Goal: Task Accomplishment & Management: Use online tool/utility

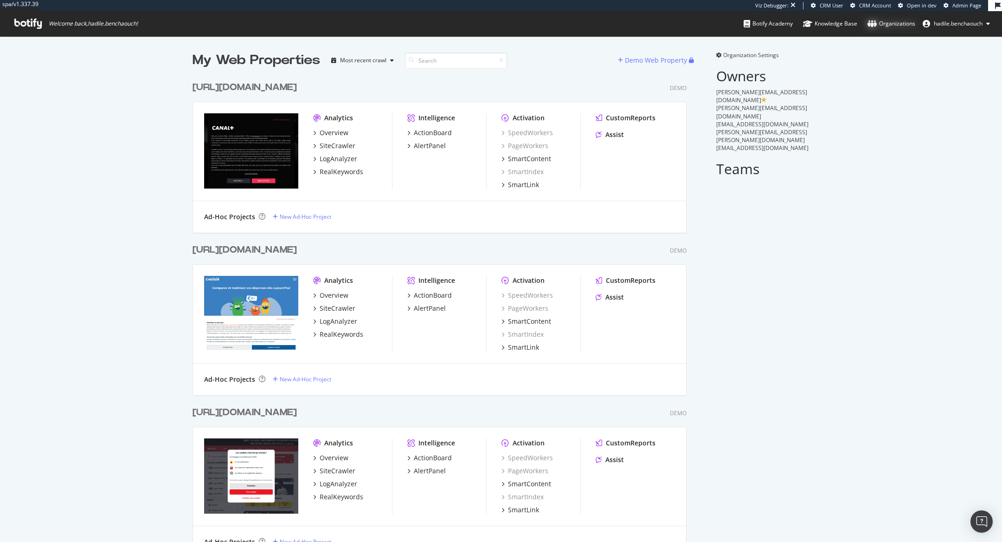
click at [878, 23] on div "Organizations" at bounding box center [892, 23] width 48 height 9
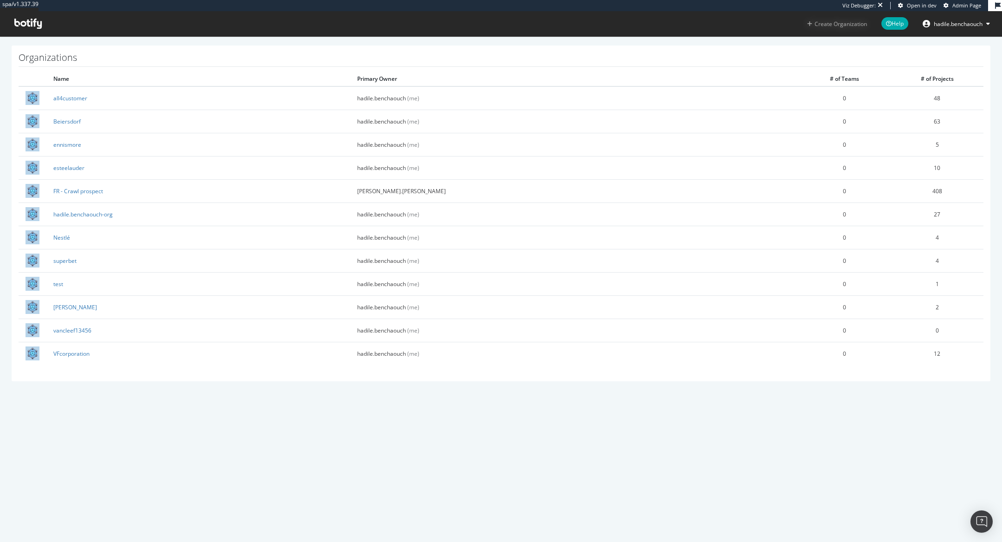
click at [811, 24] on button "Create Organization" at bounding box center [837, 23] width 61 height 9
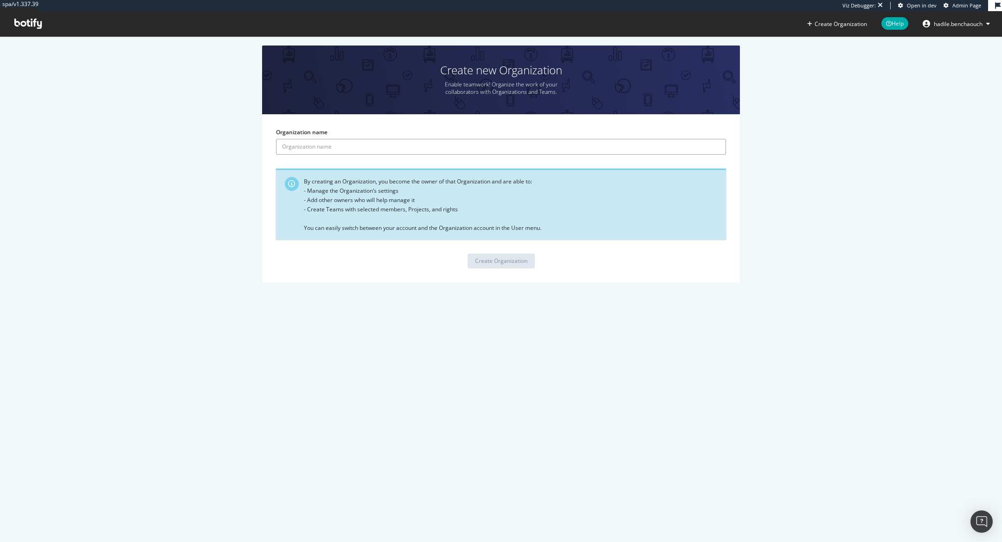
click at [406, 152] on input "Organization name" at bounding box center [501, 147] width 450 height 16
drag, startPoint x: 303, startPoint y: 145, endPoint x: 237, endPoint y: 145, distance: 65.9
click at [237, 145] on div "Create new Organization Enable teamwork! Organize the work of your collaborator…" at bounding box center [501, 168] width 974 height 246
paste input "Biarritz 2025"
type input "Biarritz 2025"
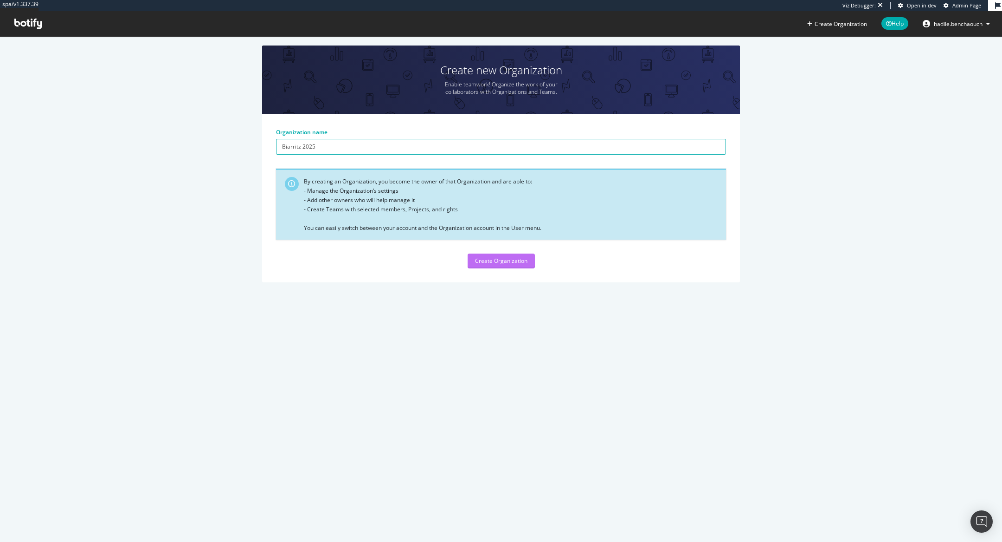
click at [503, 254] on div "Create Organization" at bounding box center [501, 261] width 52 height 14
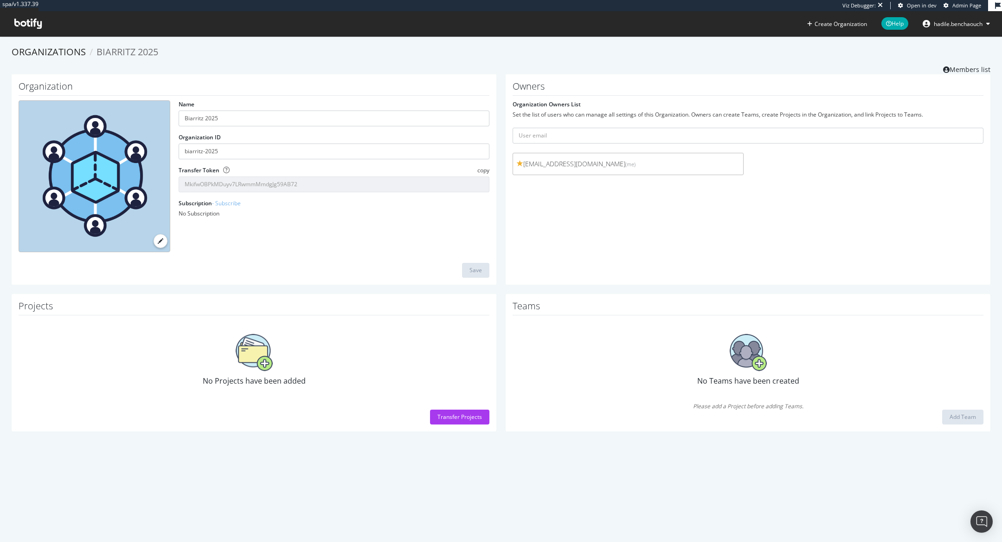
click at [484, 170] on span "copy" at bounding box center [483, 170] width 12 height 8
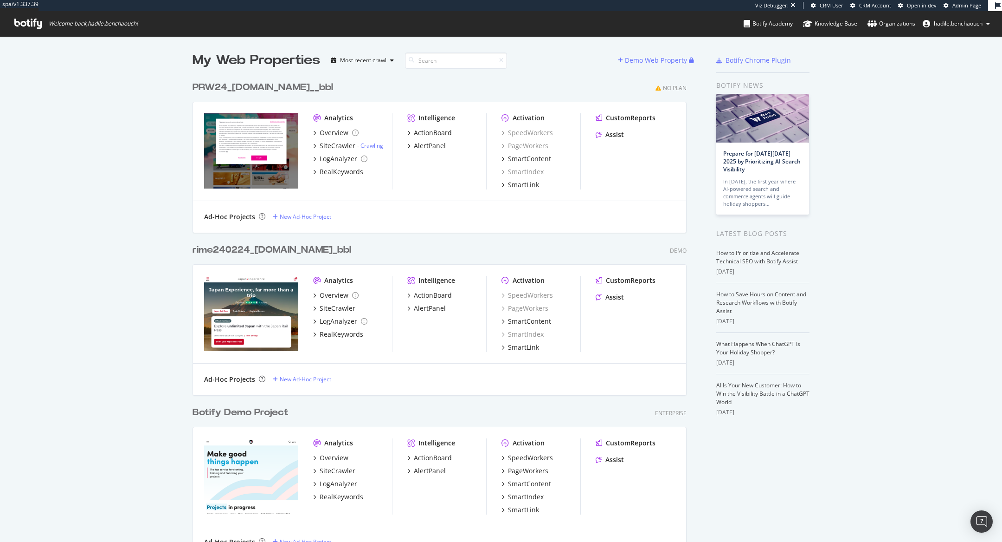
scroll to position [542, 1002]
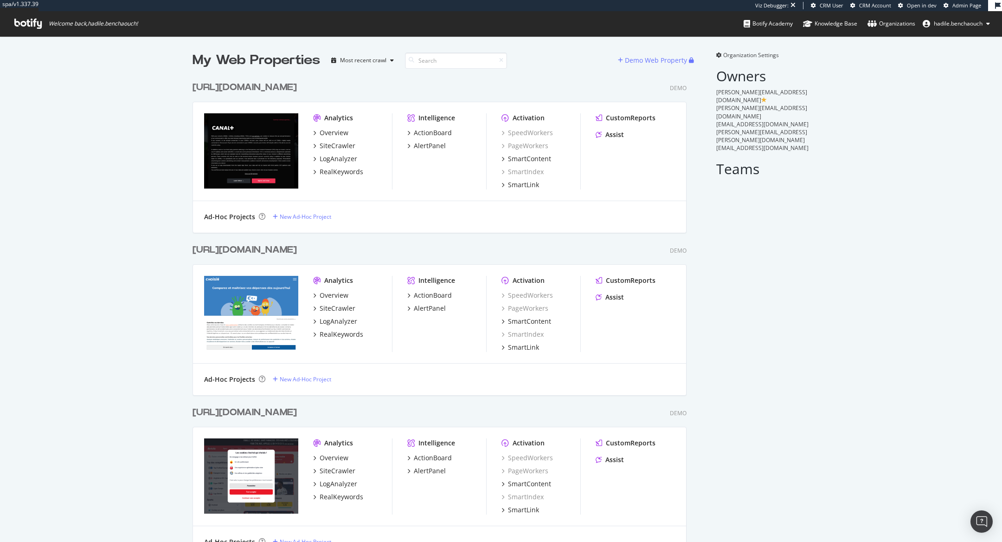
scroll to position [7758, 502]
click at [738, 57] on span "Organization Settings" at bounding box center [751, 55] width 56 height 8
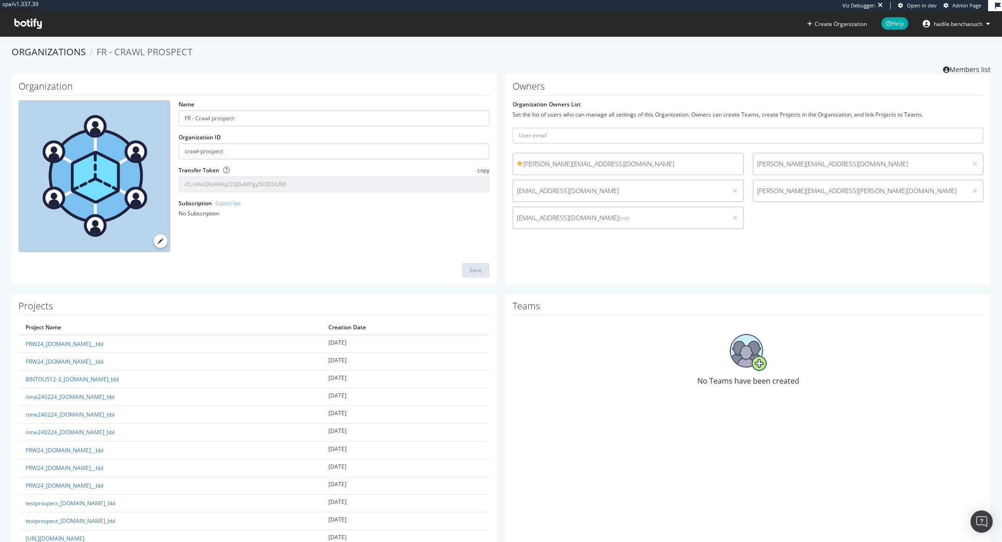
click at [720, 51] on ol "Organizations FR - Crawl prospect" at bounding box center [501, 51] width 979 height 13
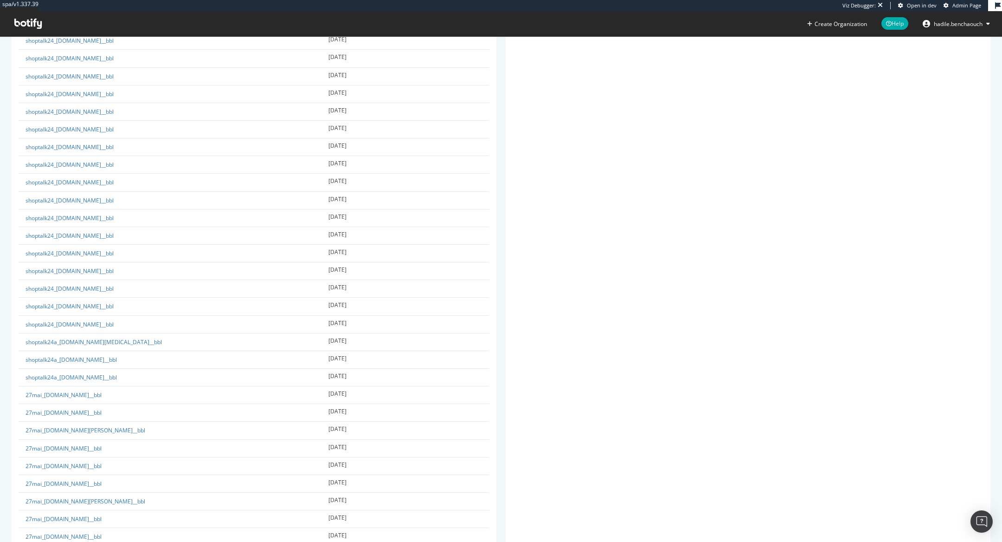
scroll to position [7007, 0]
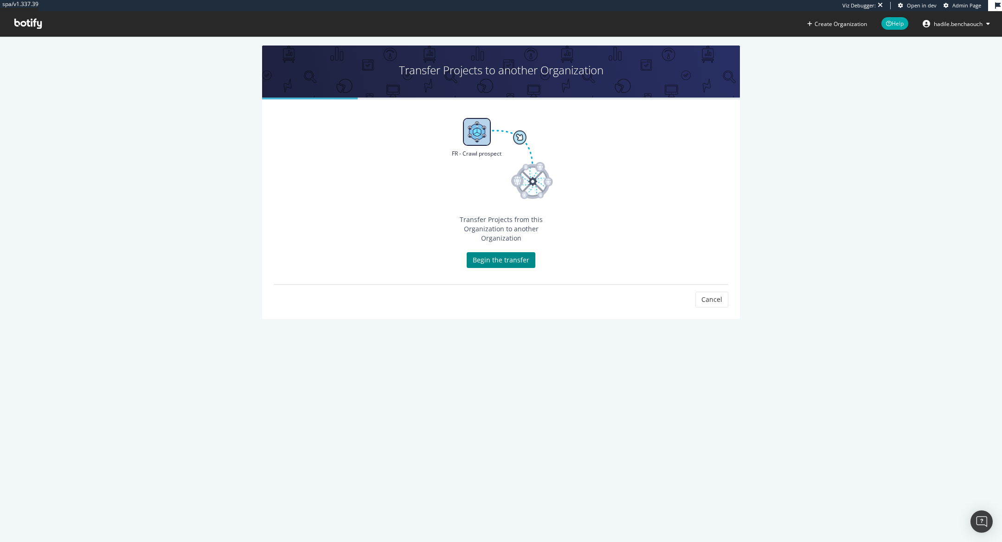
click at [515, 252] on link "Begin the transfer" at bounding box center [501, 260] width 69 height 16
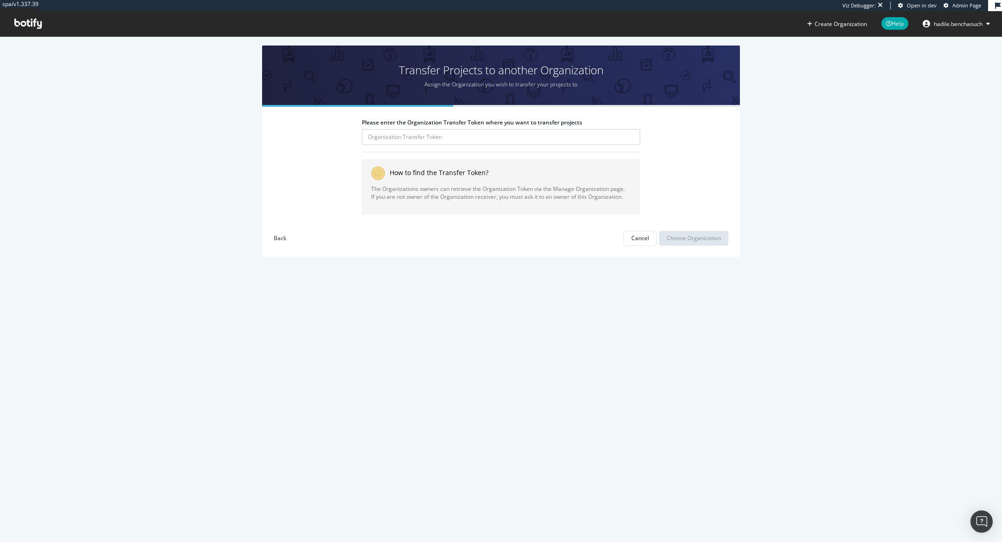
click at [474, 147] on div "Please enter the Organization Transfer Token where you want to transfer project…" at bounding box center [501, 174] width 278 height 112
click at [474, 137] on input "Please enter the Organization Transfer Token where you want to transfer projects" at bounding box center [501, 137] width 278 height 16
paste input "MkifwOBPkMDuyv7LRwmmMmdgJg59AB72"
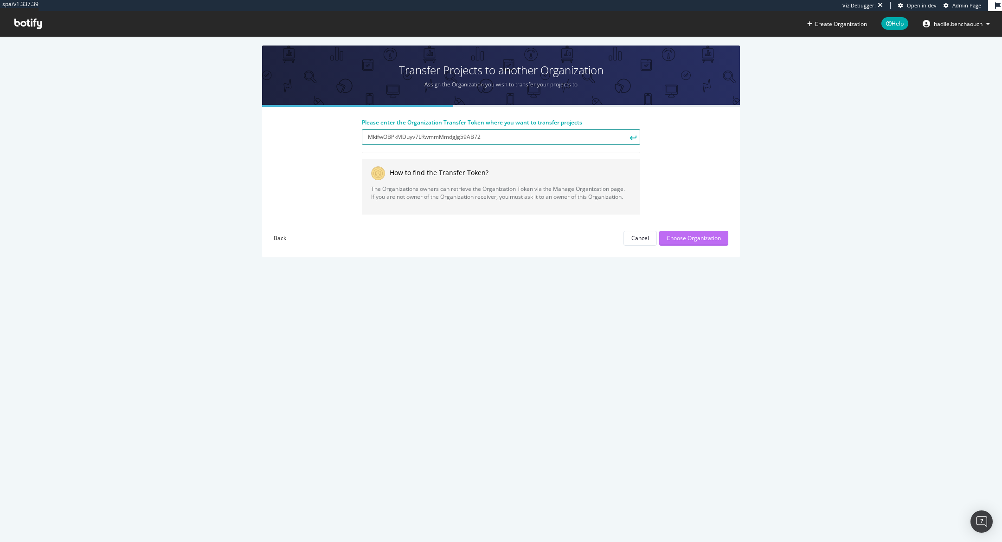
type input "MkifwOBPkMDuyv7LRwmmMmdgJg59AB72"
click at [710, 234] on div "Choose Organization" at bounding box center [694, 238] width 54 height 8
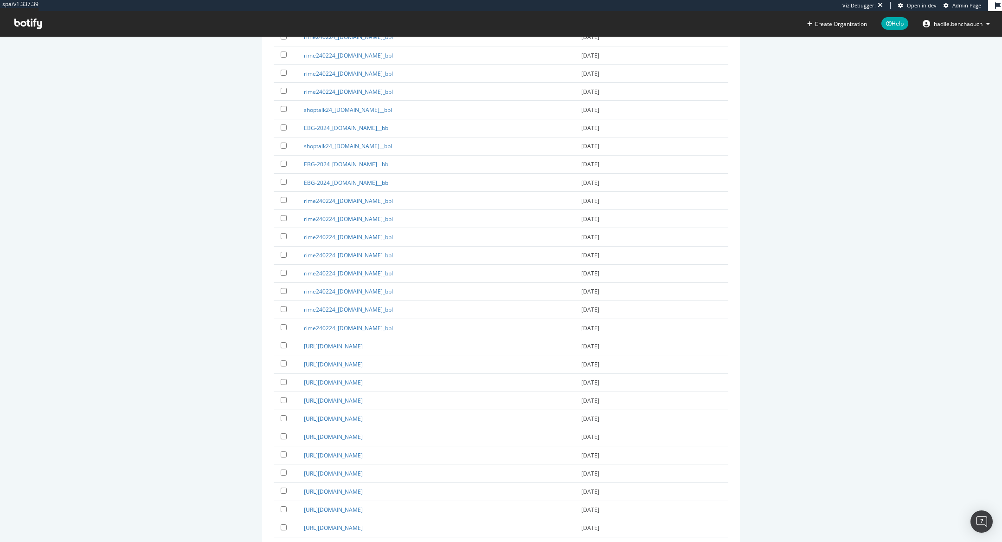
scroll to position [3611, 0]
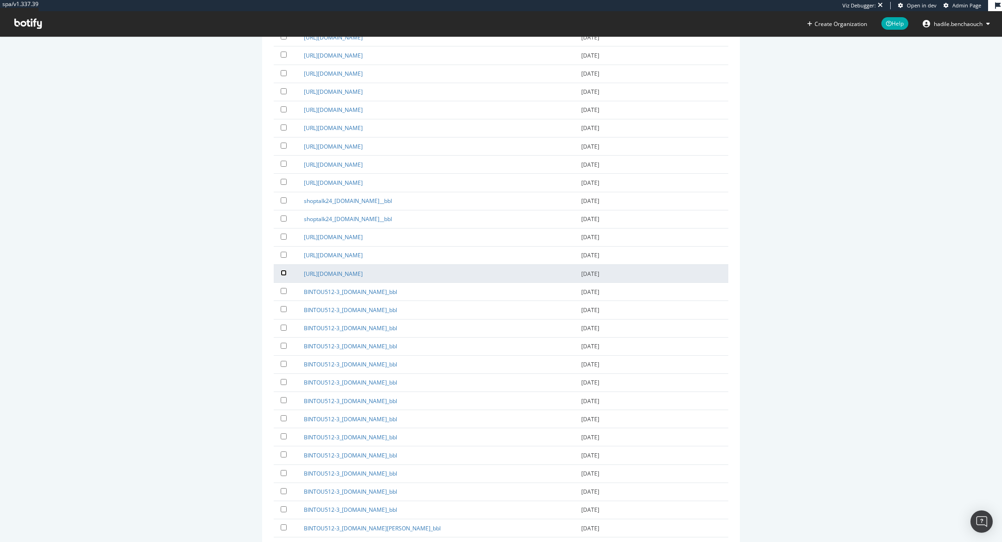
click at [281, 270] on input "checkbox" at bounding box center [284, 273] width 6 height 6
checkbox input "true"
click at [282, 251] on input "checkbox" at bounding box center [284, 254] width 6 height 6
checkbox input "true"
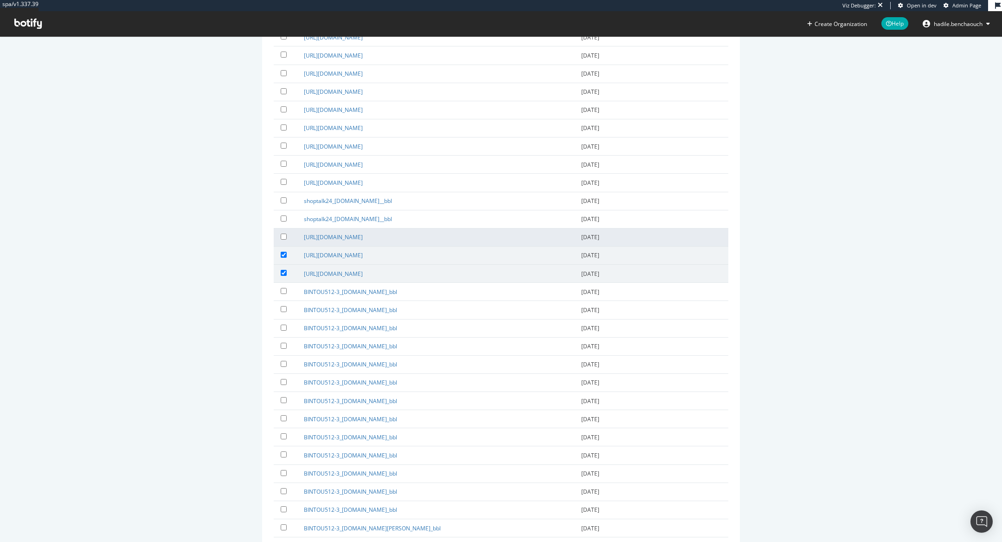
click at [279, 230] on td at bounding box center [285, 237] width 23 height 18
click at [286, 234] on input "checkbox" at bounding box center [284, 236] width 6 height 6
checkbox input "true"
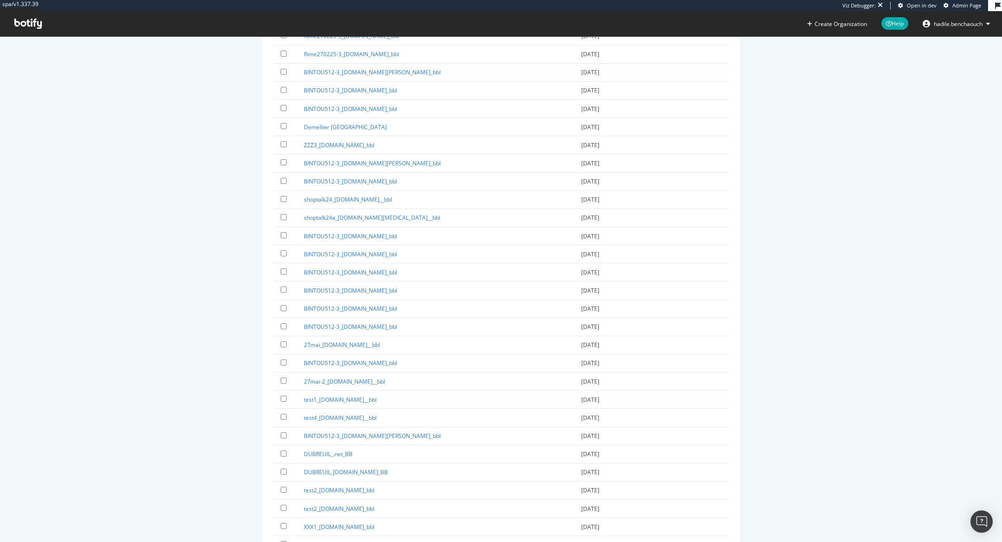
scroll to position [3521, 0]
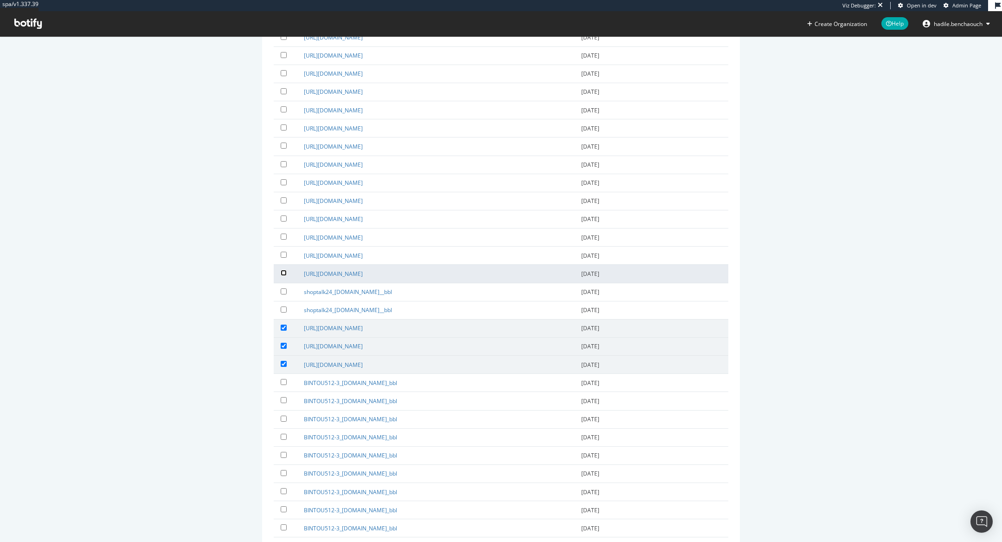
click at [282, 270] on input "checkbox" at bounding box center [284, 273] width 6 height 6
checkbox input "true"
click at [284, 252] on input "checkbox" at bounding box center [284, 254] width 6 height 6
checkbox input "true"
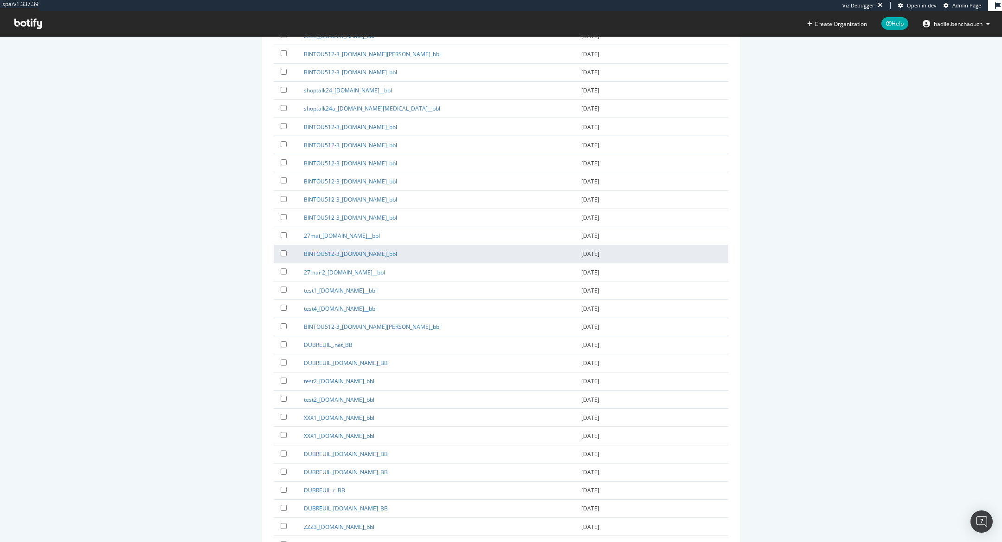
scroll to position [3484, 0]
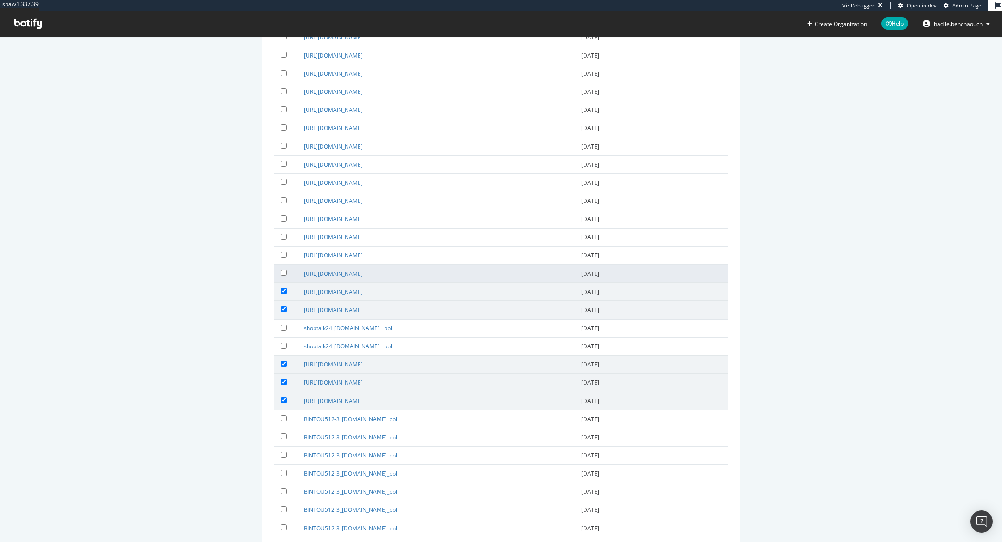
click at [287, 268] on label at bounding box center [285, 272] width 9 height 9
click at [287, 270] on input "checkbox" at bounding box center [284, 273] width 6 height 6
checkbox input "true"
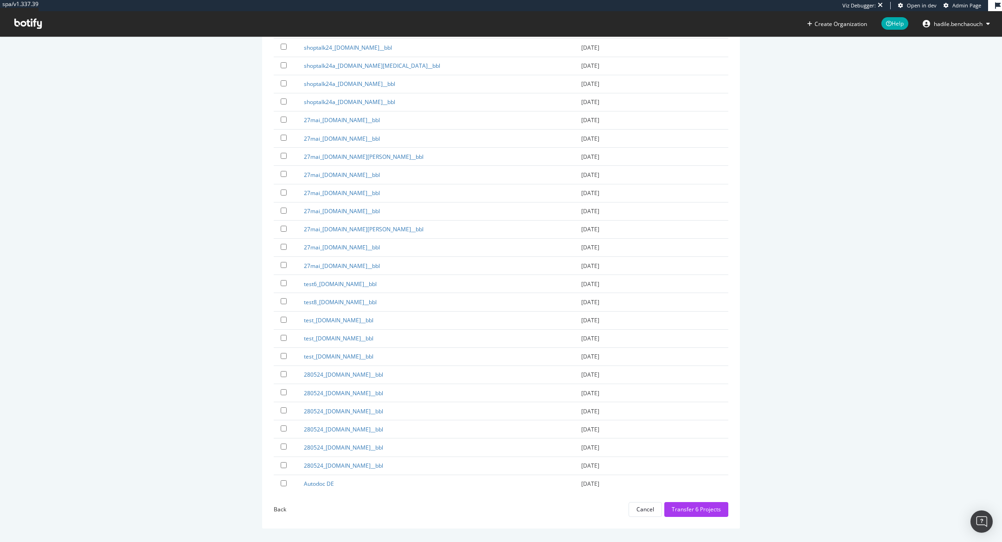
scroll to position [3466, 0]
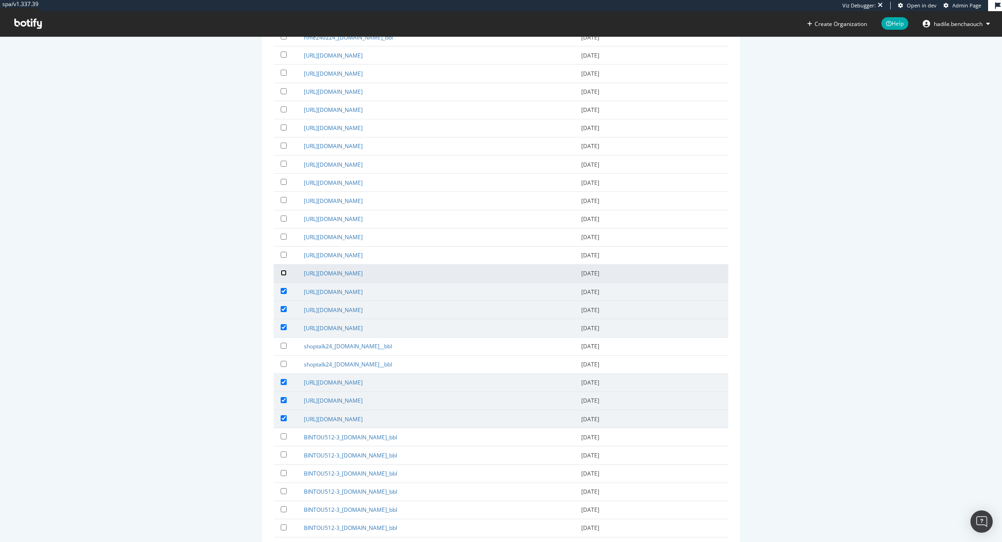
click at [283, 270] on input "checkbox" at bounding box center [284, 273] width 6 height 6
checkbox input "true"
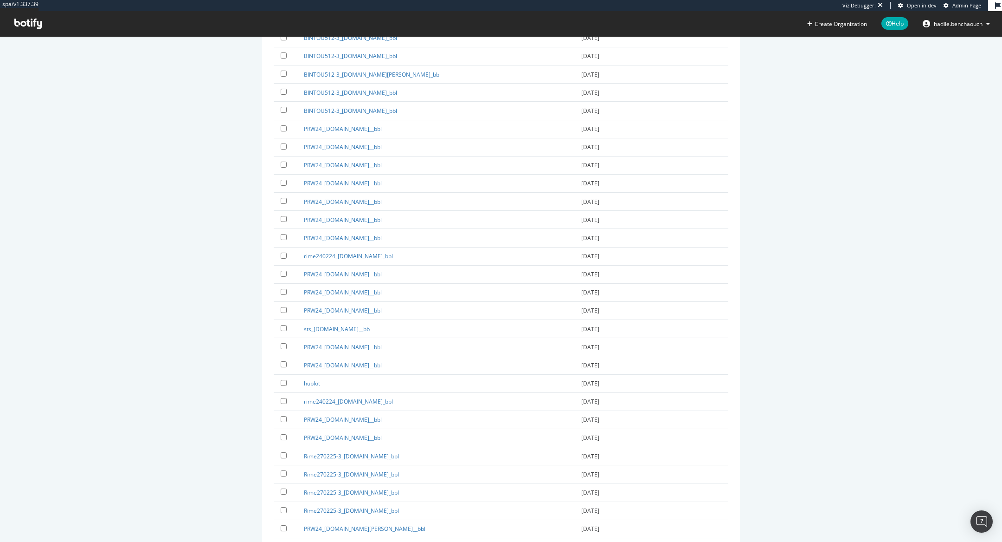
scroll to position [3448, 0]
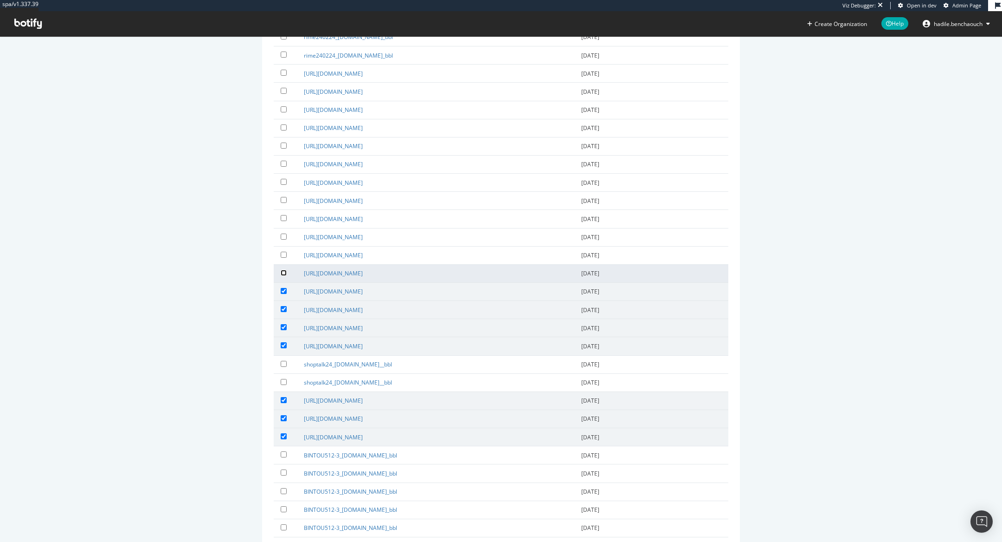
click at [283, 271] on input "checkbox" at bounding box center [284, 273] width 6 height 6
checkbox input "true"
click at [282, 251] on input "checkbox" at bounding box center [284, 254] width 6 height 6
checkbox input "true"
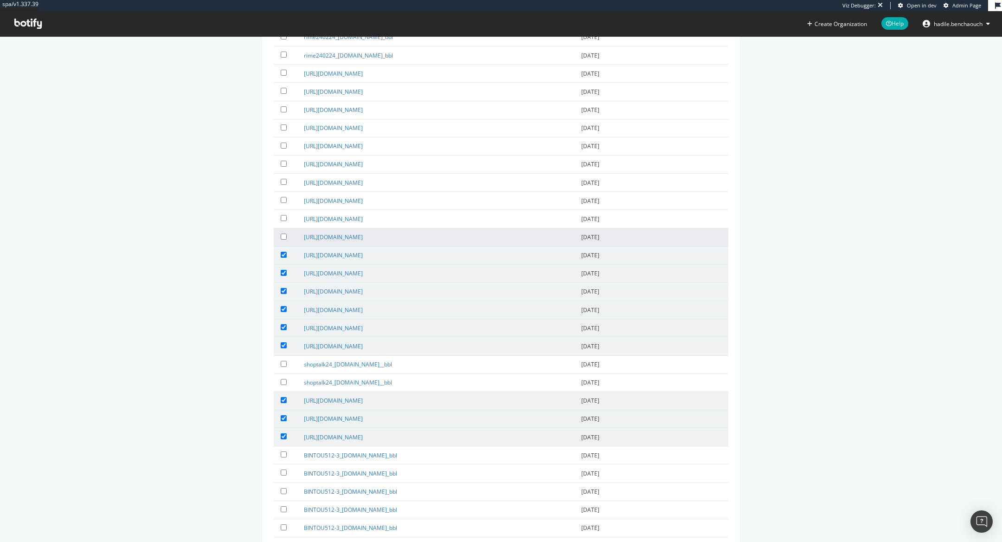
click at [285, 228] on td at bounding box center [285, 237] width 23 height 18
click at [285, 233] on input "checkbox" at bounding box center [284, 236] width 6 height 6
checkbox input "true"
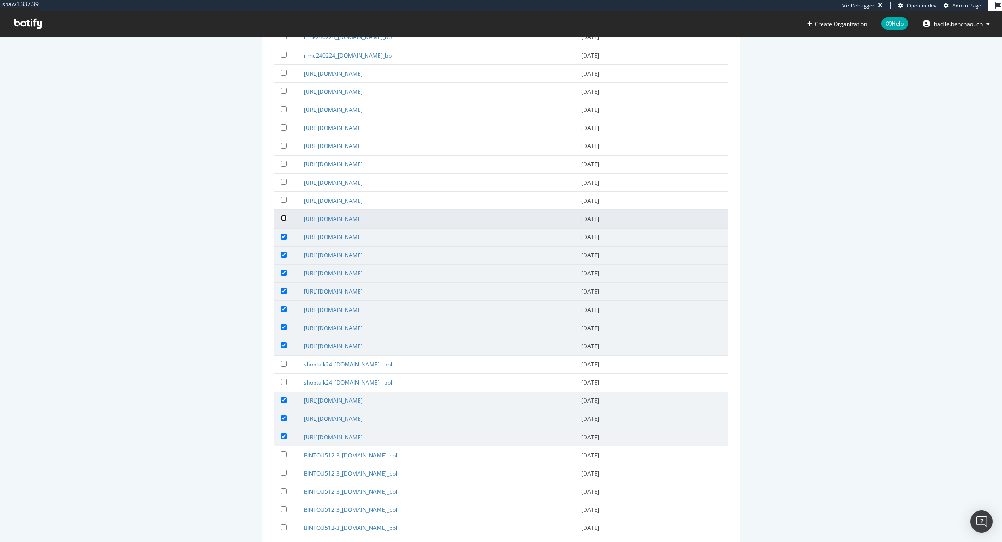
click at [284, 218] on input "checkbox" at bounding box center [284, 218] width 6 height 6
checkbox input "true"
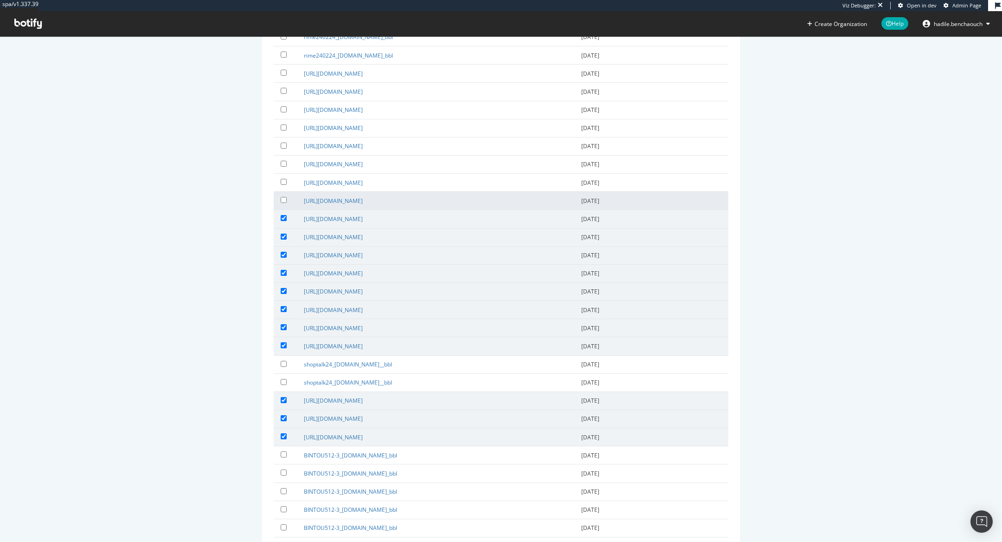
click at [282, 200] on label at bounding box center [285, 199] width 9 height 9
click at [282, 200] on input "checkbox" at bounding box center [284, 200] width 6 height 6
checkbox input "true"
click at [283, 179] on input "checkbox" at bounding box center [284, 182] width 6 height 6
checkbox input "true"
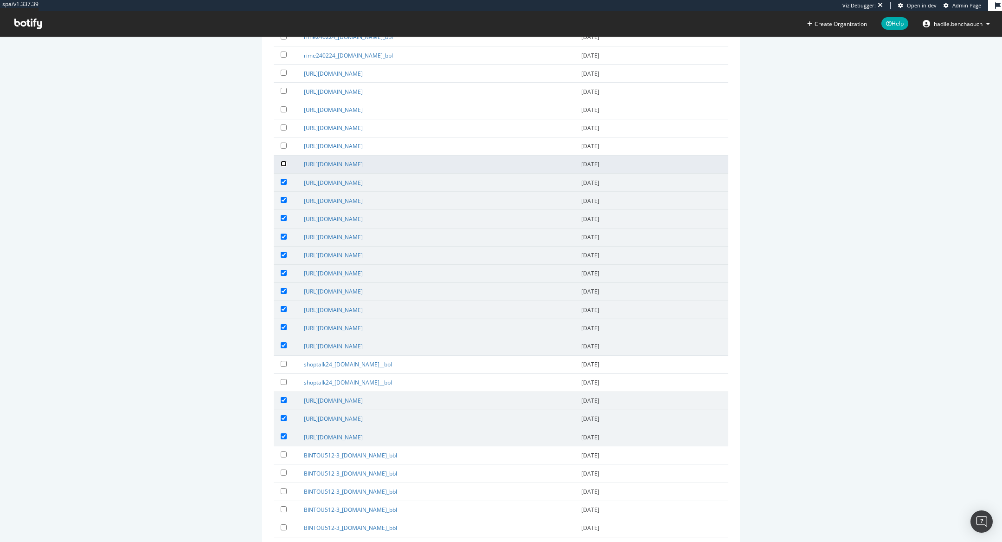
click at [284, 161] on input "checkbox" at bounding box center [284, 164] width 6 height 6
checkbox input "true"
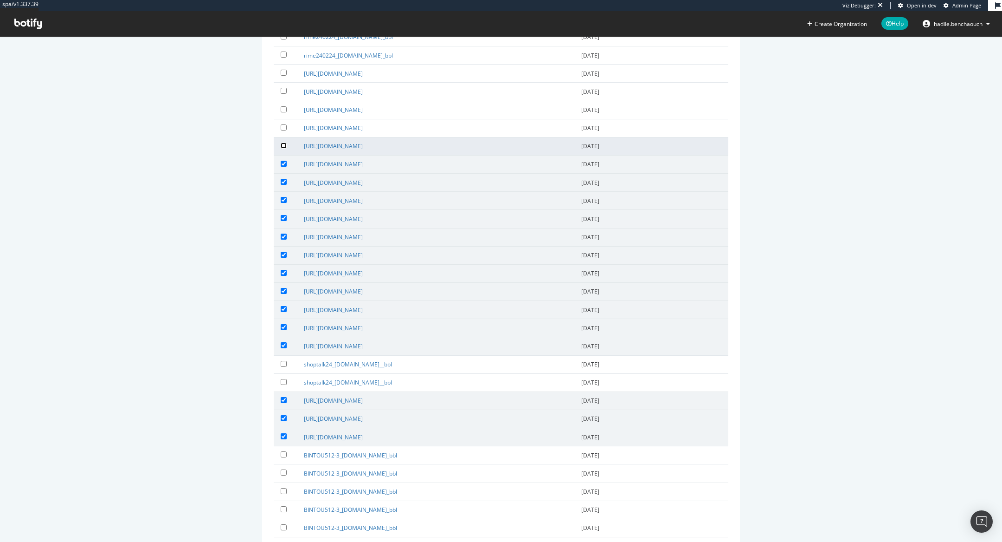
click at [284, 145] on input "checkbox" at bounding box center [284, 145] width 6 height 6
checkbox input "true"
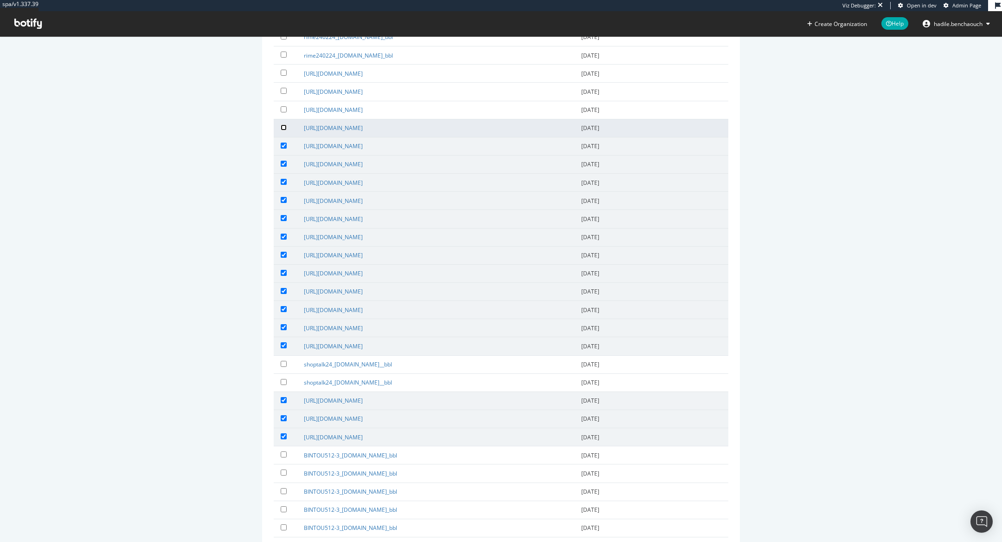
click at [282, 127] on input "checkbox" at bounding box center [284, 127] width 6 height 6
checkbox input "true"
click at [358, 106] on link "prospectrime1_servier.com/_bbl" at bounding box center [333, 110] width 59 height 8
click at [289, 111] on label at bounding box center [285, 108] width 9 height 9
click at [287, 111] on input "checkbox" at bounding box center [284, 109] width 6 height 6
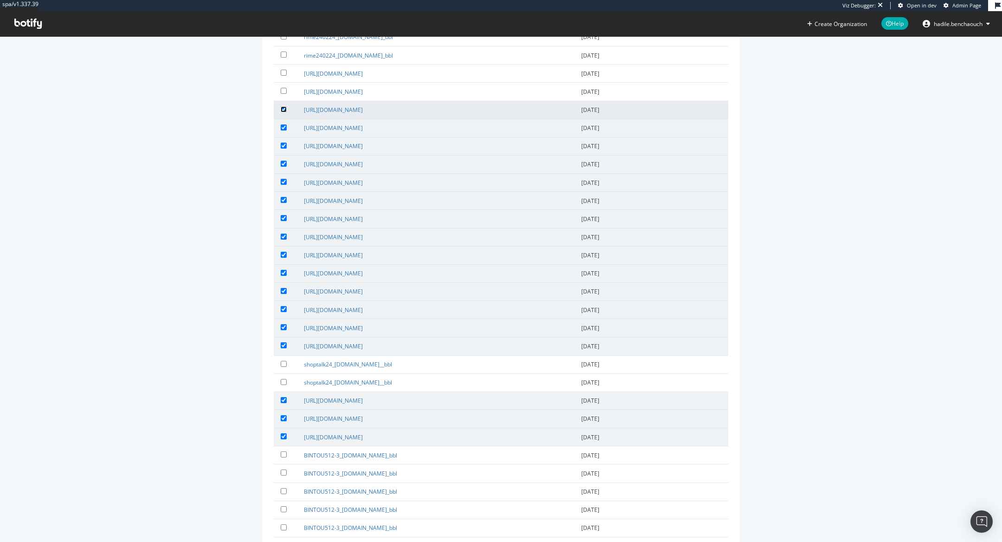
checkbox input "true"
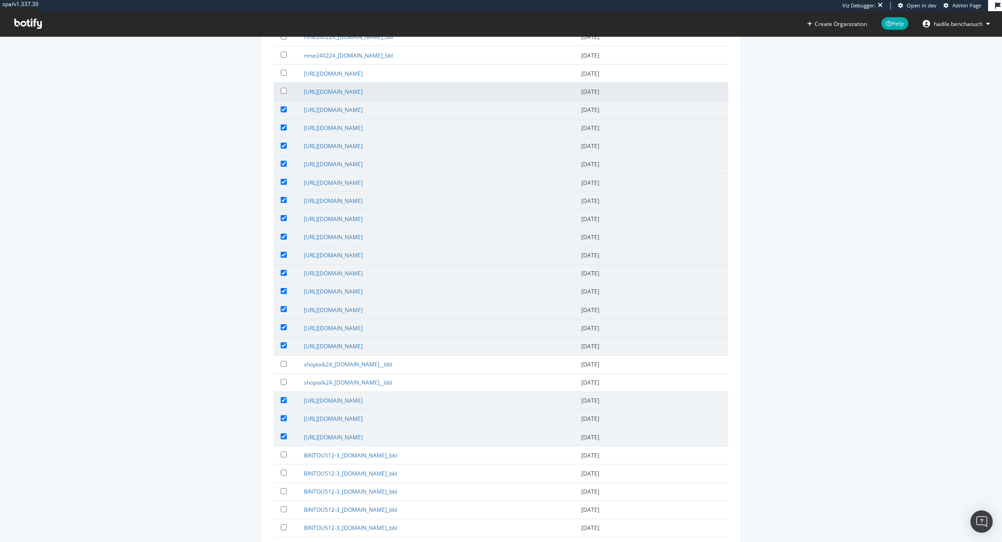
click at [284, 93] on div at bounding box center [285, 91] width 9 height 11
click at [283, 90] on input "checkbox" at bounding box center [284, 91] width 6 height 6
checkbox input "true"
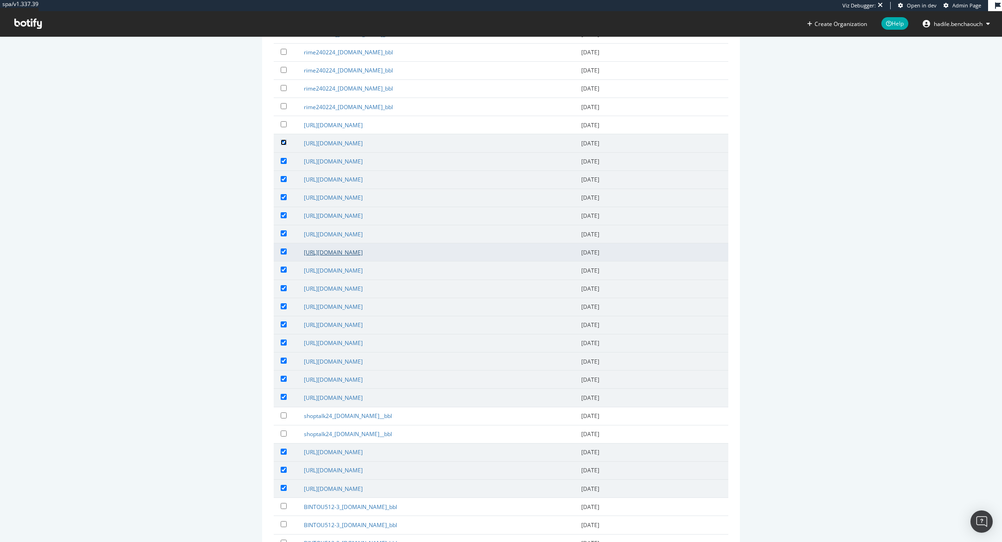
scroll to position [3379, 0]
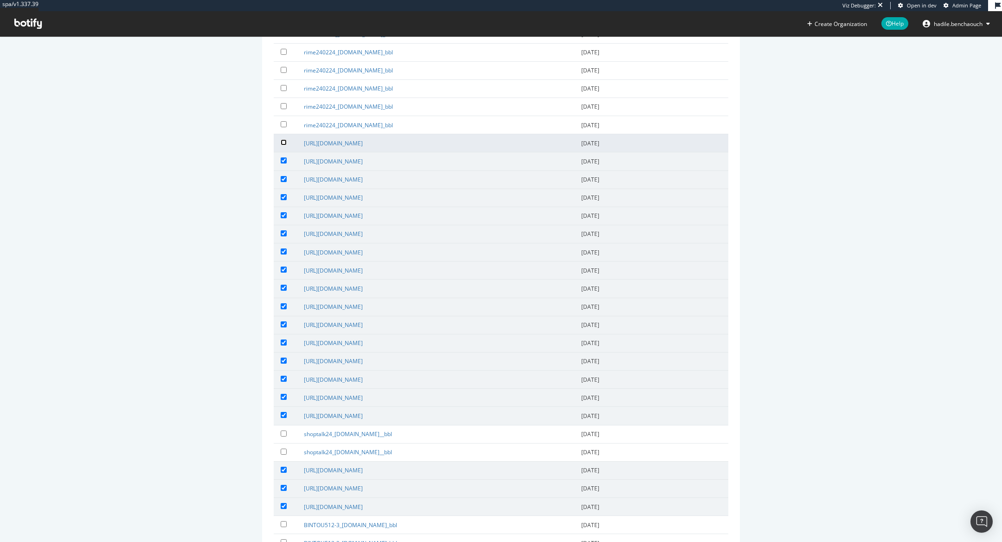
click at [285, 141] on input "checkbox" at bounding box center [284, 142] width 6 height 6
checkbox input "true"
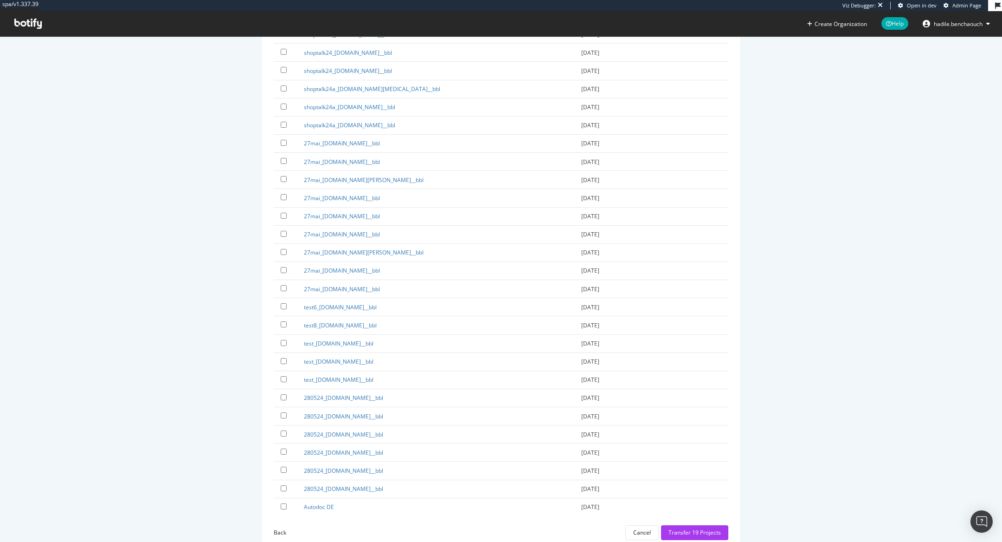
scroll to position [7106, 0]
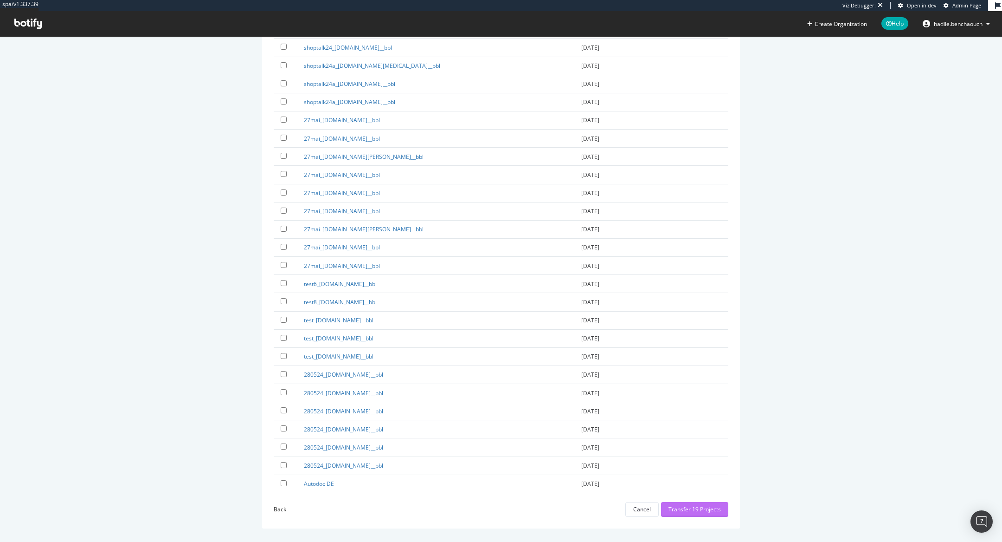
click at [679, 506] on div "Transfer 19 Projects" at bounding box center [695, 509] width 52 height 8
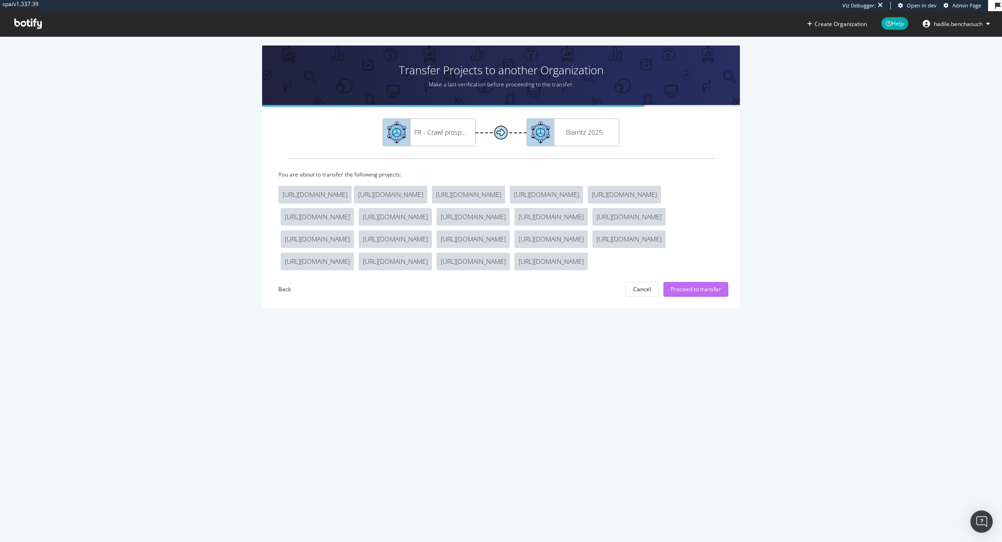
click at [703, 293] on div "Proceed to transfer" at bounding box center [696, 289] width 50 height 8
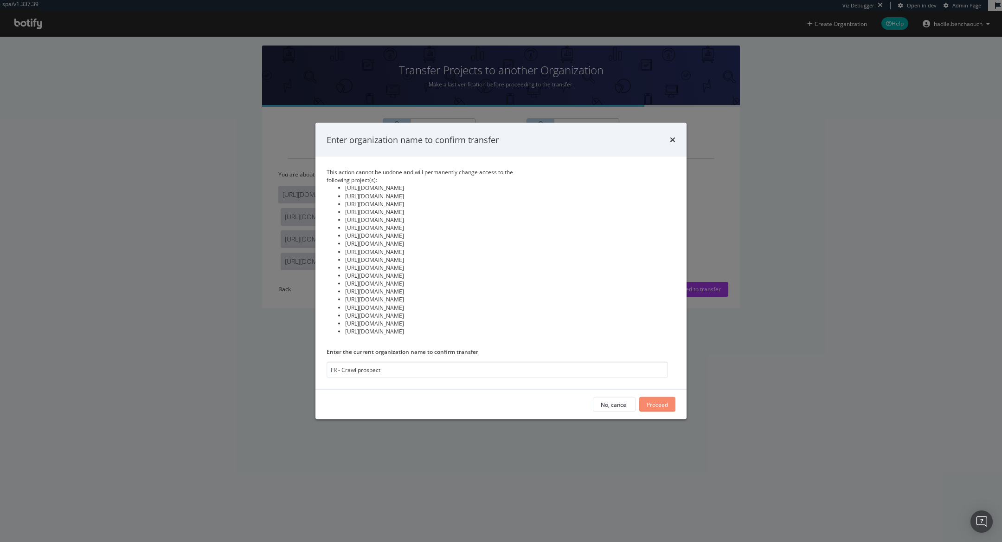
type input "FR - Crawl prospect"
click at [652, 406] on div "Proceed" at bounding box center [657, 404] width 21 height 8
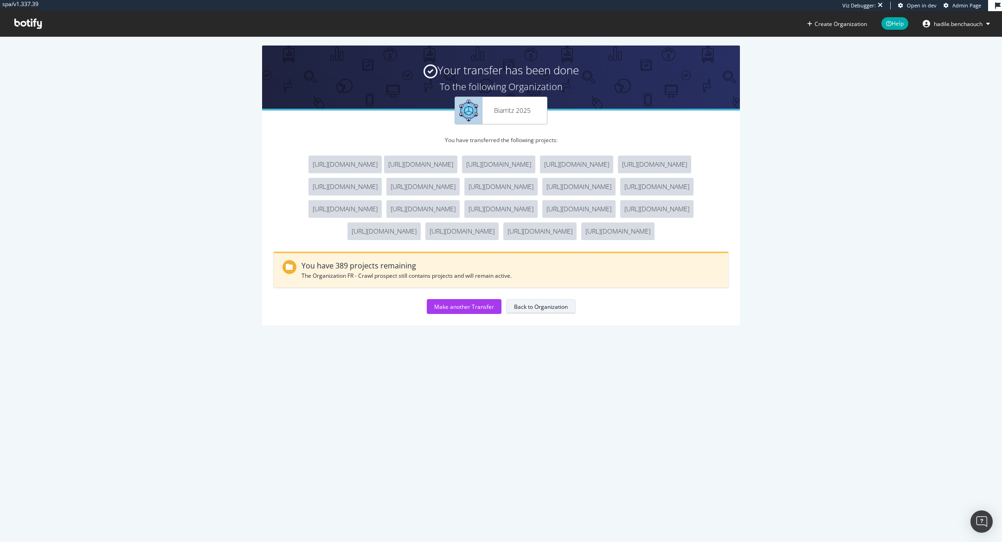
click at [523, 310] on div "Back to Organization" at bounding box center [541, 307] width 54 height 8
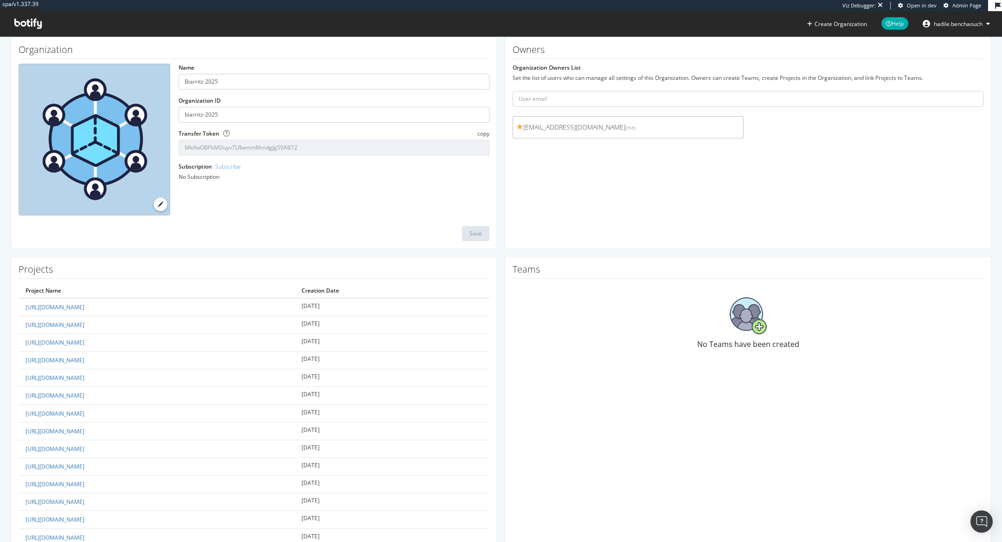
scroll to position [170, 0]
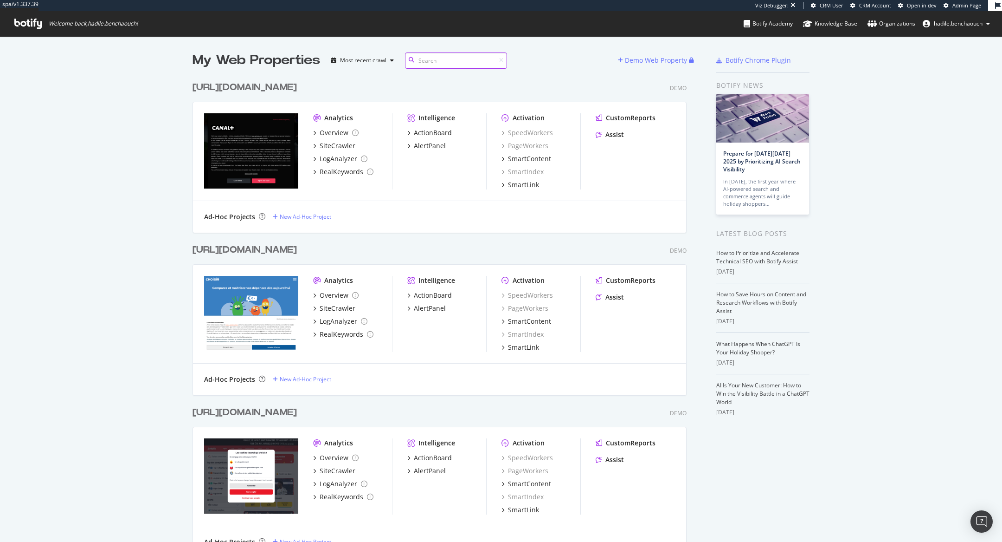
scroll to position [10222, 502]
click at [624, 59] on div "Demo Web Property" at bounding box center [653, 60] width 71 height 14
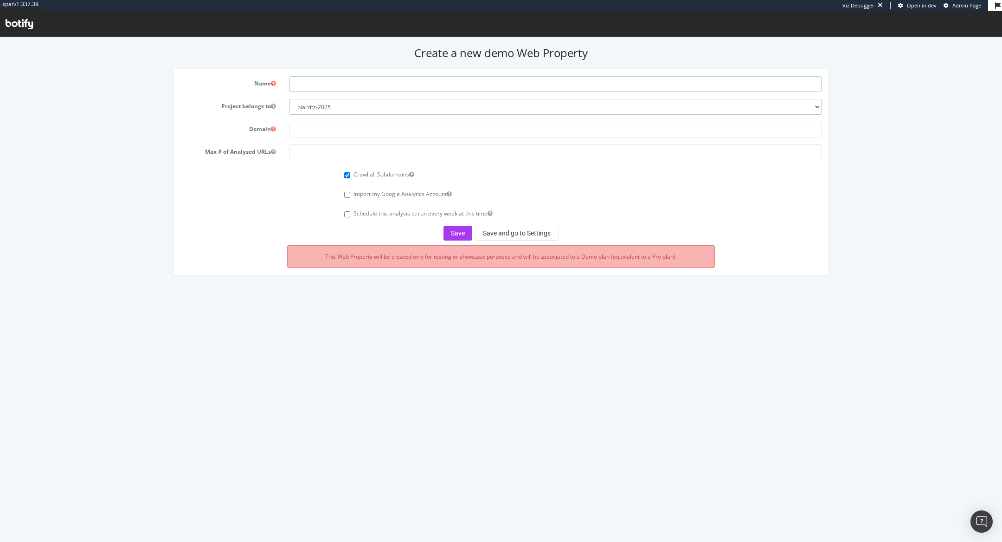
click at [378, 77] on input "text" at bounding box center [556, 84] width 532 height 16
click at [324, 121] on form "Name Project belongs to biarritz-2025 all4customer beiersdorf superbet nestle e…" at bounding box center [502, 158] width 642 height 164
click at [327, 127] on input "text" at bounding box center [556, 130] width 532 height 16
paste input "https://www.barnes-cotebasque.com/"
drag, startPoint x: 314, startPoint y: 130, endPoint x: 264, endPoint y: 130, distance: 50.1
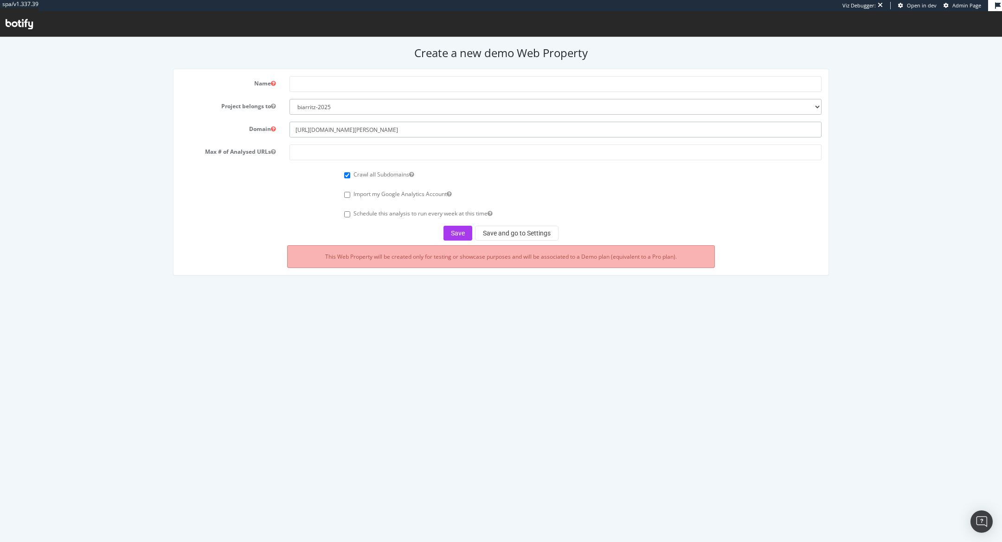
click at [264, 130] on div "Domain https://www.barnes-cotebasque.com/" at bounding box center [502, 130] width 656 height 16
click at [428, 128] on input "www.barnes-cotebasque.com/" at bounding box center [556, 130] width 532 height 16
drag, startPoint x: 310, startPoint y: 130, endPoint x: 359, endPoint y: 129, distance: 49.7
click at [360, 129] on input "www.barnes-cotebasque.com" at bounding box center [556, 130] width 532 height 16
type input "www.barnes-cotebasque.com"
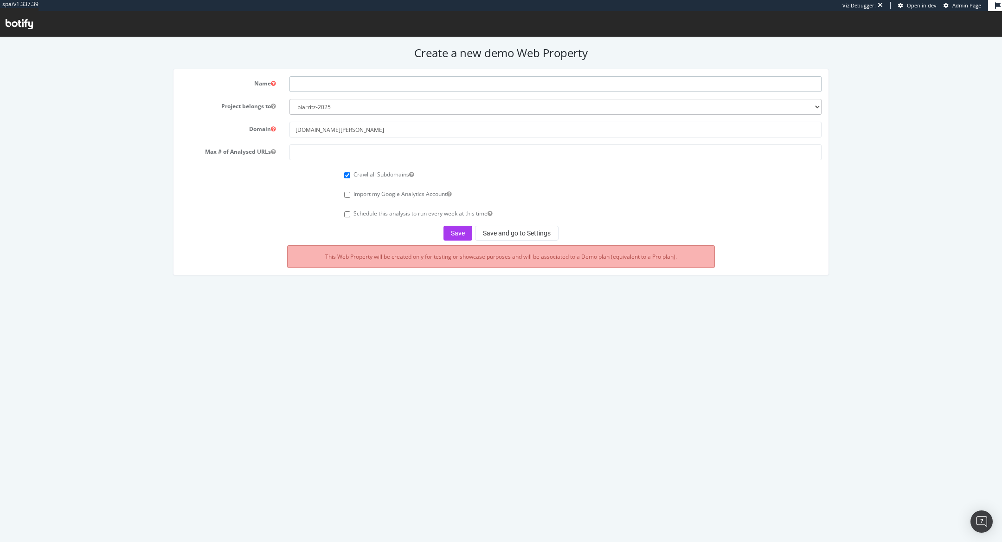
click at [309, 84] on input "text" at bounding box center [556, 84] width 532 height 16
paste input "barnes-cotebasque"
type input "barnes-cotebasque"
click at [307, 151] on input "number" at bounding box center [556, 152] width 532 height 16
type input "100000"
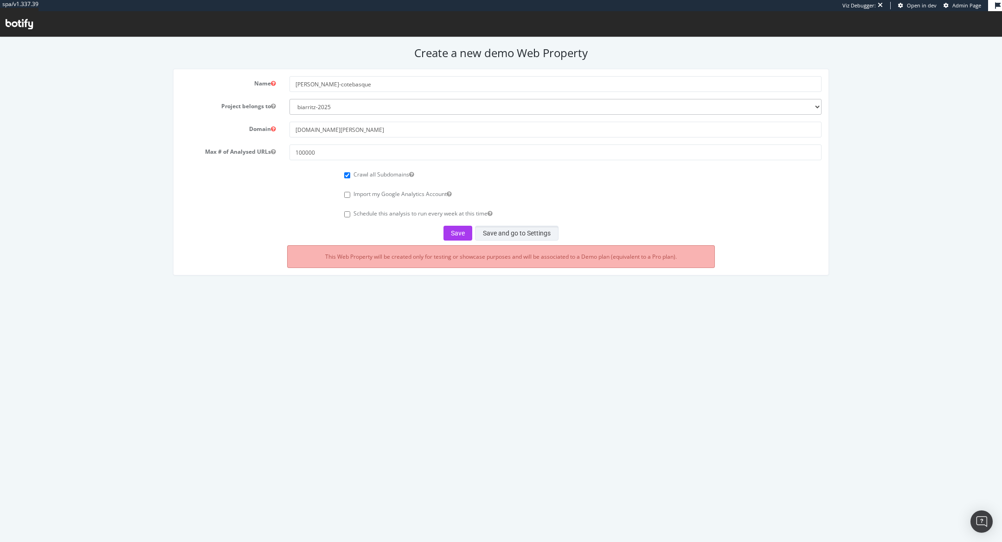
click at [525, 231] on button "Save and go to Settings" at bounding box center [517, 233] width 84 height 15
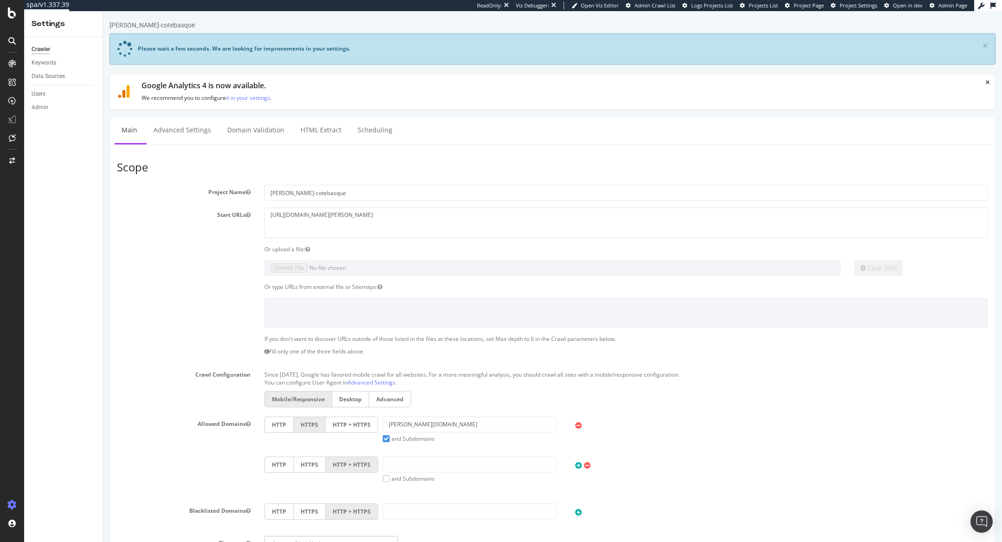
scroll to position [312, 0]
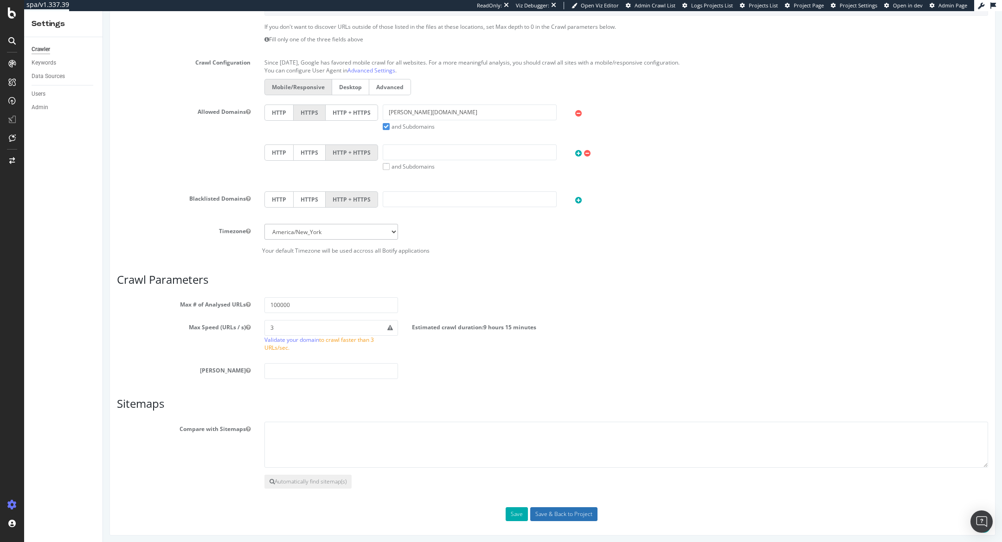
click at [542, 510] on input "Save & Back to Project" at bounding box center [563, 514] width 67 height 14
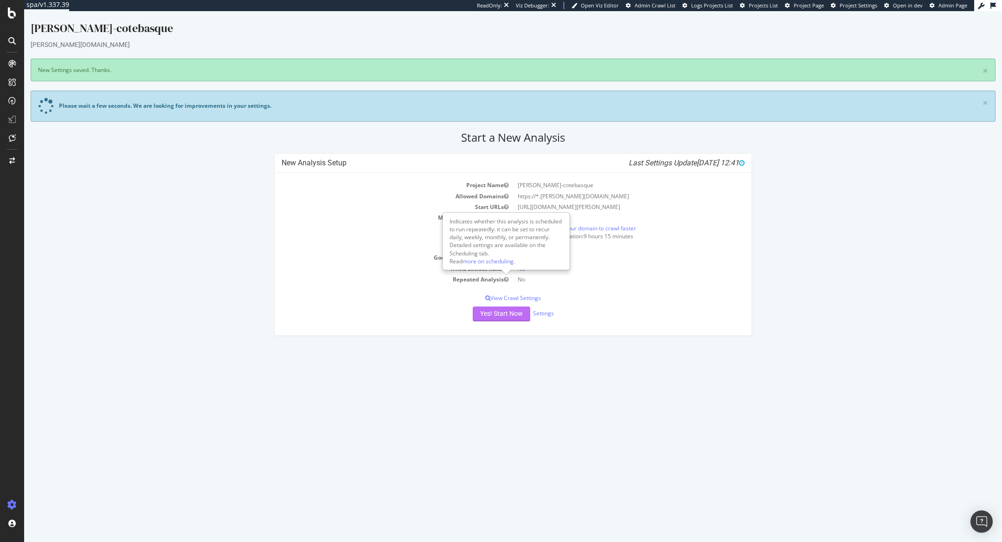
click at [487, 310] on button "Yes! Start Now" at bounding box center [502, 313] width 58 height 15
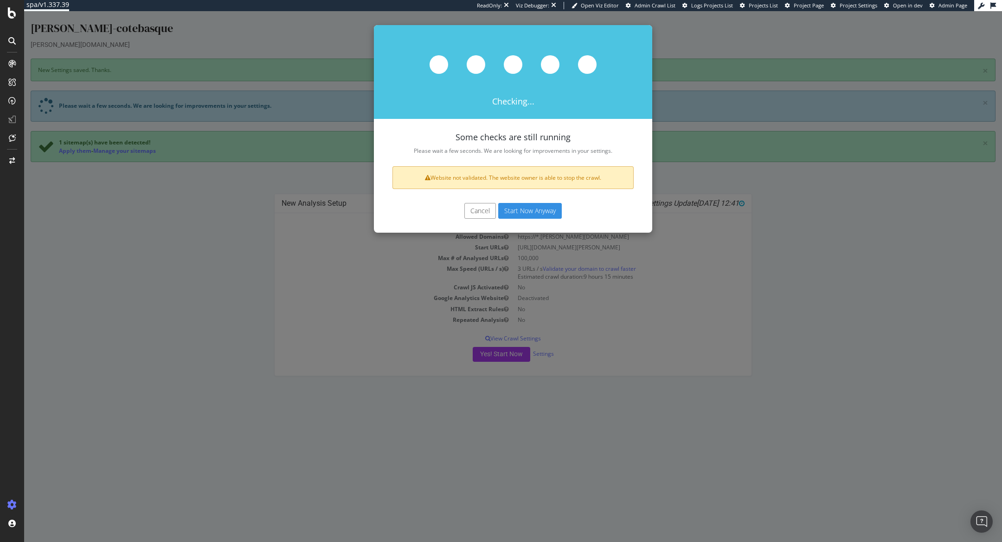
click at [526, 204] on button "Start Now Anyway" at bounding box center [530, 211] width 64 height 16
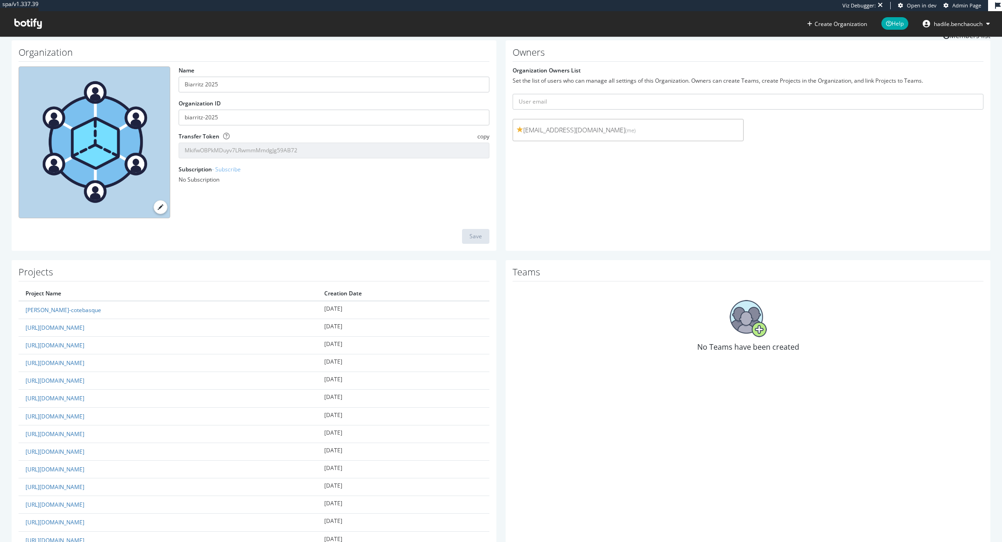
scroll to position [188, 0]
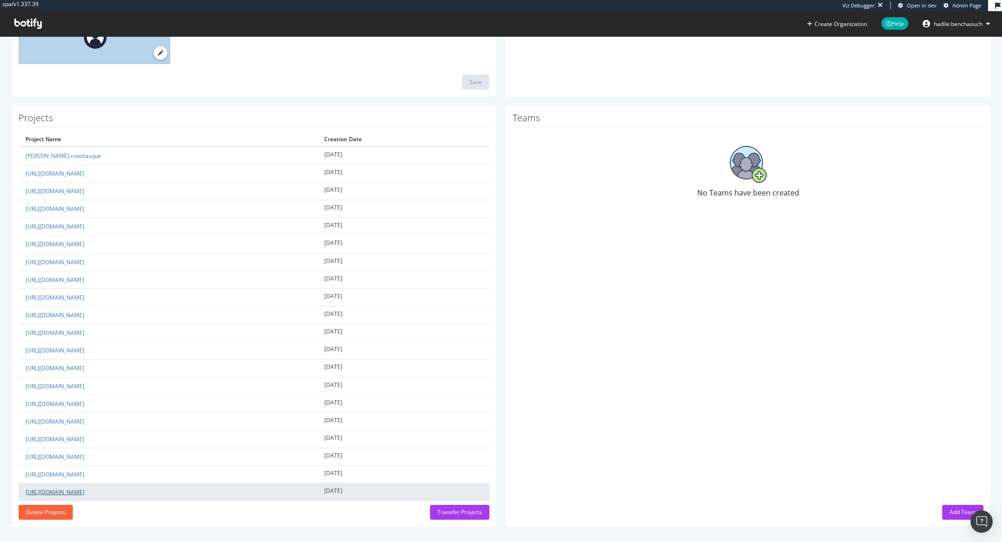
click at [78, 488] on link "[URL][DOMAIN_NAME]" at bounding box center [55, 492] width 59 height 8
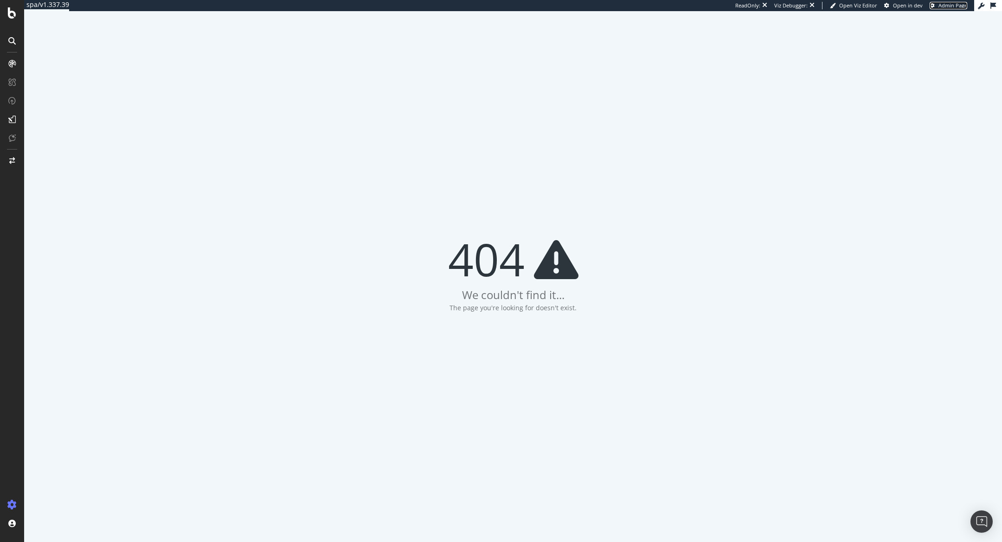
click at [943, 6] on span "Admin Page" at bounding box center [953, 5] width 29 height 7
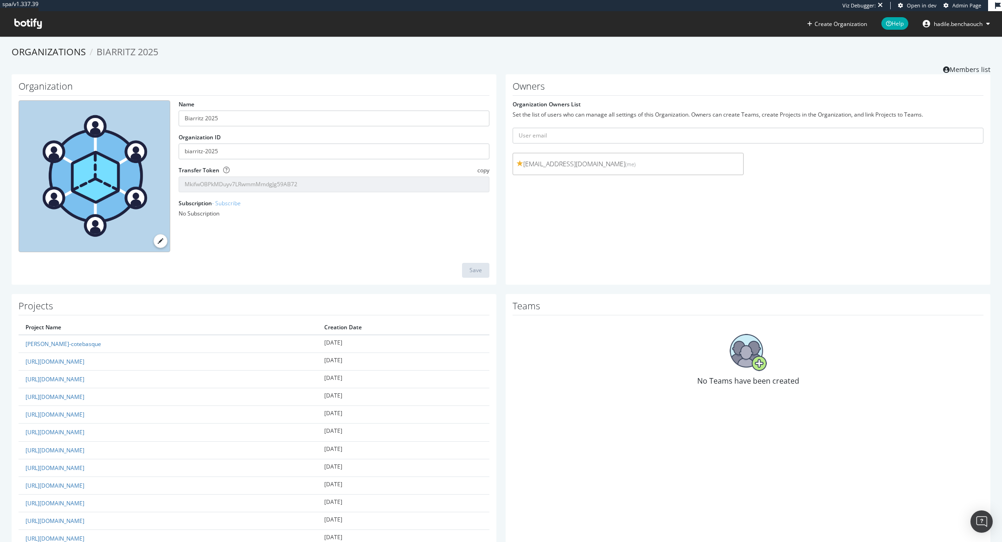
scroll to position [188, 0]
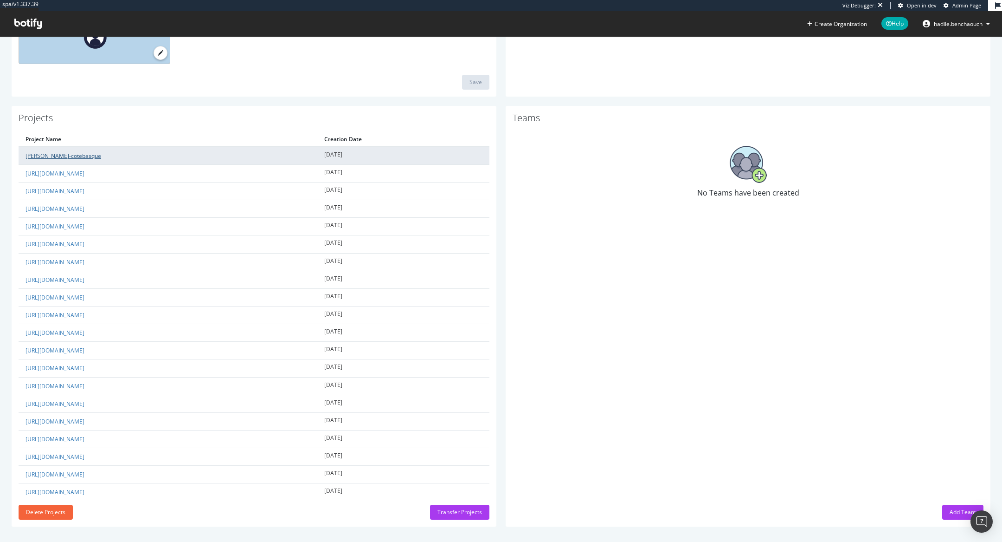
click at [74, 155] on link "barnes-cotebasque" at bounding box center [64, 156] width 76 height 8
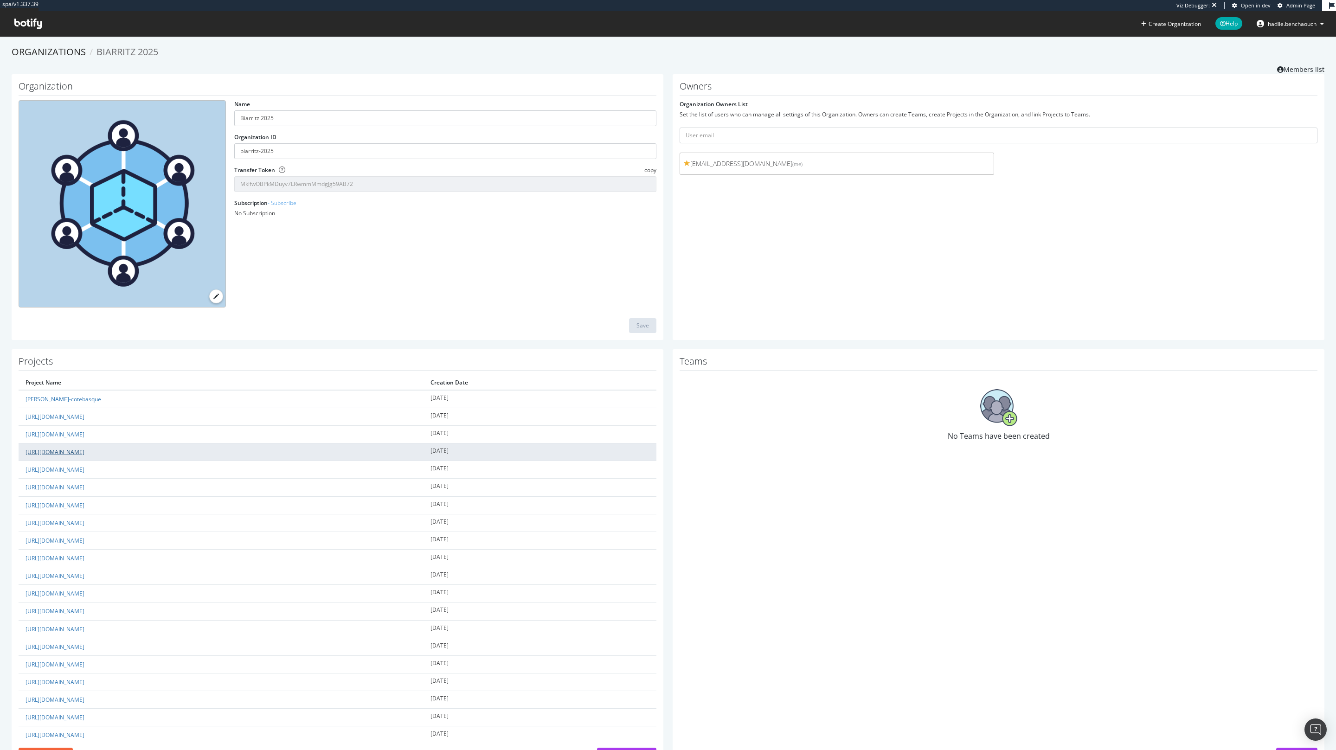
click at [84, 456] on link "prospectrime1_servier.com/_bbl" at bounding box center [55, 452] width 59 height 8
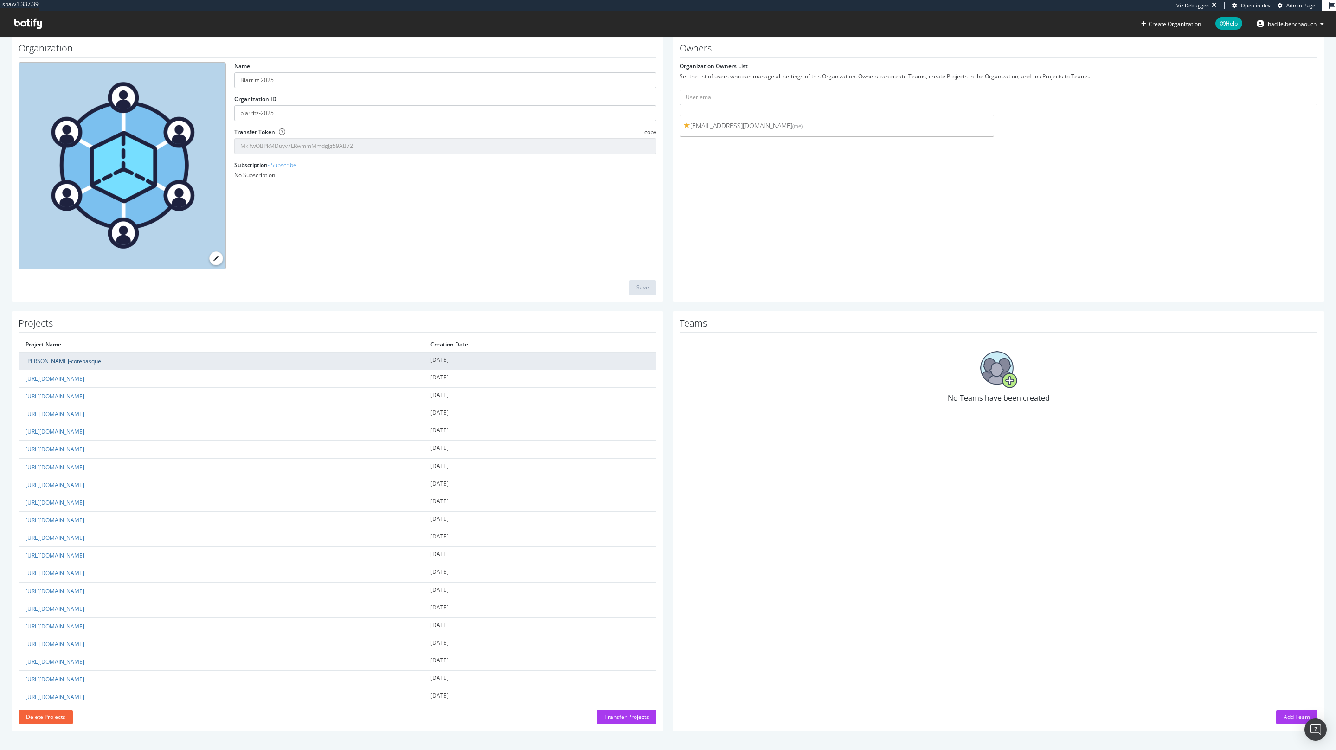
click at [67, 357] on link "barnes-cotebasque" at bounding box center [64, 361] width 76 height 8
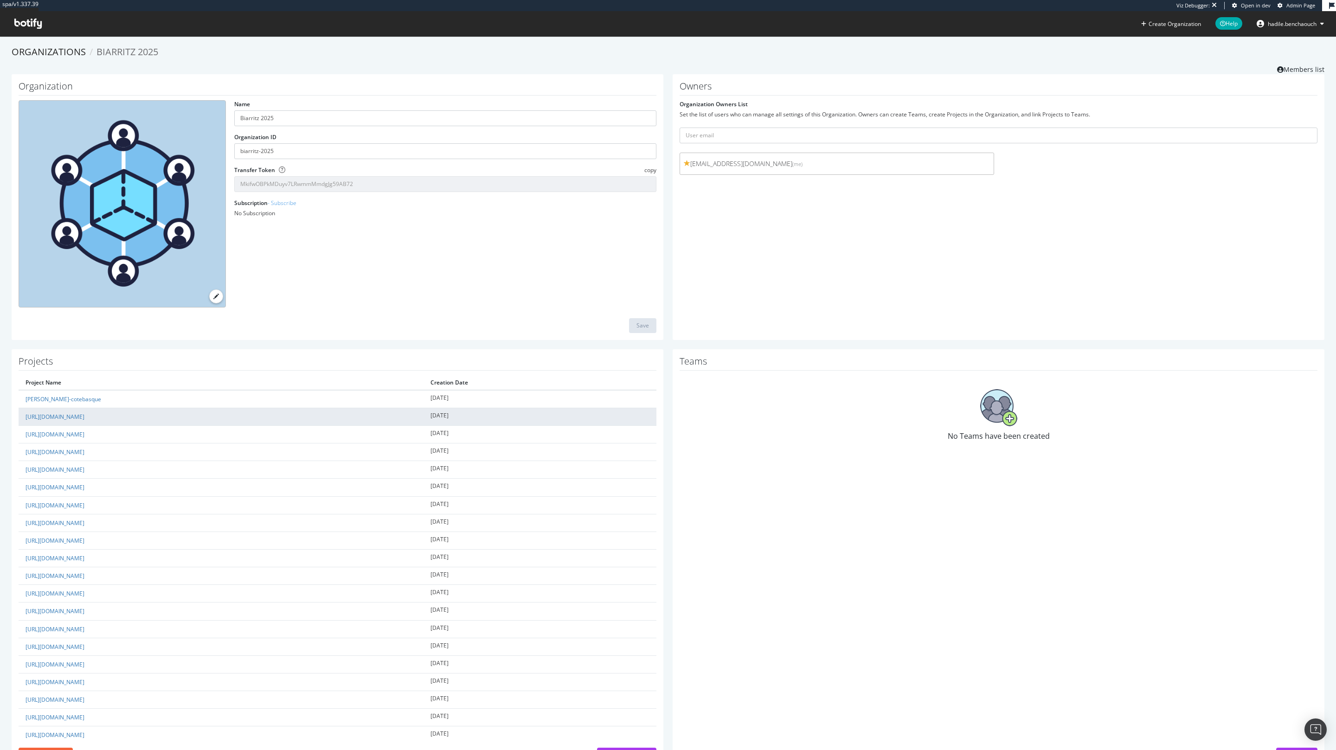
click at [58, 421] on td "prospectrime1_millet.com/fr_fr/_bbl" at bounding box center [221, 417] width 405 height 18
click at [62, 420] on link "prospectrime1_millet.com/fr_fr/_bbl" at bounding box center [55, 417] width 59 height 8
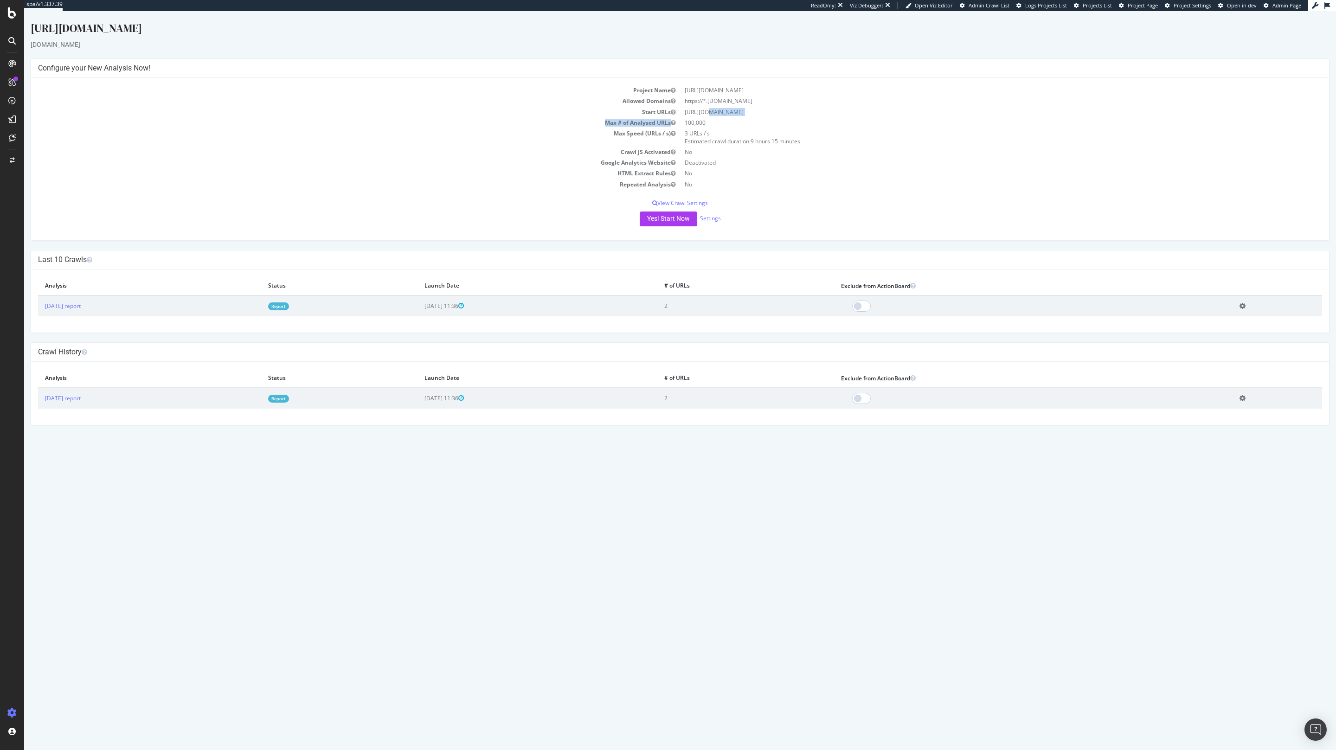
drag, startPoint x: 682, startPoint y: 114, endPoint x: 795, endPoint y: 118, distance: 113.3
click at [795, 118] on tbody "Project Name prospectrime1_millet.com/fr_fr/_bbl Allowed Domains https://*.mill…" at bounding box center [680, 137] width 1284 height 104
click at [763, 107] on td "https://millet.com/fr_fr/" at bounding box center [1001, 112] width 642 height 11
drag, startPoint x: 751, startPoint y: 113, endPoint x: 670, endPoint y: 111, distance: 81.7
click at [669, 111] on tr "Start URLs https://millet.com/fr_fr/" at bounding box center [680, 112] width 1284 height 11
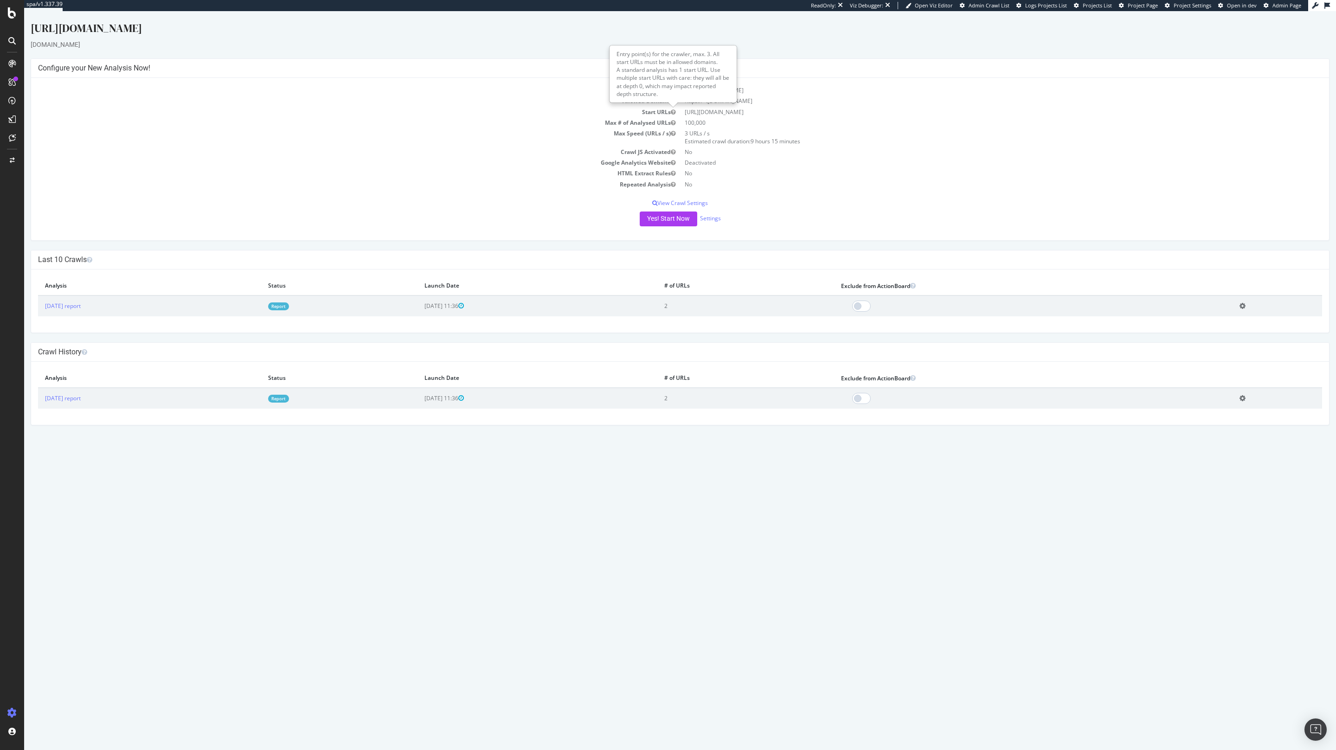
click at [718, 108] on td "https://millet.com/fr_fr/" at bounding box center [1001, 112] width 642 height 11
drag, startPoint x: 739, startPoint y: 103, endPoint x: 709, endPoint y: 102, distance: 30.7
click at [709, 103] on td "https://*.millet.com" at bounding box center [1001, 101] width 642 height 11
copy td "millet.com"
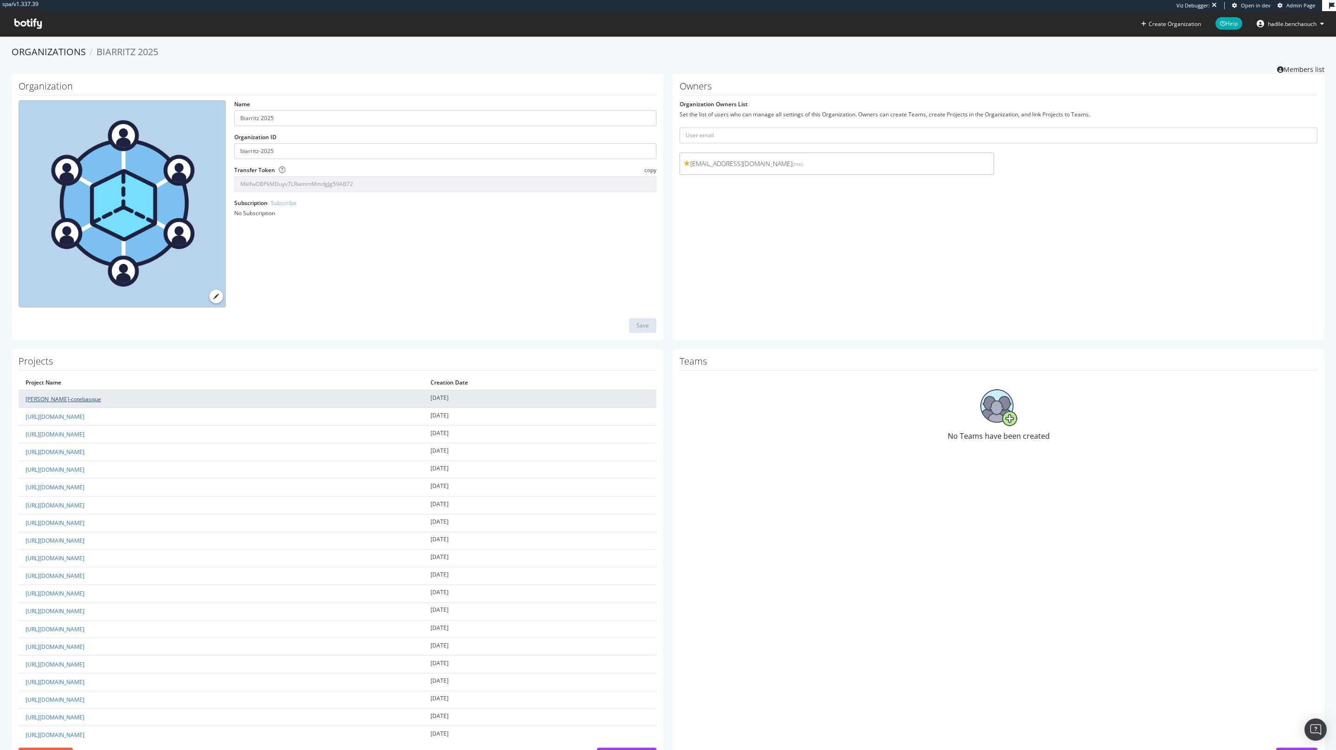
click at [63, 400] on link "barnes-cotebasque" at bounding box center [64, 399] width 76 height 8
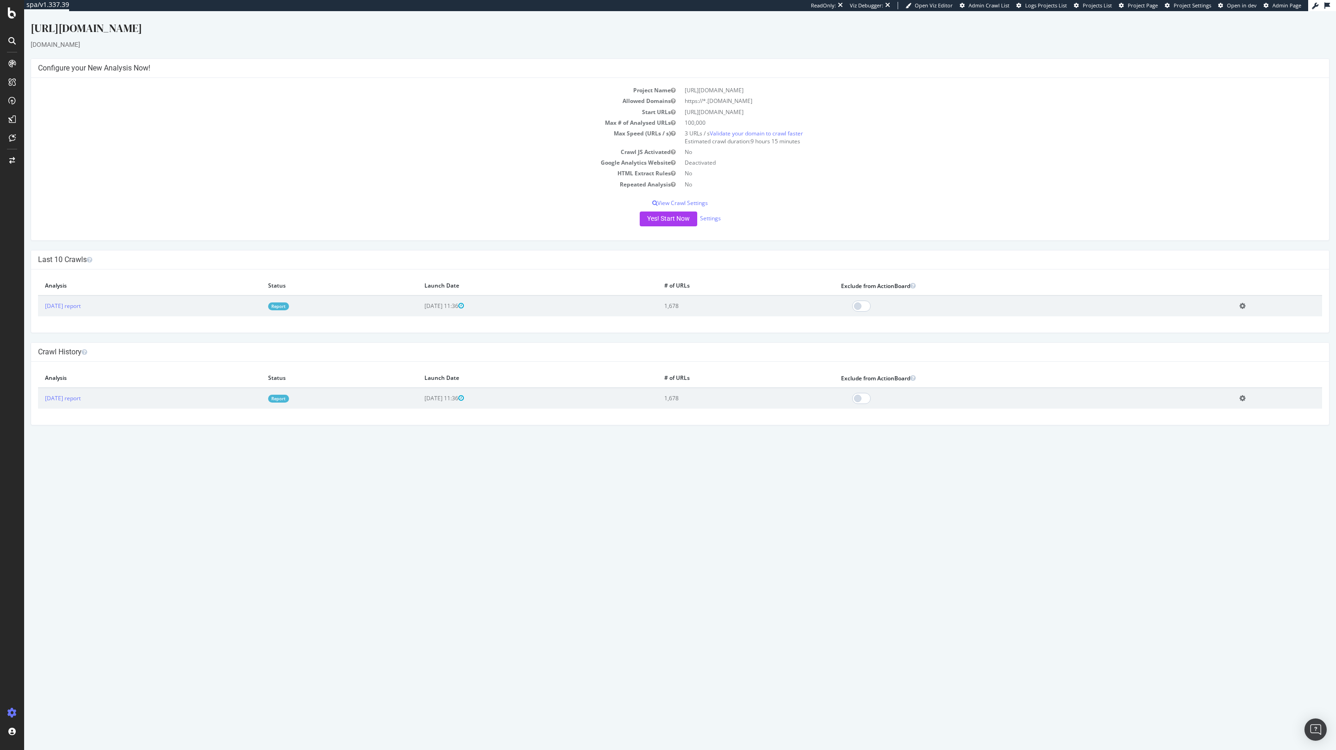
click at [289, 303] on link "Report" at bounding box center [278, 307] width 21 height 8
click at [714, 221] on link "Settings" at bounding box center [710, 218] width 21 height 8
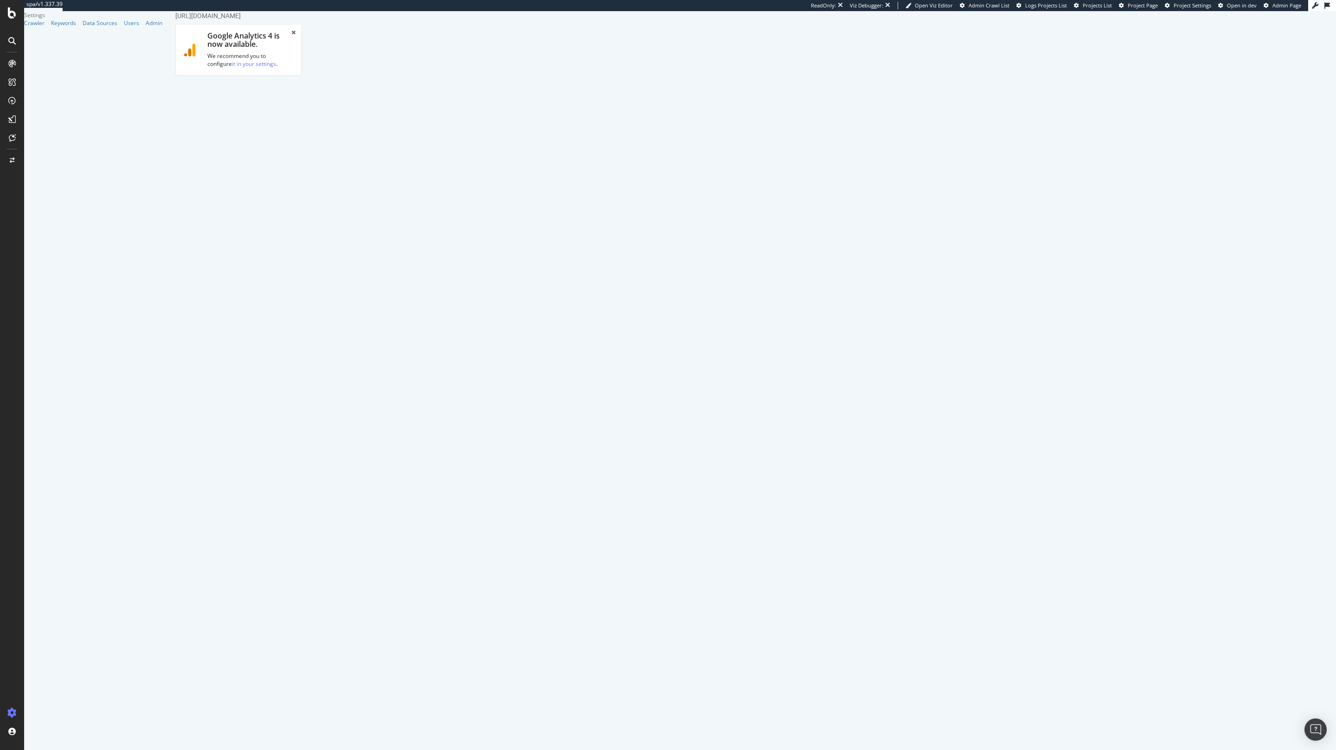
scroll to position [62, 0]
click at [211, 56] on link "Apply them" at bounding box center [203, 60] width 32 height 8
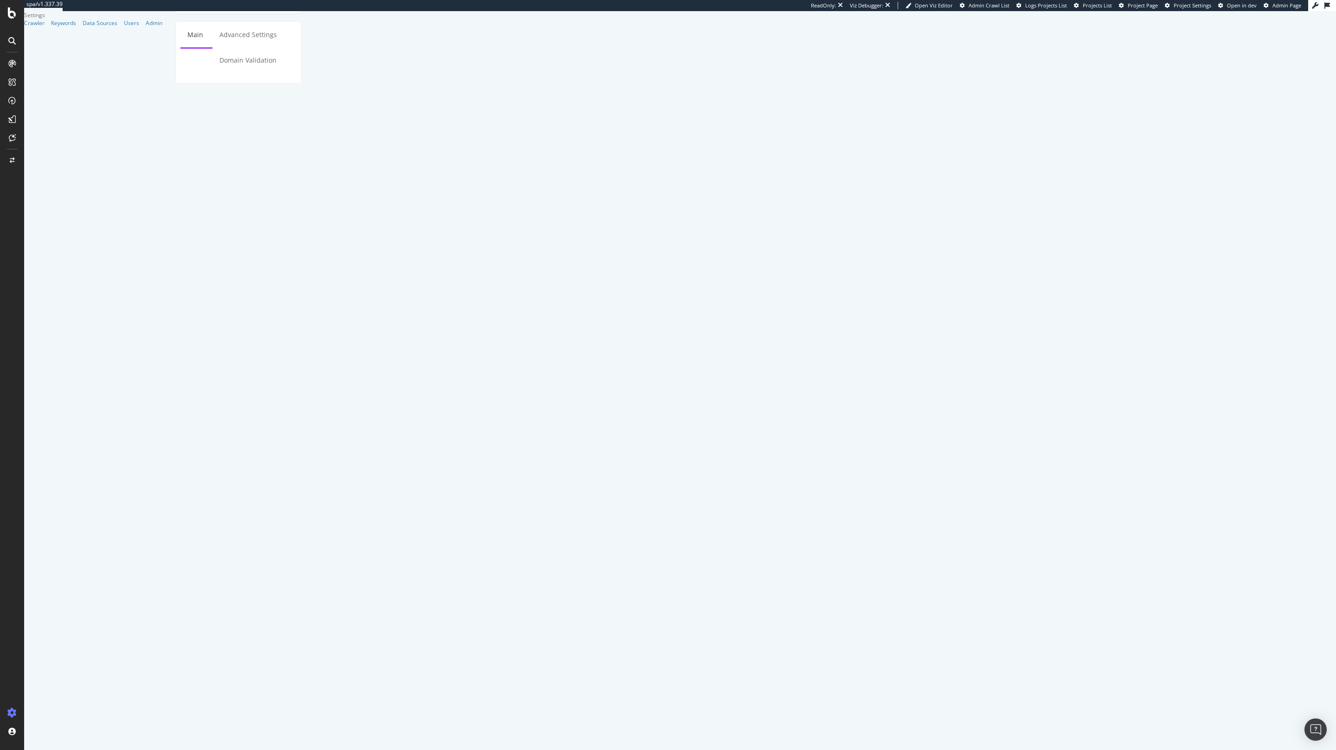
click at [253, 180] on link "Advanced Settings" at bounding box center [248, 193] width 71 height 26
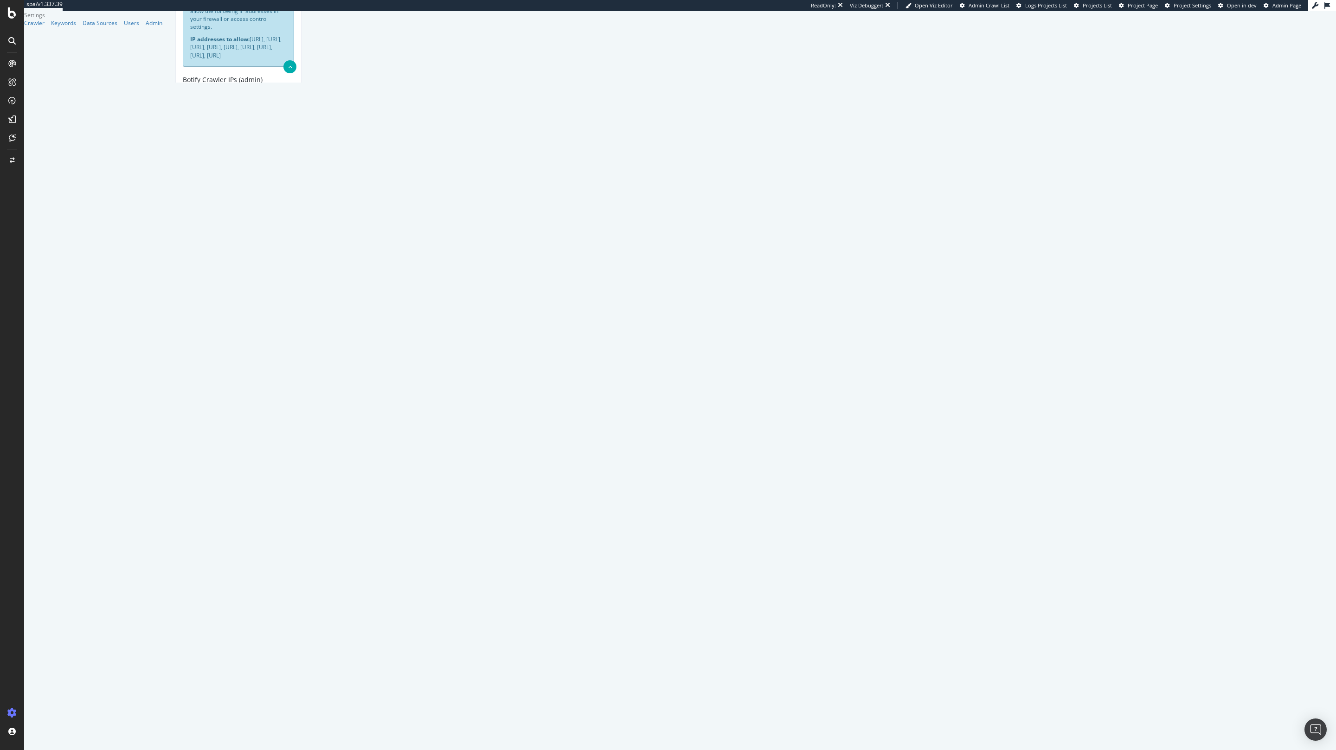
scroll to position [429, 0]
paste textarea "{ "flags": [ "cube" ], "beta": { "pap_mini_rules": [ "+* #everything else" ] } }"
type textarea "{ "flags": [ "cube" ], "beta": { "pap_mini_rules": [ "+* #everything else" ] } }"
click at [169, 11] on input "Crawl JS Activated (admin only)" at bounding box center [169, 11] width 0 height 0
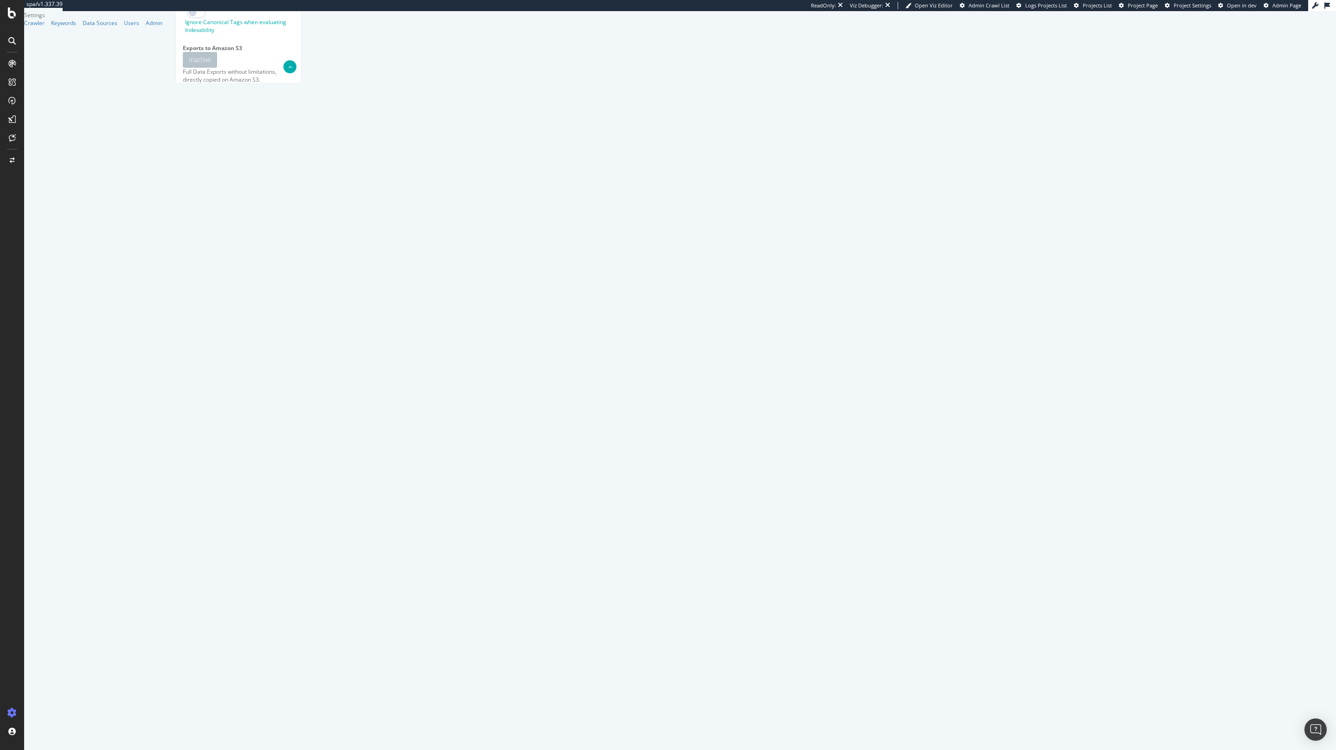
scroll to position [0, 0]
click at [1269, 7] on icon at bounding box center [1266, 5] width 5 height 5
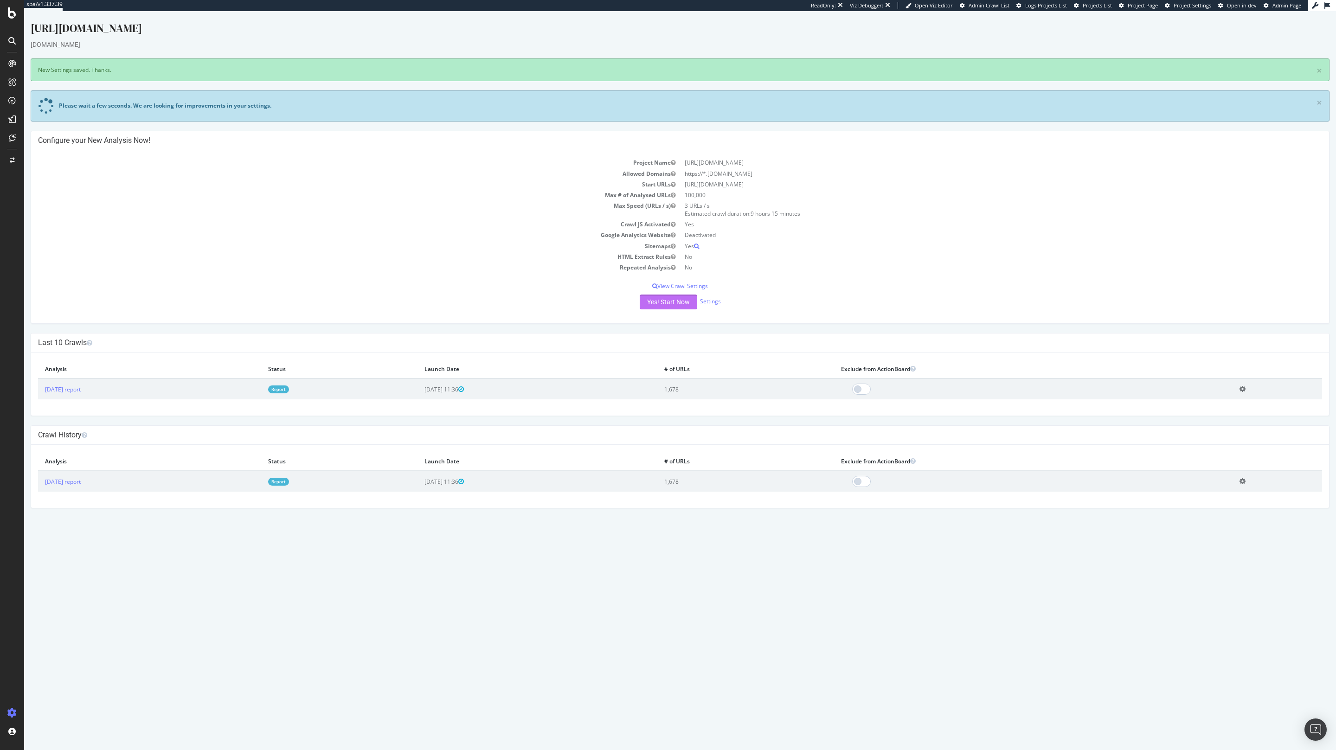
click at [671, 302] on button "Yes! Start Now" at bounding box center [669, 302] width 58 height 15
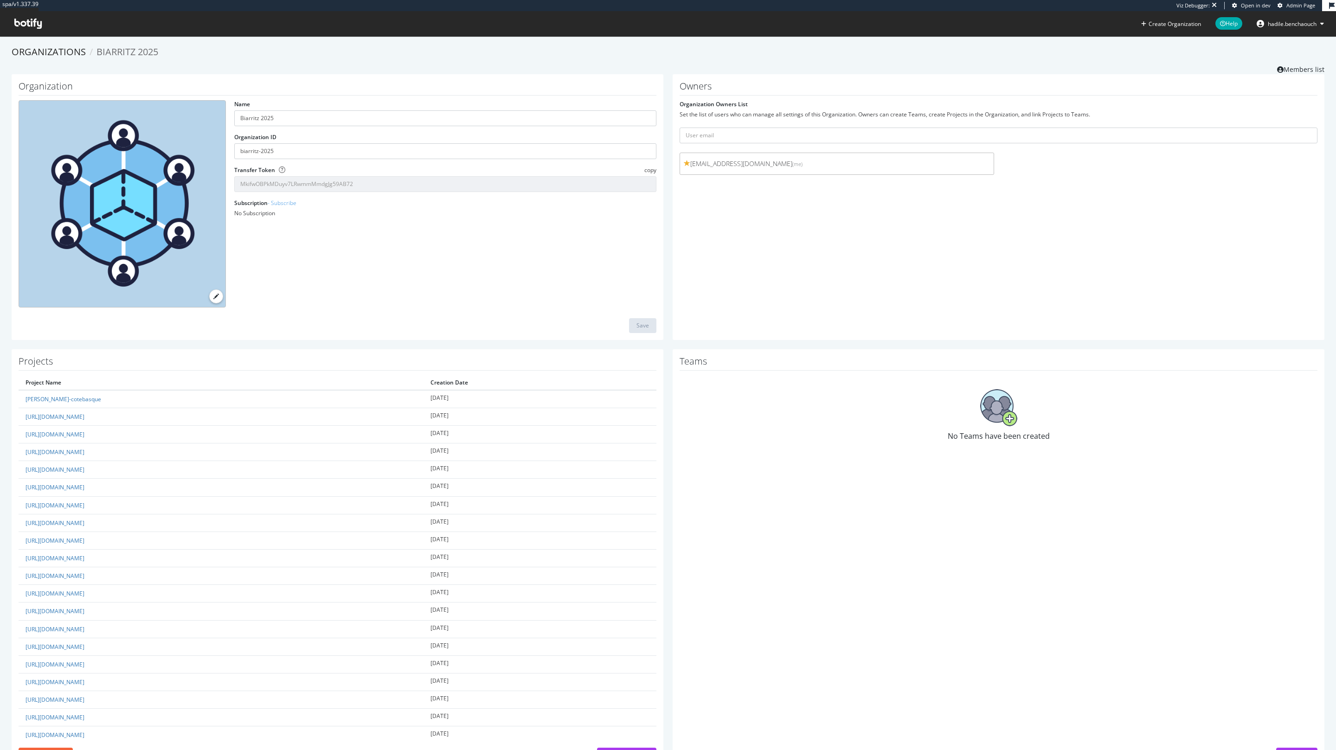
scroll to position [42, 0]
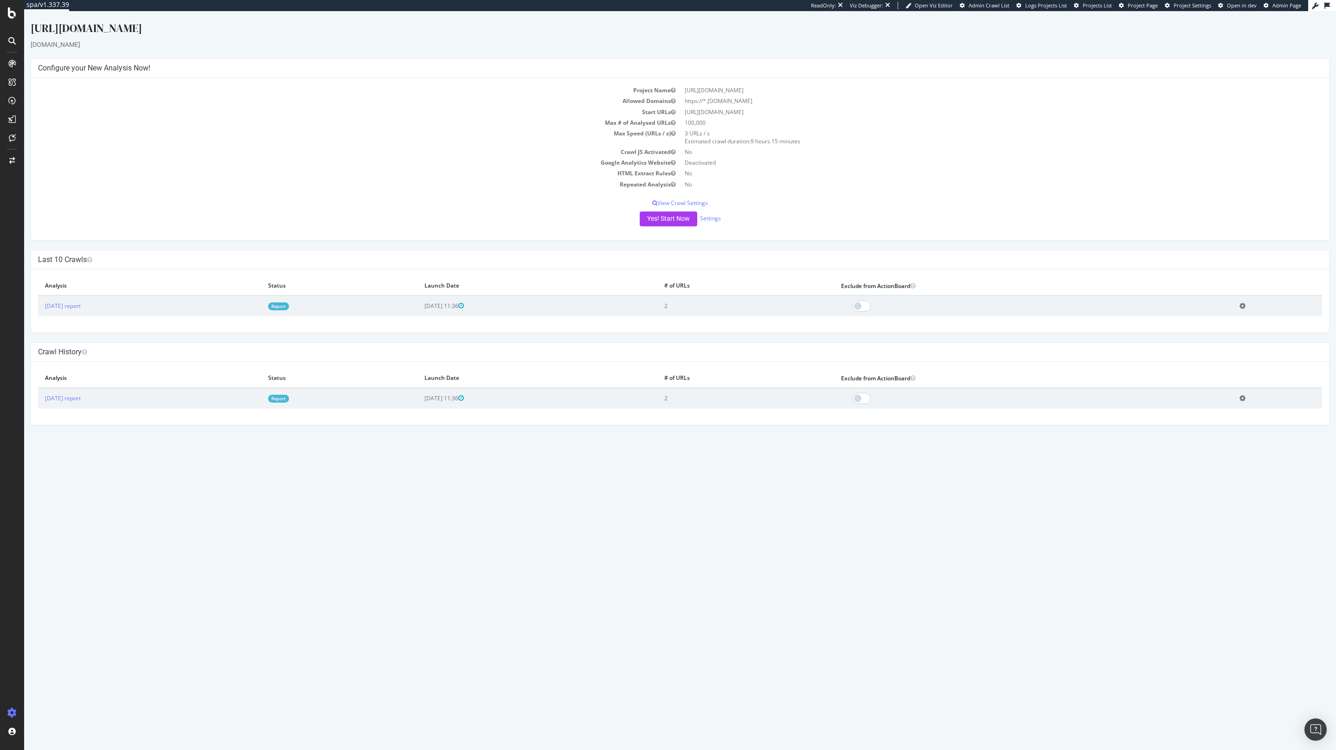
click at [336, 303] on td "Report" at bounding box center [339, 306] width 156 height 21
click at [342, 314] on td "Report" at bounding box center [339, 306] width 156 height 21
click at [289, 310] on link "Report" at bounding box center [278, 307] width 21 height 8
click at [713, 218] on link "Settings" at bounding box center [710, 218] width 21 height 8
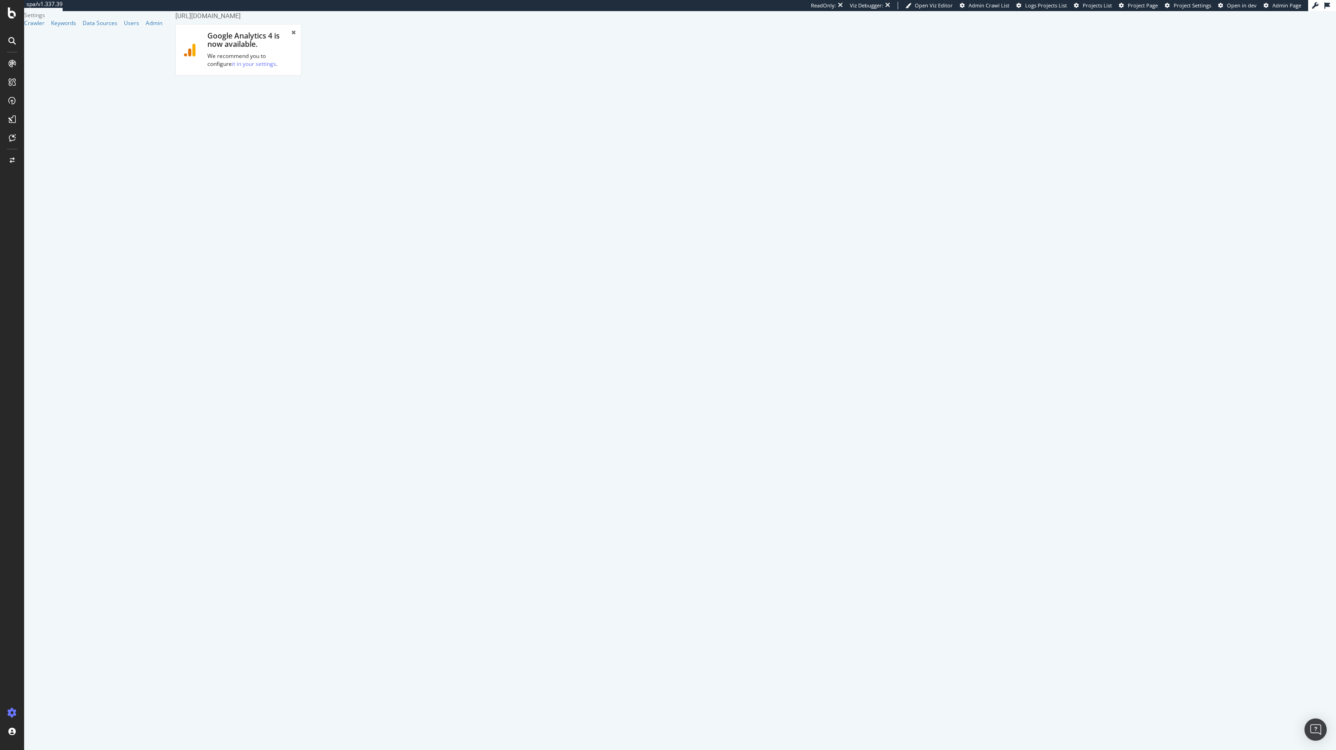
click at [1267, 7] on icon at bounding box center [1266, 5] width 5 height 5
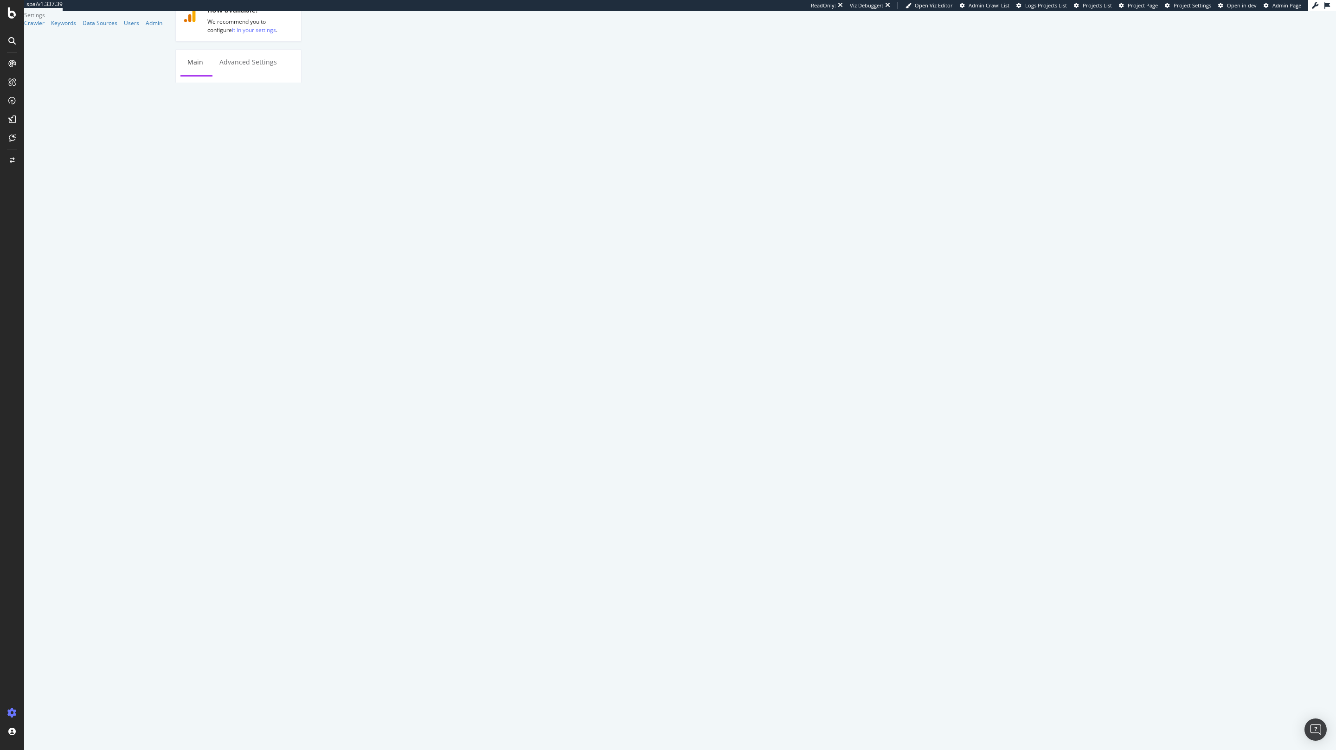
scroll to position [0, 0]
click at [220, 56] on link "Apply them" at bounding box center [203, 60] width 32 height 8
click at [251, 91] on link "Advanced Settings" at bounding box center [248, 97] width 71 height 26
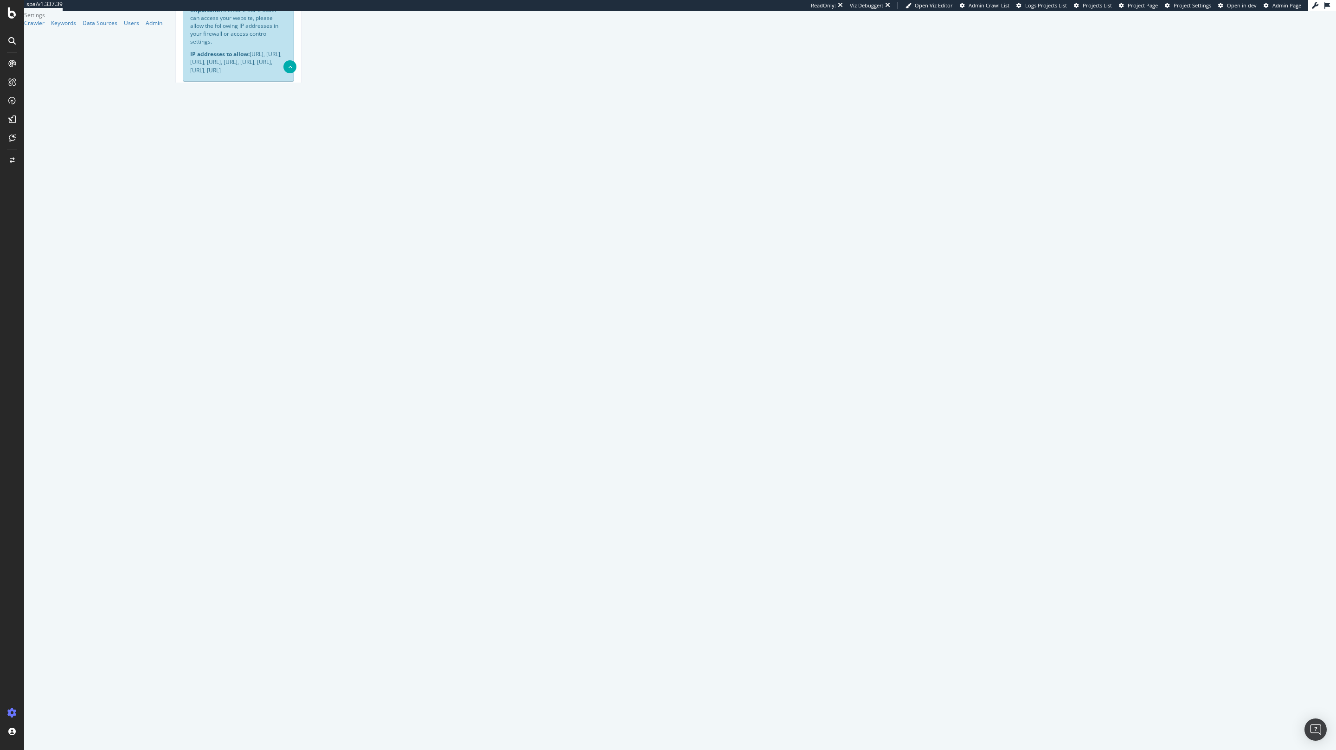
paste textarea "{ "flags": [ "cube" ], "beta": { "pap_mini_rules": [ "+* #everything else" ] } }"
type textarea "{ "flags": [ "cube" ], "beta": { "pap_mini_rules": [ "+* #everything else" ] } }"
click at [169, 11] on input "Crawl JS Activated (admin only)" at bounding box center [169, 11] width 0 height 0
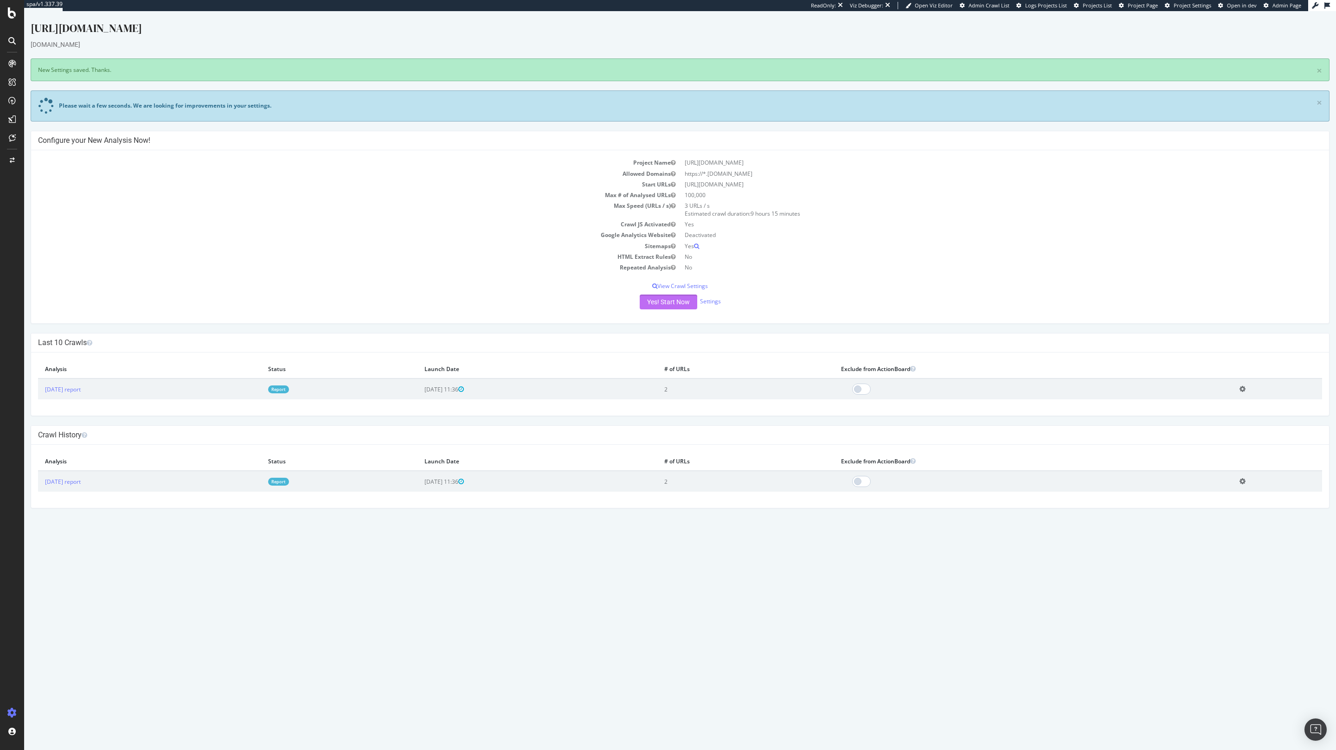
click at [662, 302] on button "Yes! Start Now" at bounding box center [669, 302] width 58 height 15
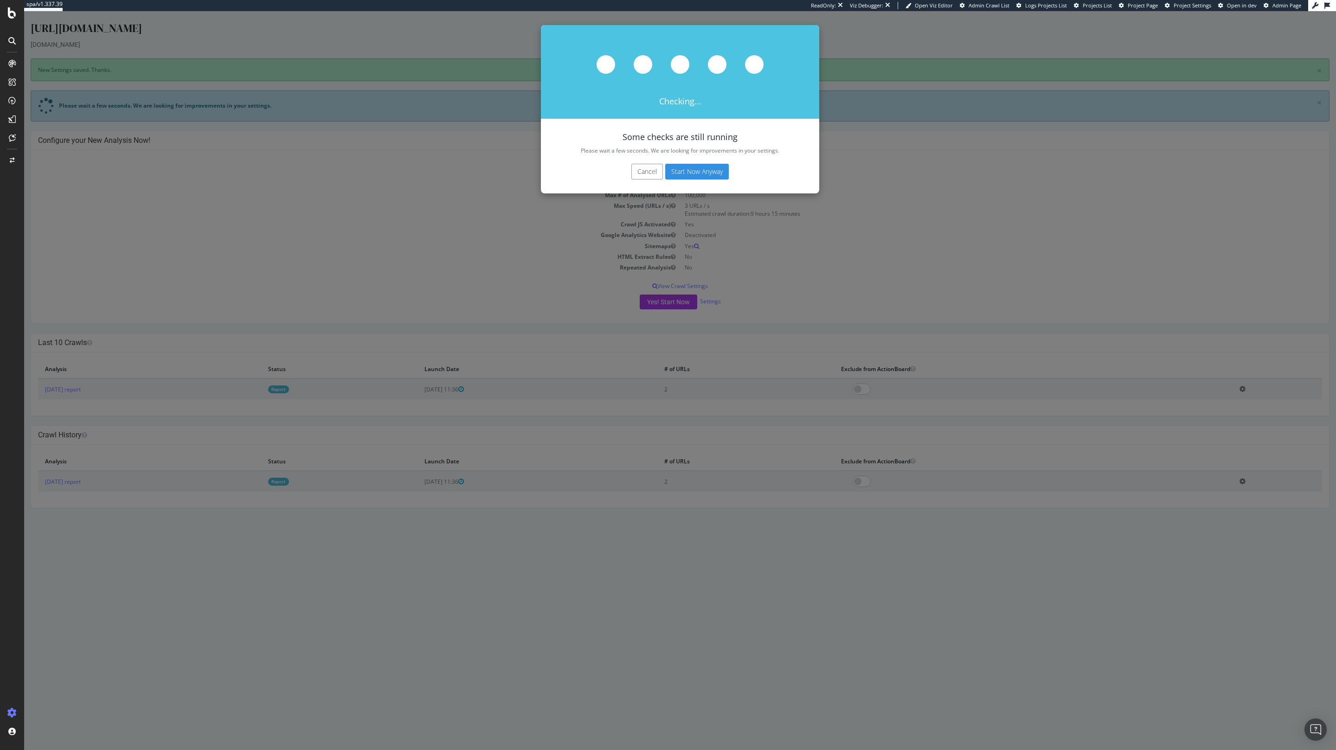
click at [689, 175] on button "Start Now Anyway" at bounding box center [697, 172] width 64 height 16
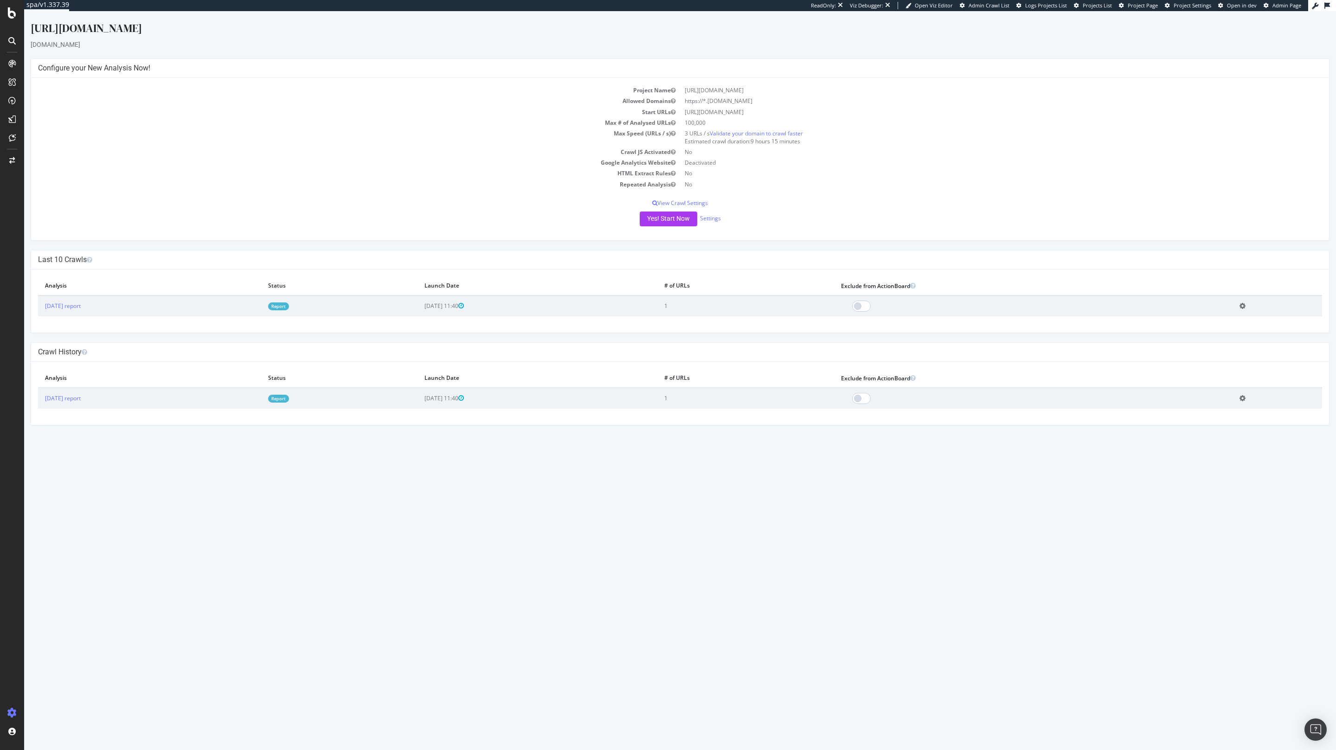
click at [289, 305] on link "Report" at bounding box center [278, 307] width 21 height 8
click at [713, 218] on link "Settings" at bounding box center [710, 218] width 21 height 8
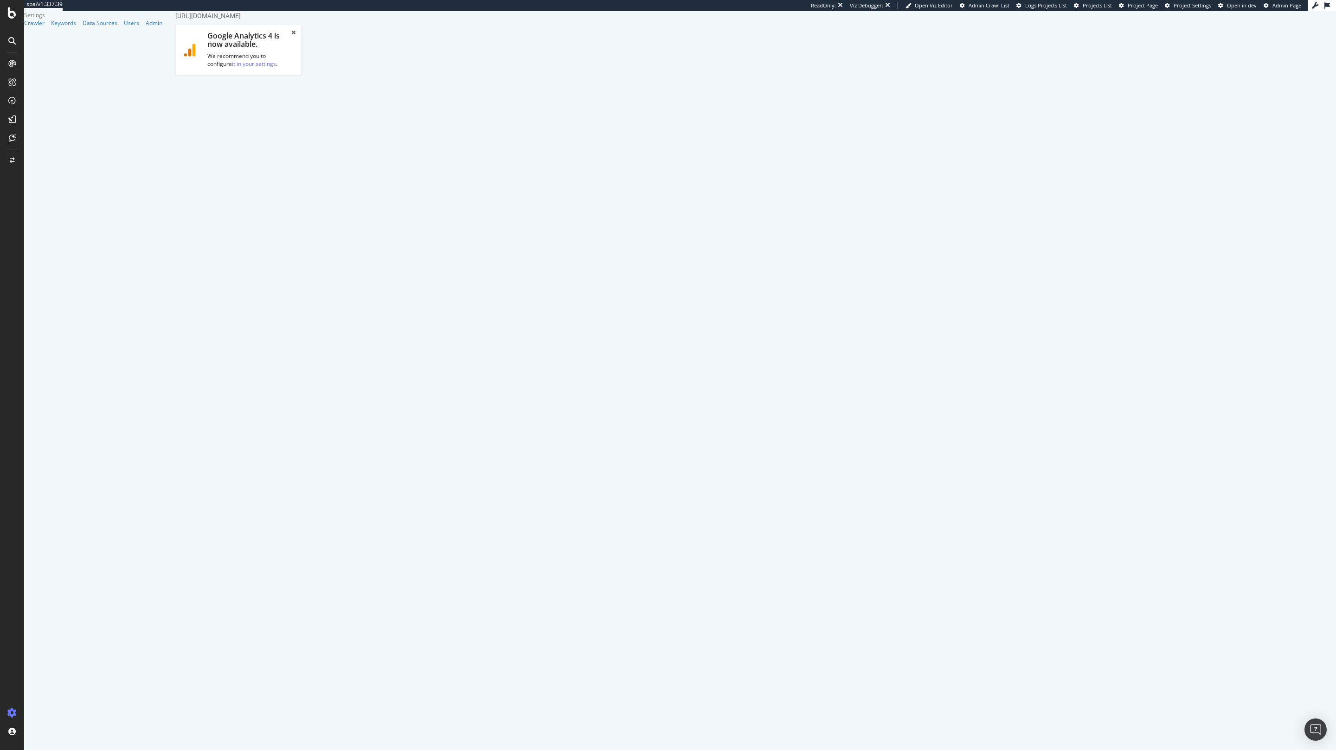
click at [1291, 6] on span "Admin Page" at bounding box center [1287, 5] width 29 height 7
click at [243, 119] on link "Advanced Settings" at bounding box center [248, 124] width 71 height 26
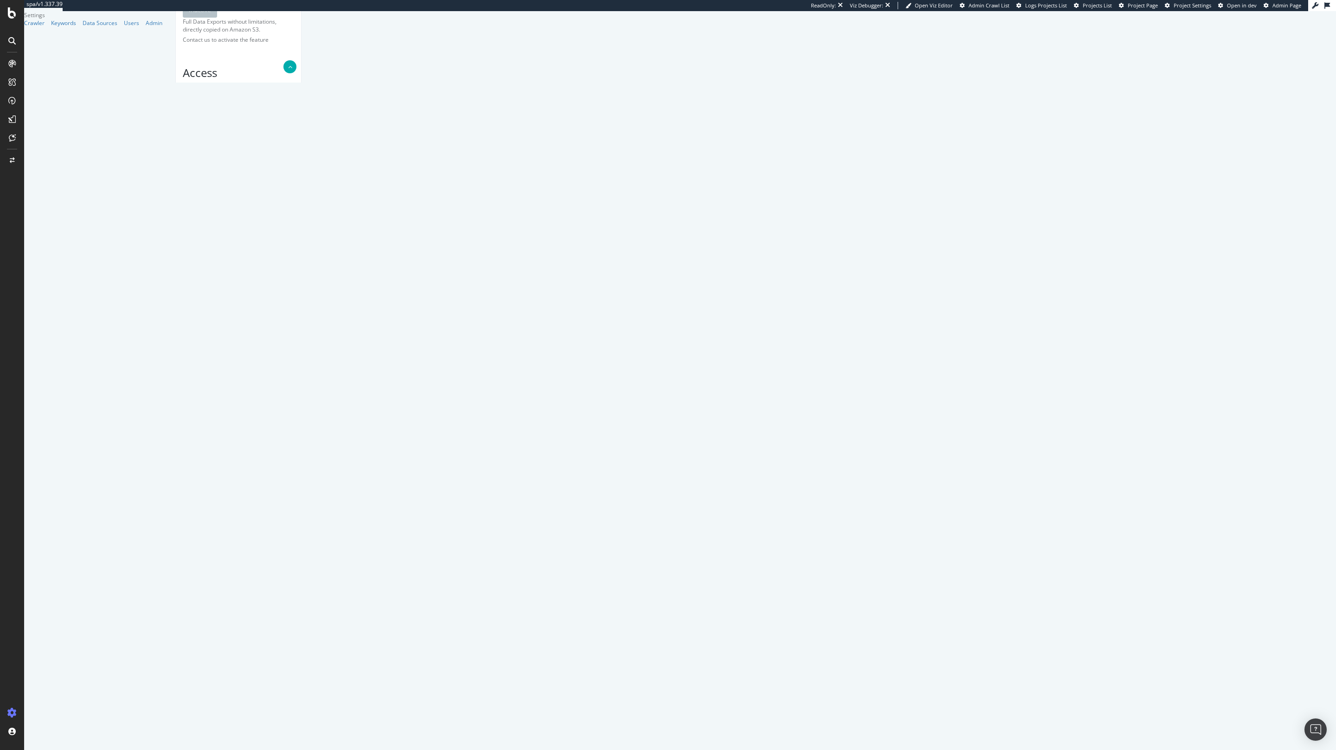
scroll to position [374, 0]
click at [169, 11] on input "Crawl JS Activated (admin only)" at bounding box center [169, 11] width 0 height 0
paste textarea "{ "flags": [ "cube" ], "beta": { "pap_mini_rules": [ "+* #everything else" ] } }"
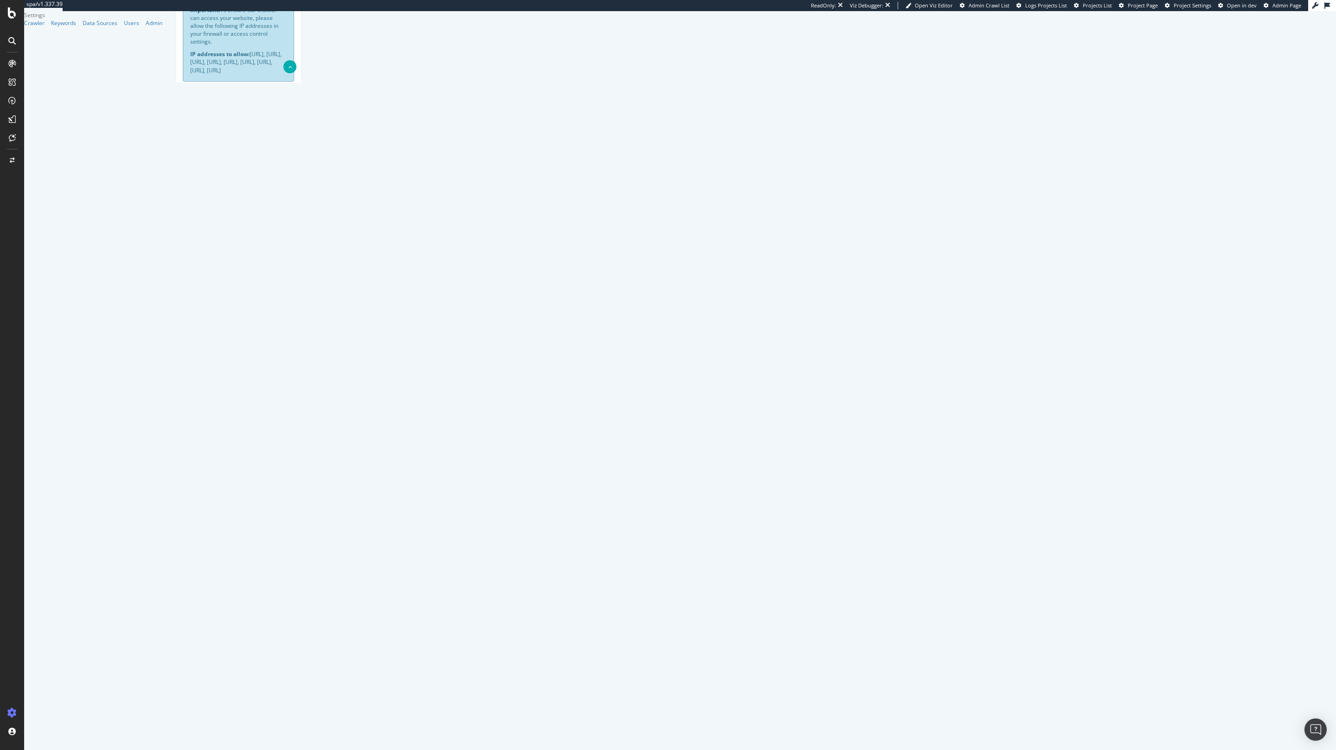
type textarea "{ "flags": [ "cube" ], "beta": { "pap_mini_rules": [ "+* #everything else" ] } }"
click at [294, 709] on div "Report features Content Quality Evaluate Content Quality Identify areas of your…" at bounding box center [238, 654] width 111 height 1817
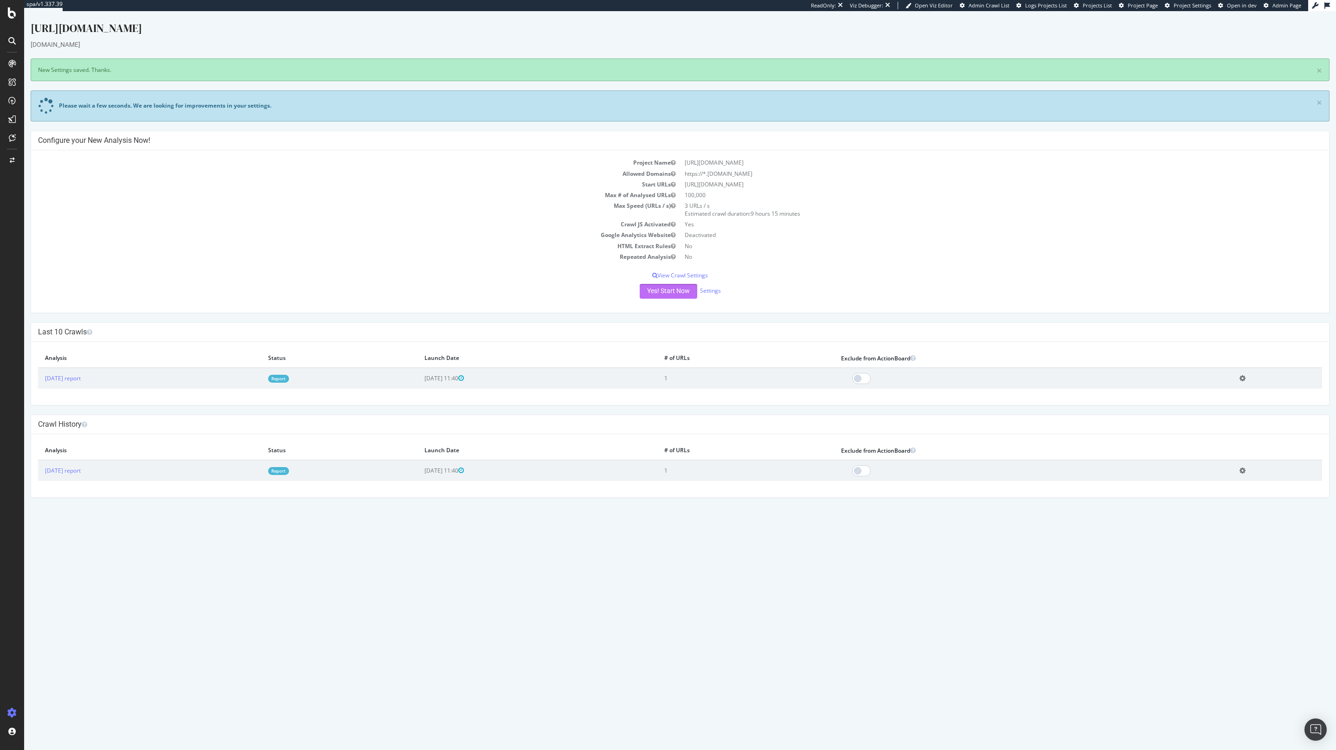
click at [658, 296] on button "Yes! Start Now" at bounding box center [669, 291] width 58 height 15
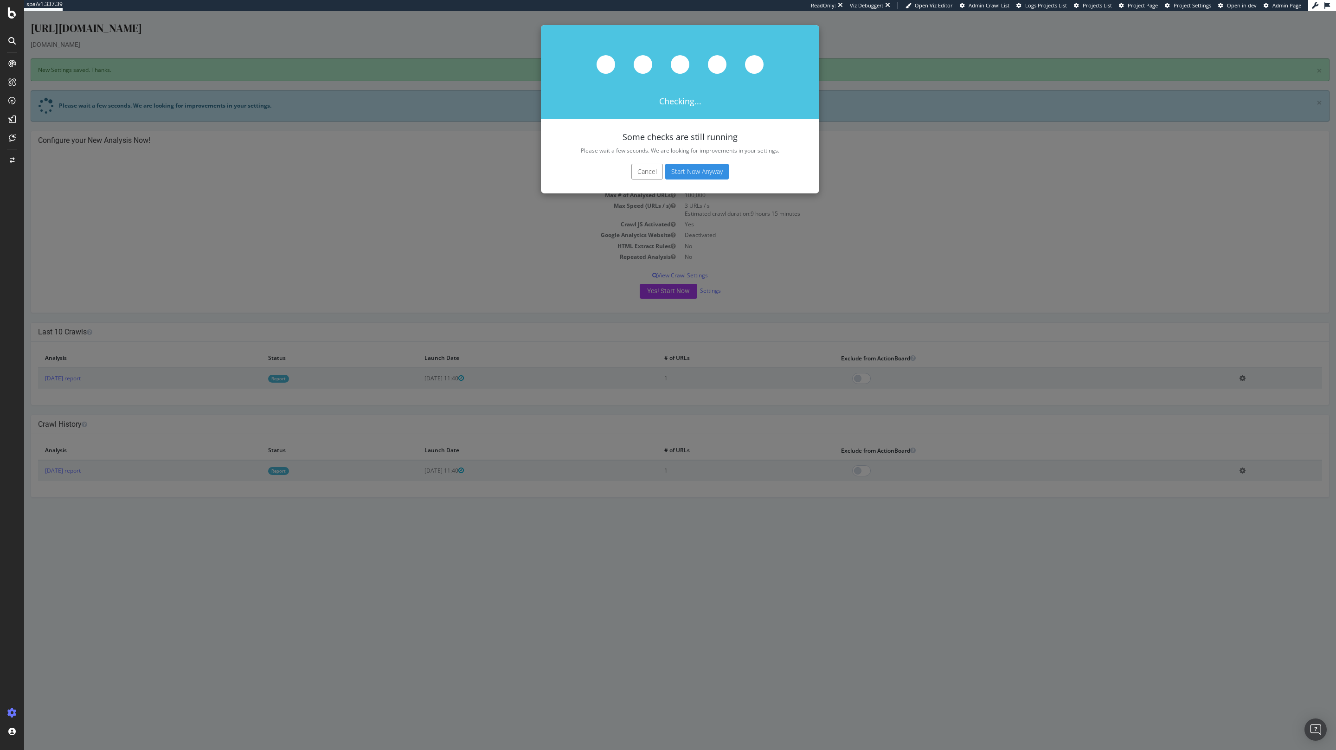
click at [683, 175] on button "Start Now Anyway" at bounding box center [697, 172] width 64 height 16
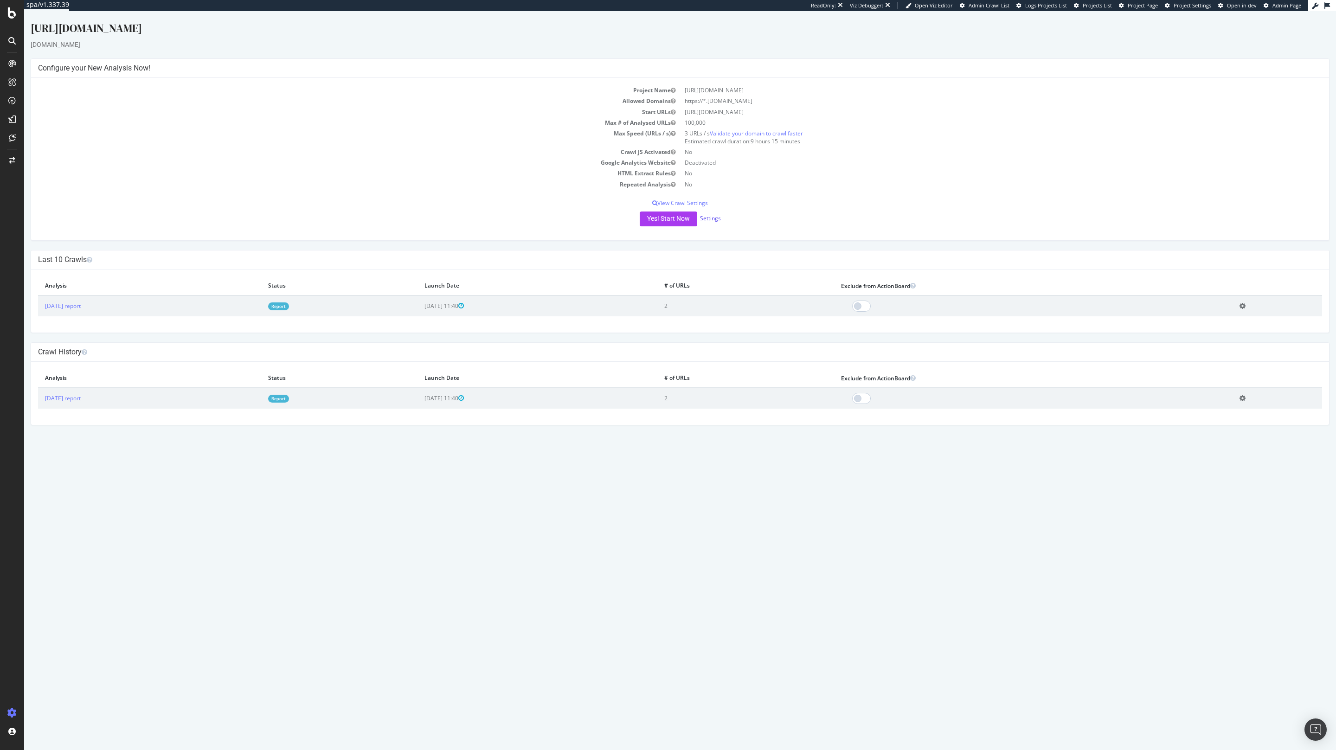
click at [713, 214] on link "Settings" at bounding box center [710, 218] width 21 height 8
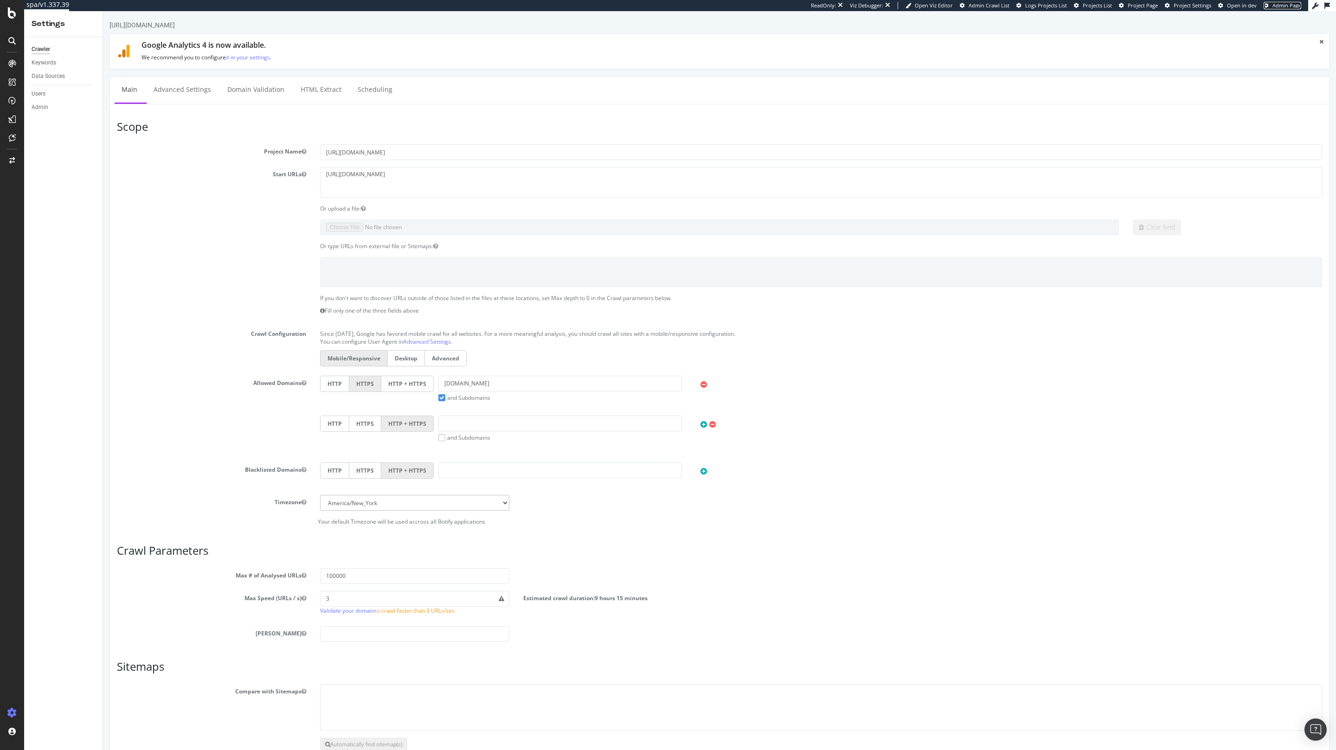
click at [1280, 8] on span "Admin Page" at bounding box center [1287, 5] width 29 height 7
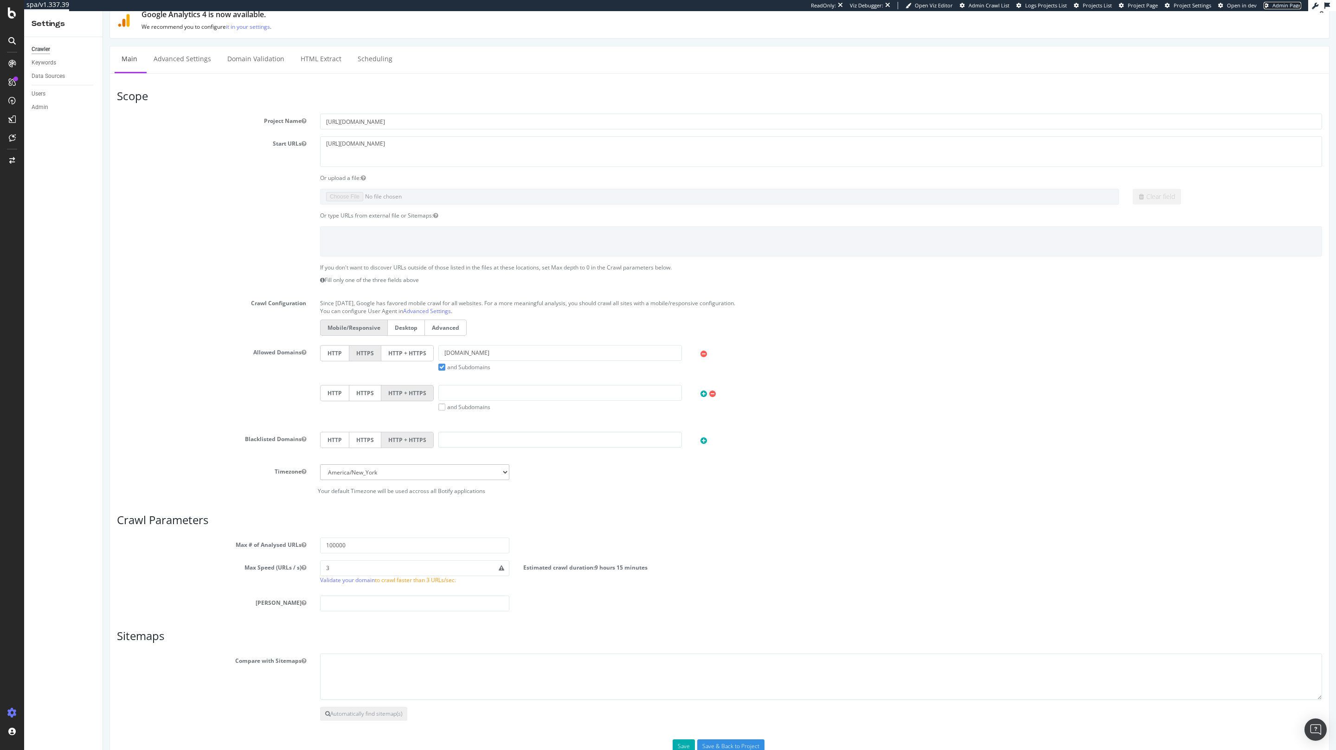
scroll to position [32, 0]
click at [348, 720] on button "Automatically find sitemap(s)" at bounding box center [363, 713] width 87 height 14
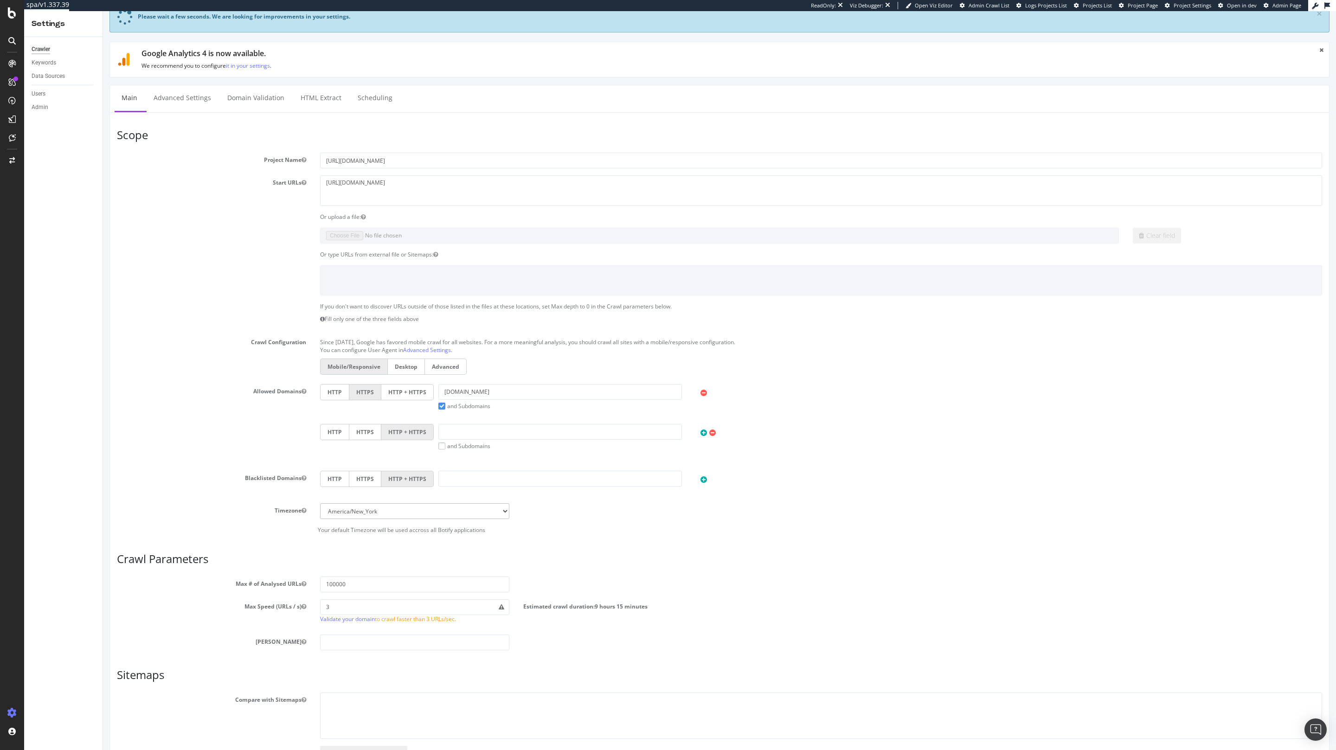
scroll to position [72, 0]
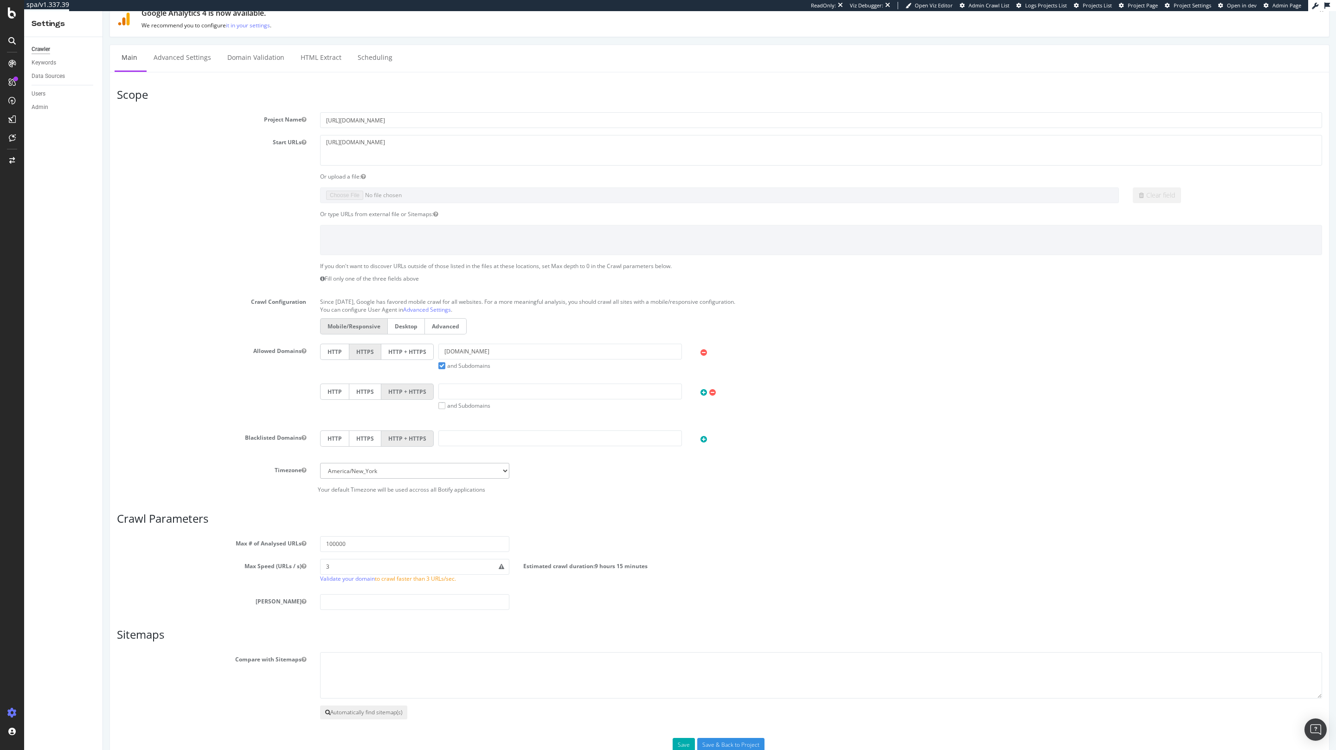
click at [346, 716] on button "Automatically find sitemap(s)" at bounding box center [363, 713] width 87 height 14
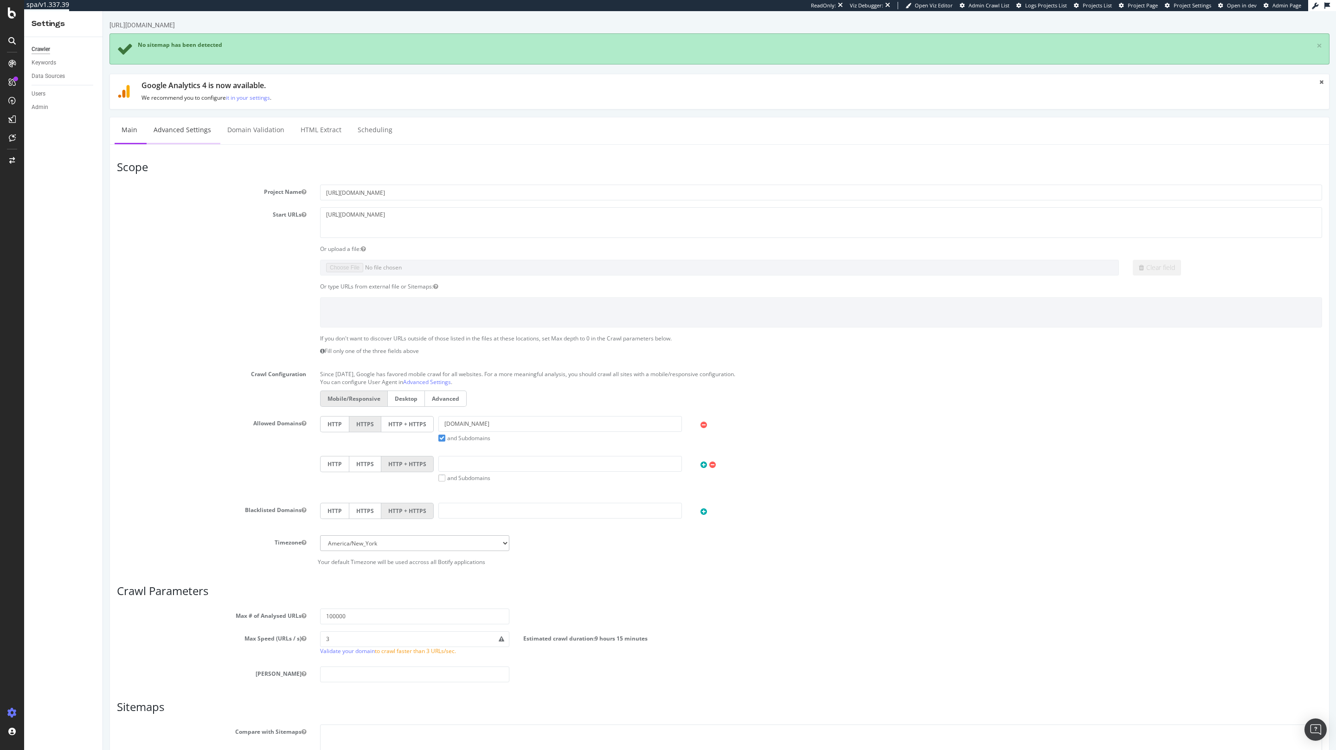
click at [187, 125] on link "Advanced Settings" at bounding box center [182, 130] width 71 height 26
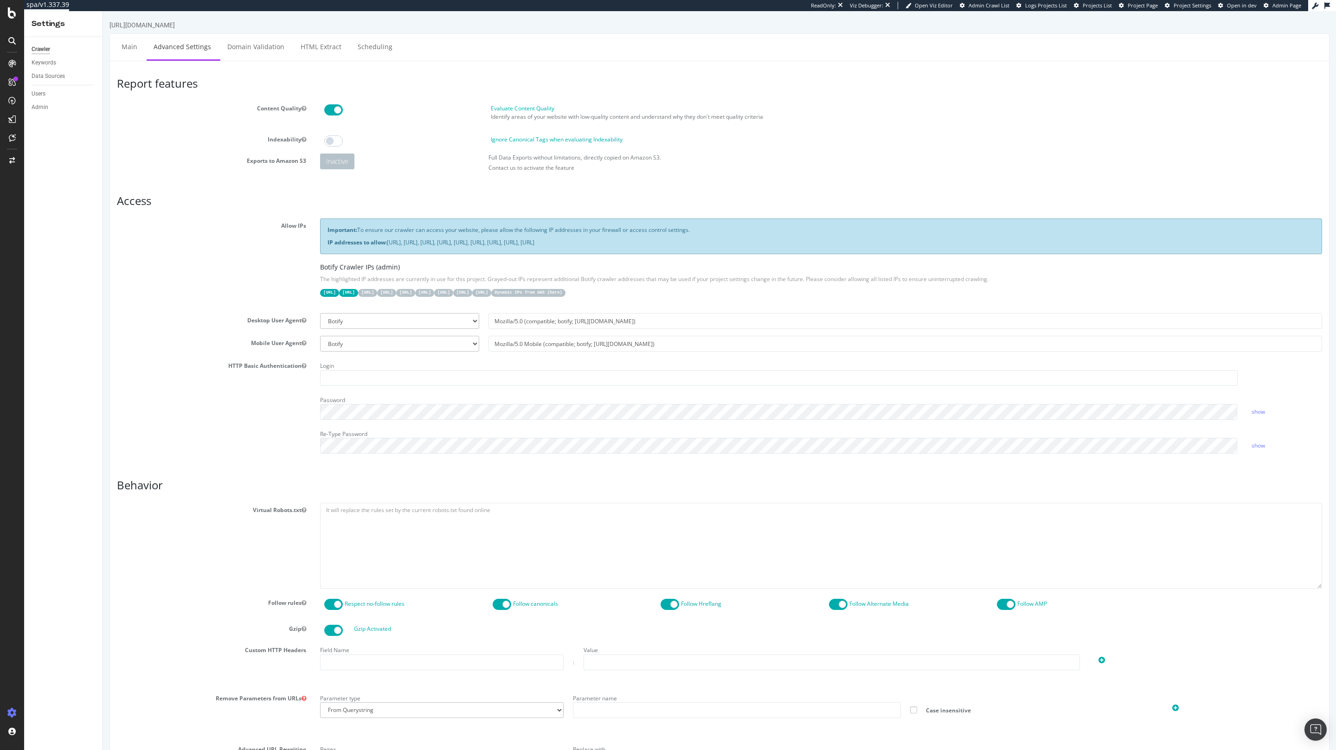
scroll to position [374, 0]
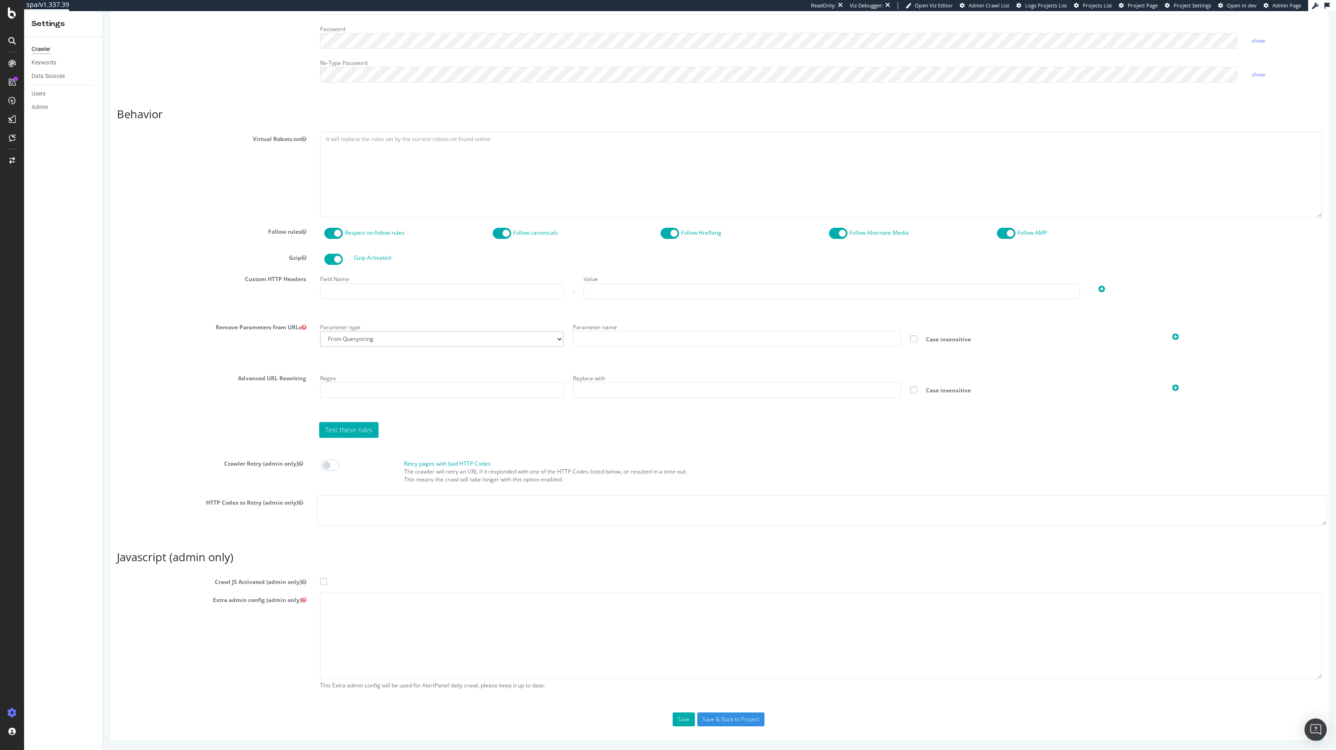
click at [326, 580] on span at bounding box center [323, 581] width 7 height 7
click at [103, 11] on input "Crawl JS Activated (admin only)" at bounding box center [103, 11] width 0 height 0
click at [368, 616] on textarea at bounding box center [821, 636] width 1002 height 86
paste textarea "{ "flags": [ "cube" ], "beta": { "pap_mini_rules": [ "+* #everything else" ] } }"
type textarea "{ "flags": [ "cube" ], "beta": { "pap_mini_rules": [ "+* #everything else" ] } }"
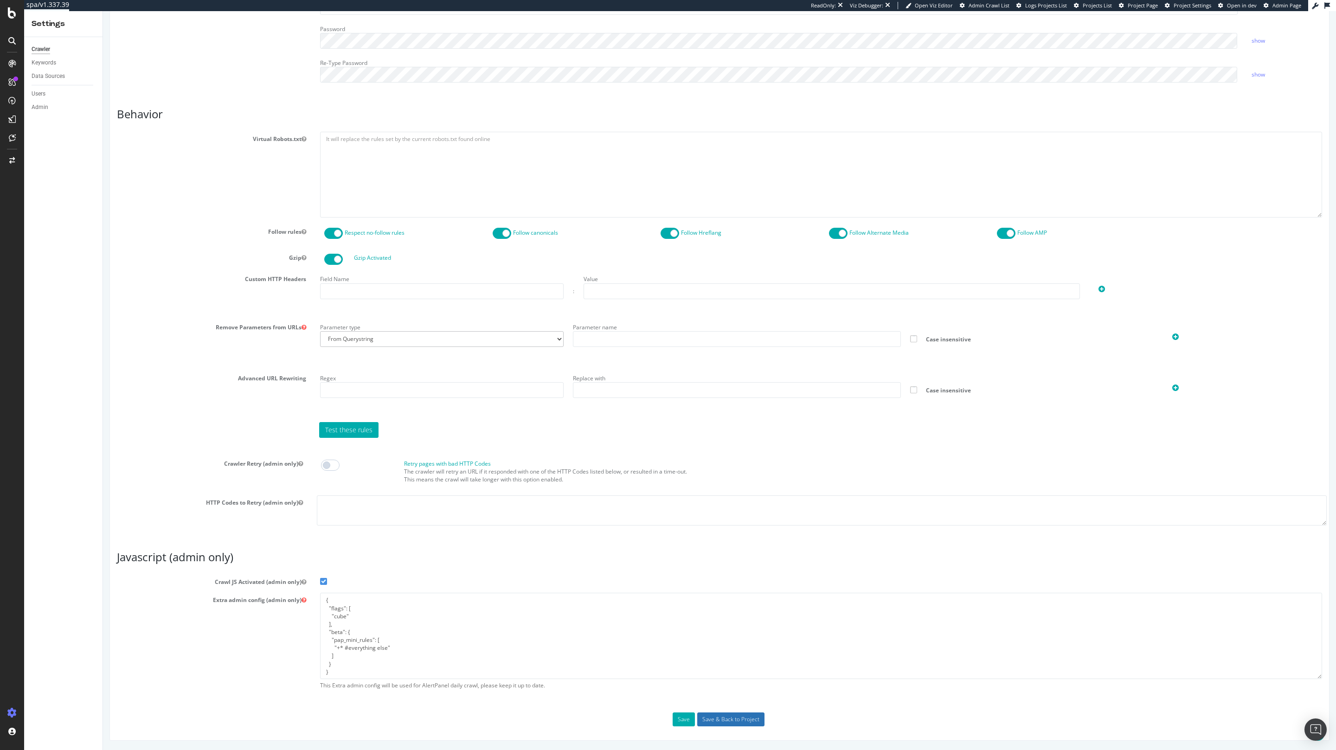
click at [752, 716] on input "Save & Back to Project" at bounding box center [730, 720] width 67 height 14
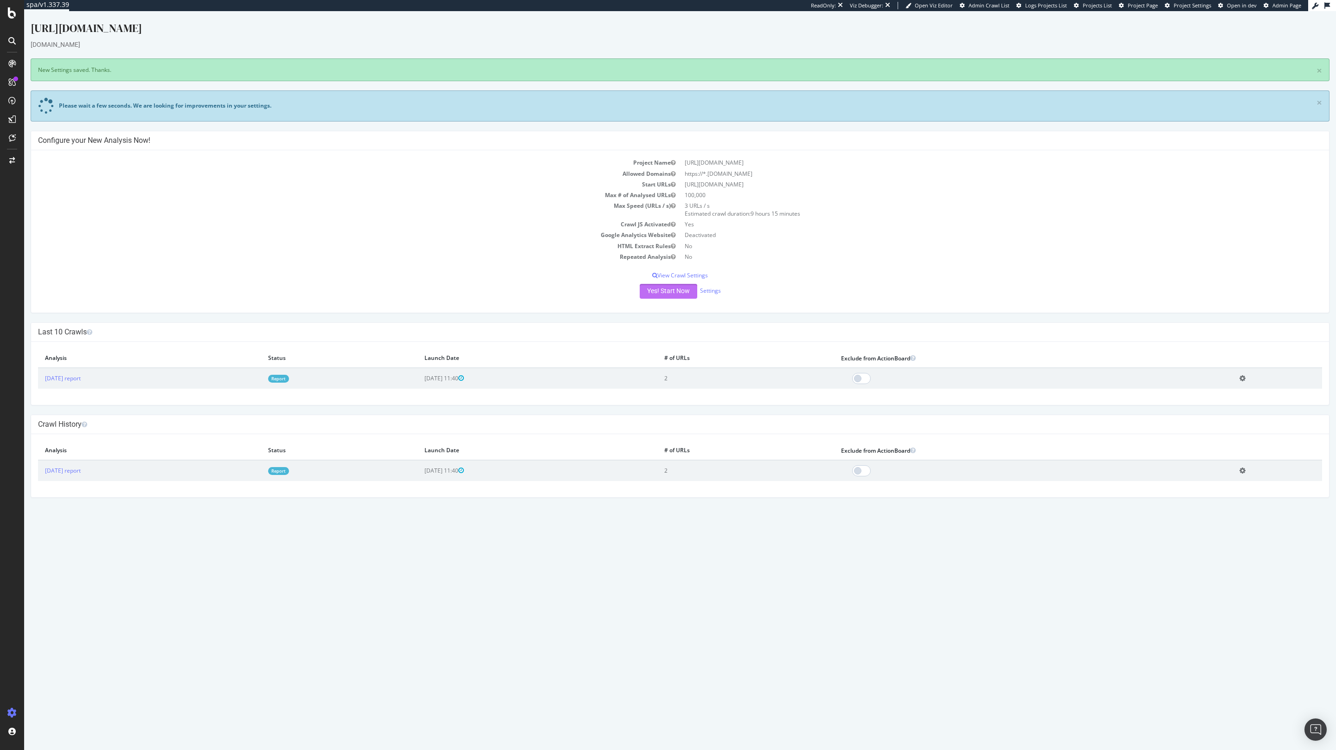
click at [659, 292] on button "Yes! Start Now" at bounding box center [669, 291] width 58 height 15
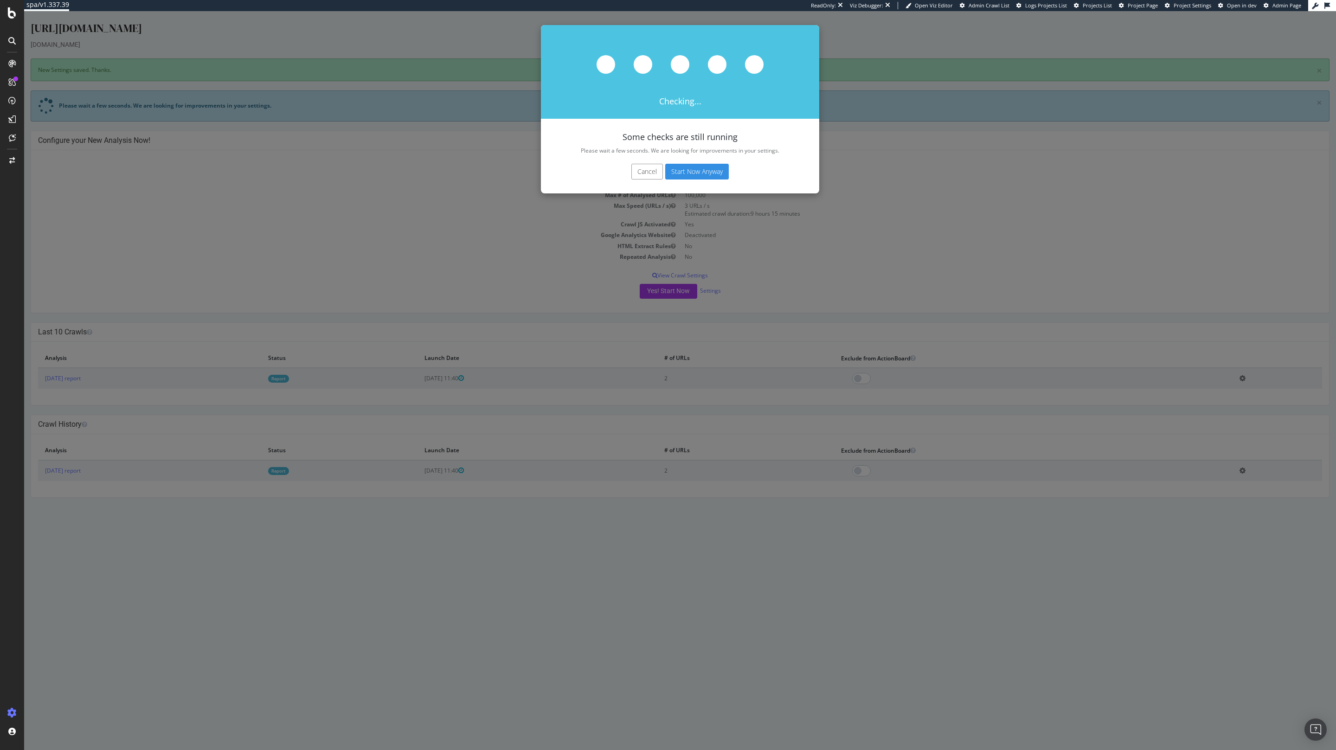
click at [686, 168] on button "Start Now Anyway" at bounding box center [697, 172] width 64 height 16
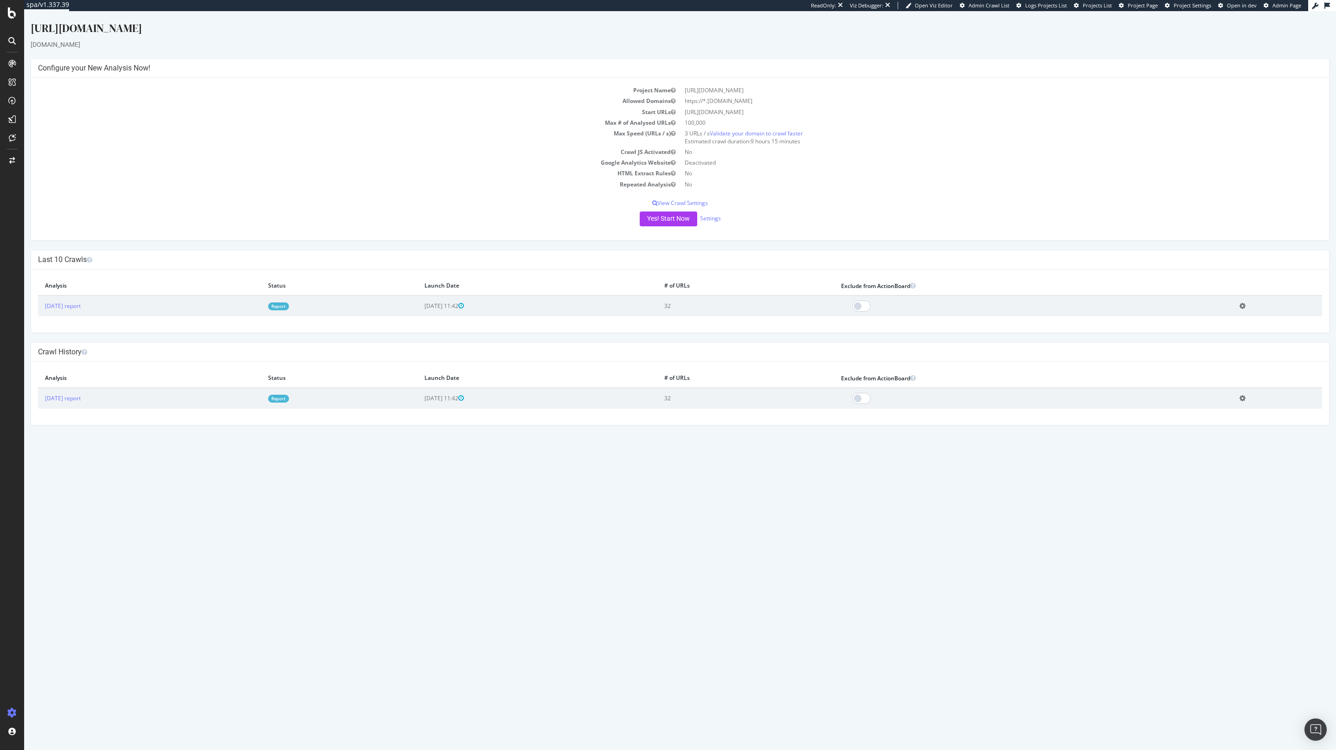
click at [289, 307] on link "Report" at bounding box center [278, 307] width 21 height 8
drag, startPoint x: 109, startPoint y: 28, endPoint x: 162, endPoint y: 28, distance: 53.8
click at [162, 28] on div "prospectrime1_havea.com/_bbl" at bounding box center [680, 29] width 1299 height 19
copy div "havea.com/"
click at [709, 217] on link "Settings" at bounding box center [710, 218] width 21 height 8
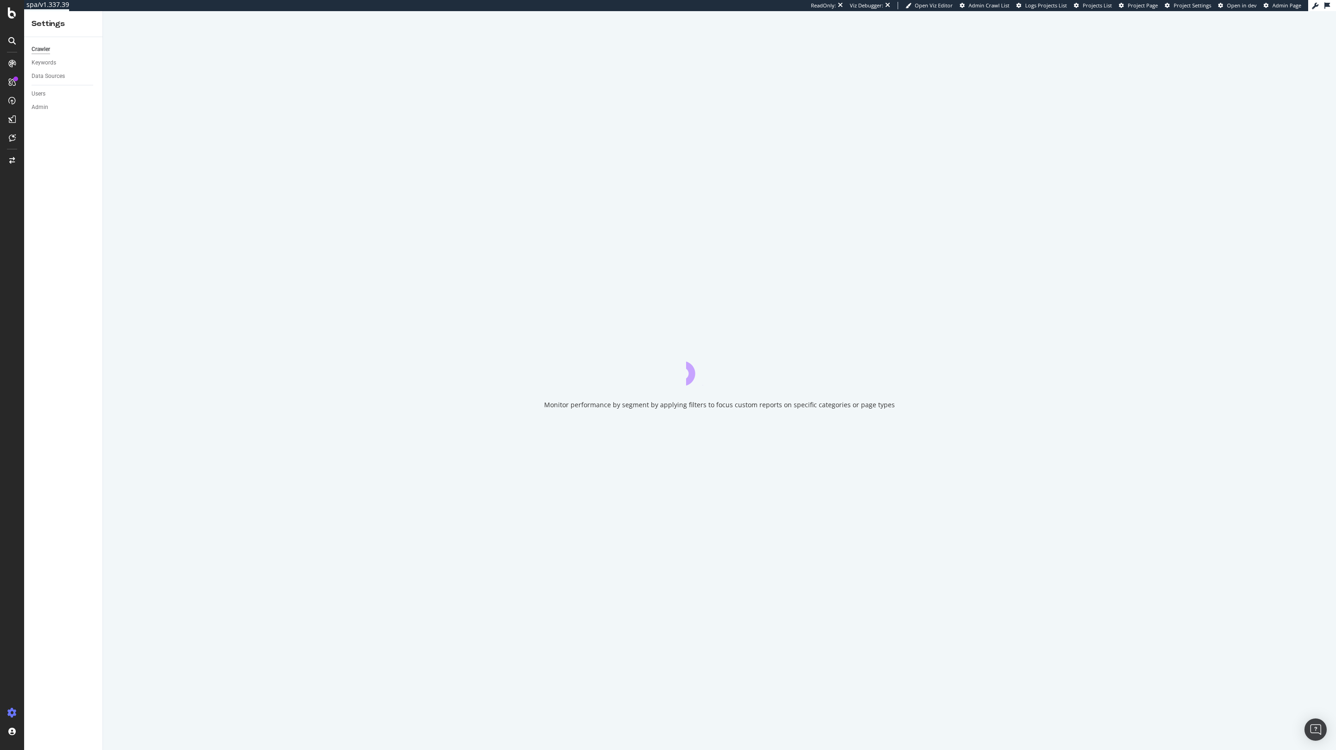
click at [714, 219] on div "Monitor performance by segment by applying filters to focus custom reports on s…" at bounding box center [719, 380] width 1233 height 739
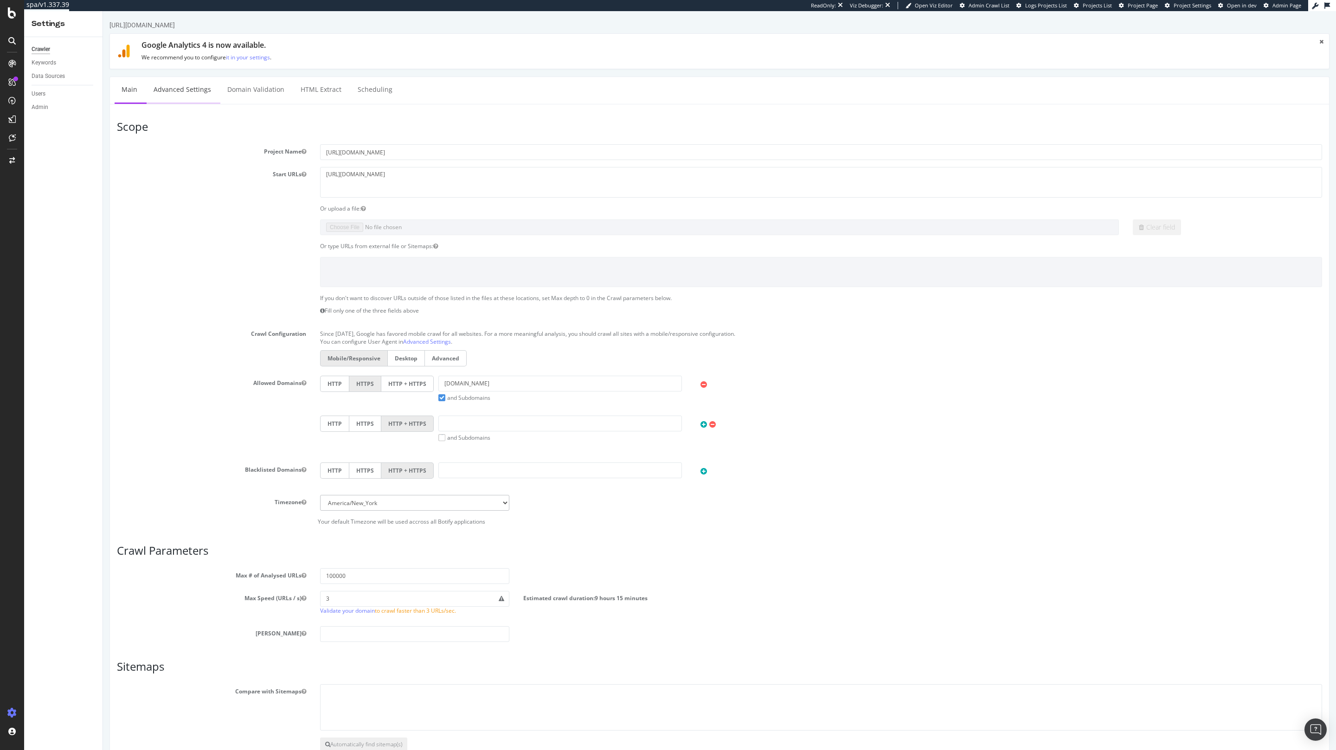
click at [188, 88] on link "Advanced Settings" at bounding box center [182, 90] width 71 height 26
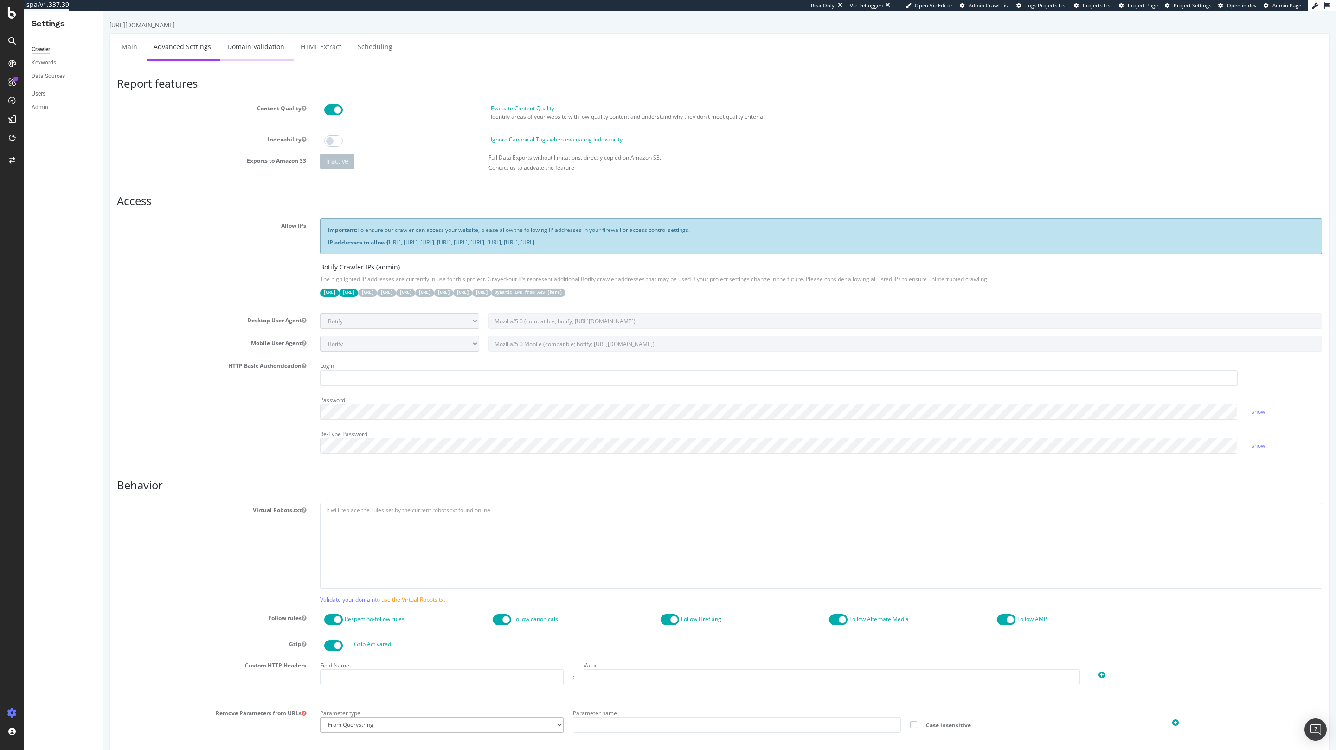
click at [257, 42] on link "Domain Validation" at bounding box center [255, 47] width 71 height 26
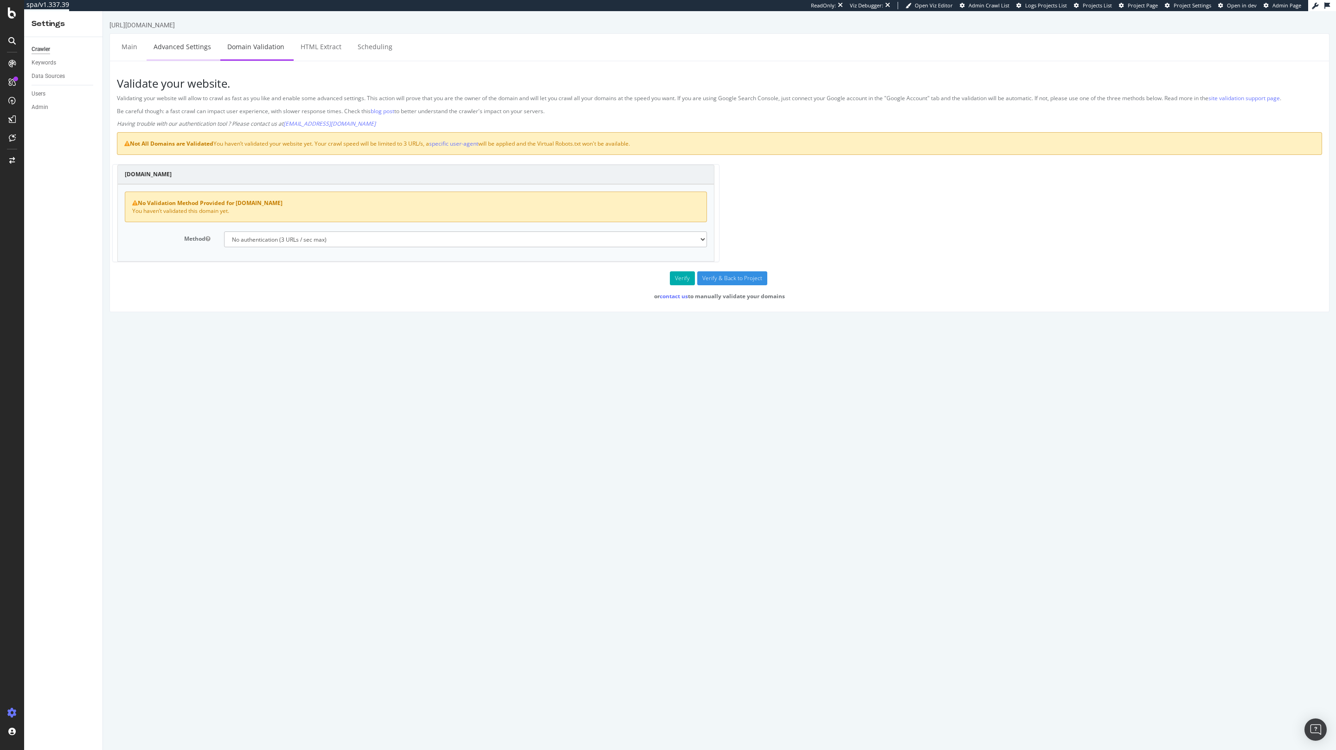
click at [193, 50] on link "Advanced Settings" at bounding box center [182, 47] width 71 height 26
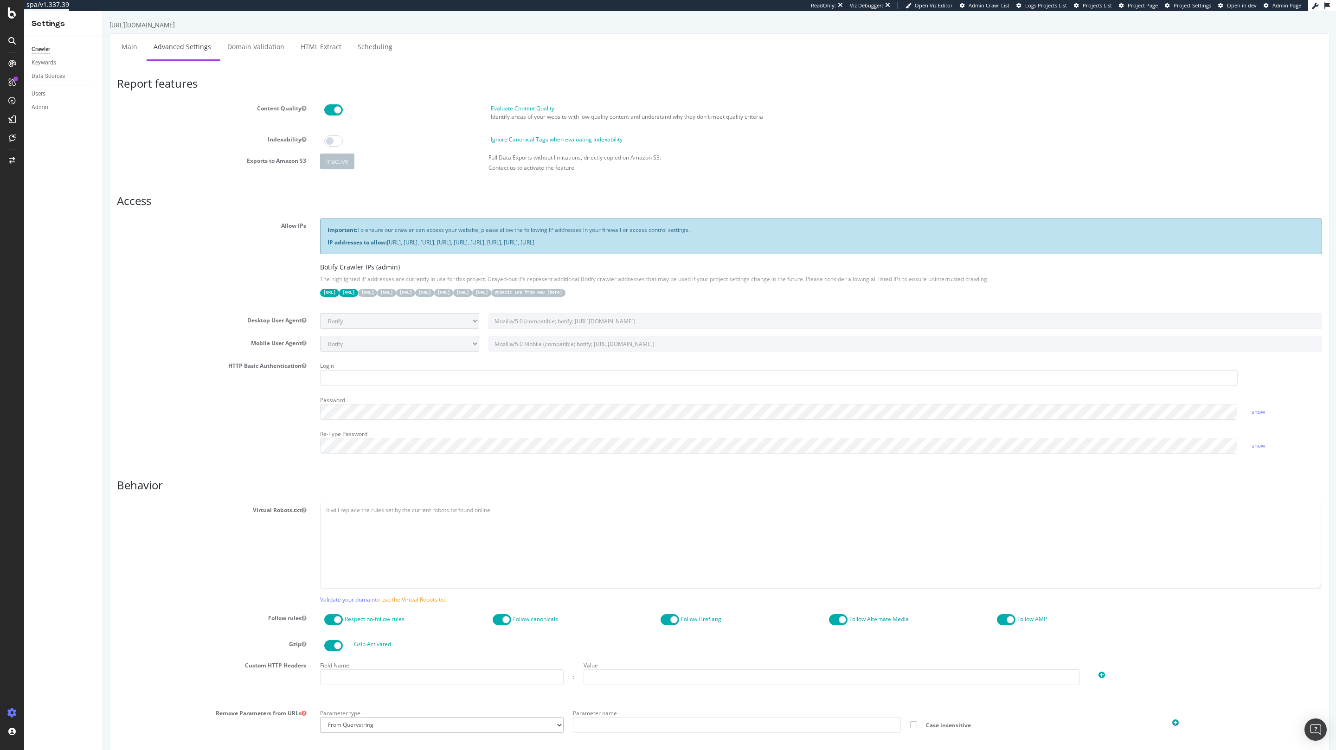
scroll to position [388, 0]
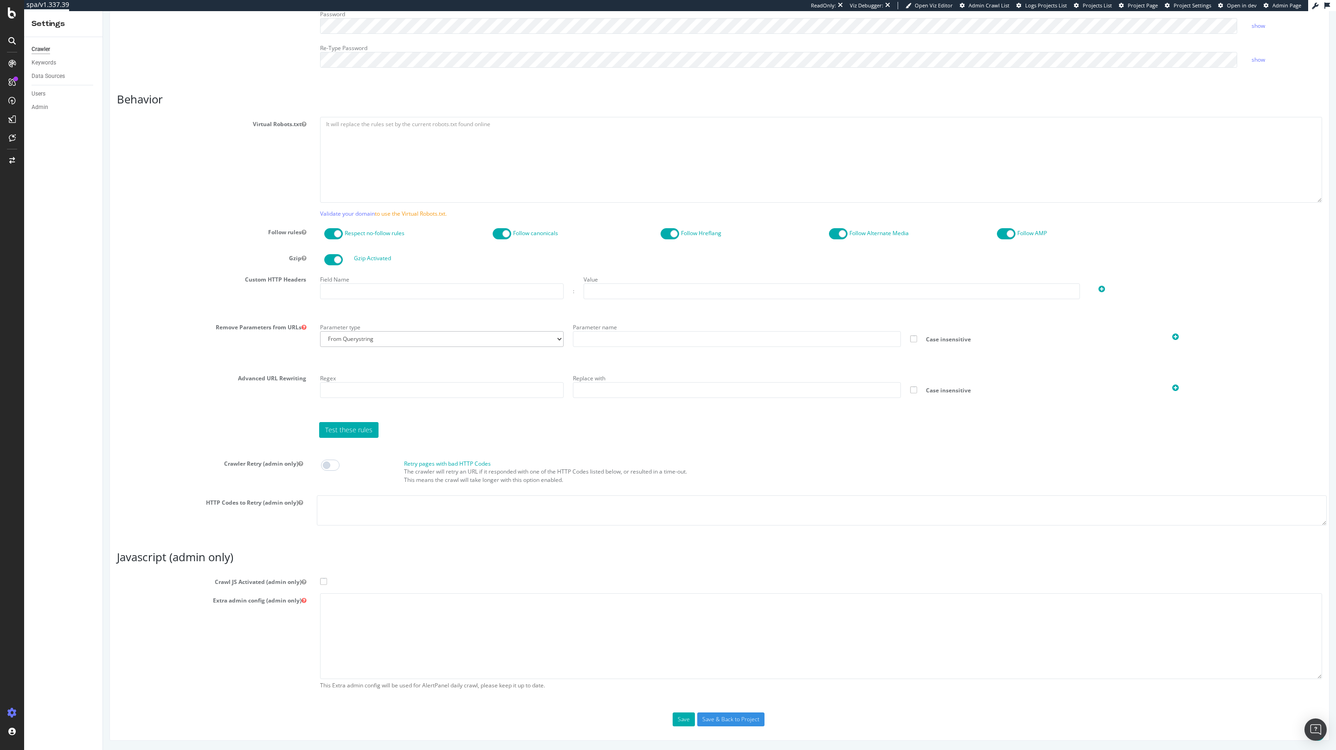
click at [326, 582] on span at bounding box center [323, 581] width 7 height 7
click at [103, 11] on input "Crawl JS Activated (admin only)" at bounding box center [103, 11] width 0 height 0
click at [333, 608] on textarea at bounding box center [821, 636] width 1002 height 86
paste textarea "{ "flags": [ "cube" ], "beta": { "pap_mini_rules": [ "+* #everything else" ] } }"
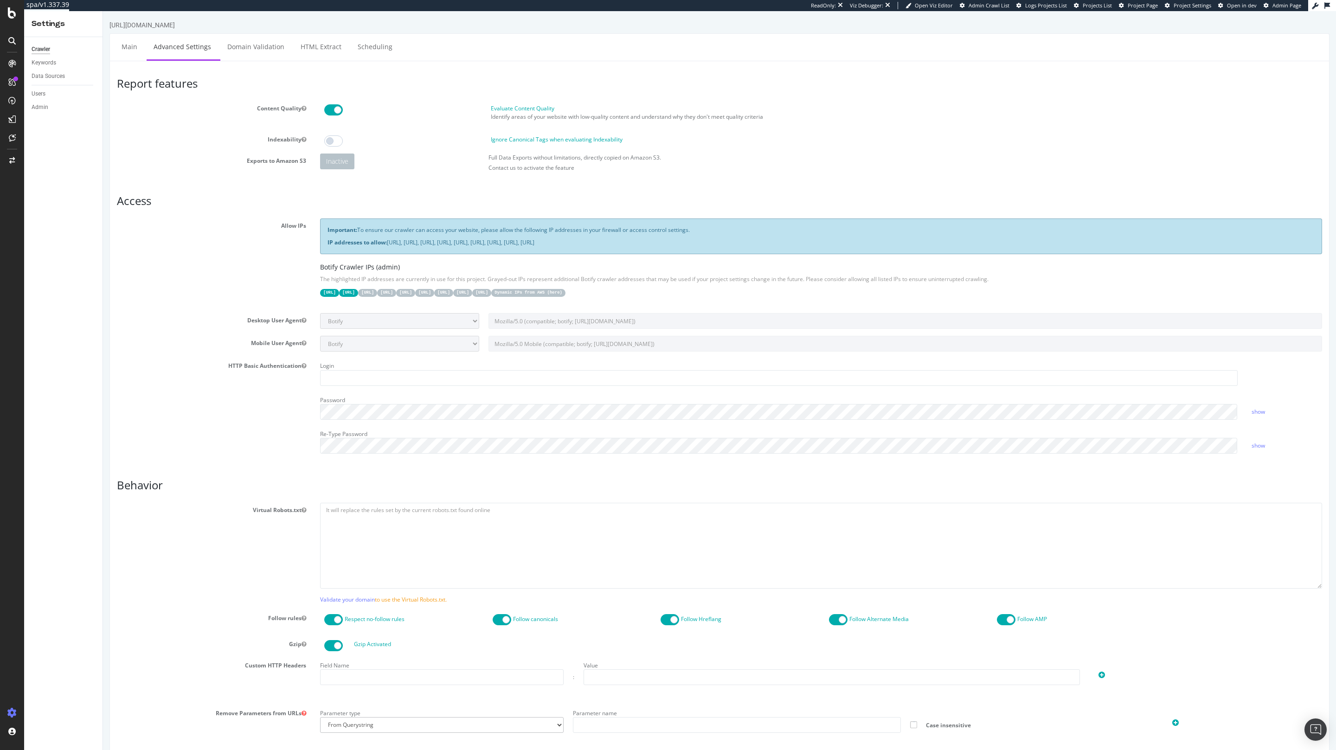
type textarea "{ "flags": [ "cube" ], "beta": { "pap_mini_rules": [ "+* #everything else" ] } }"
click at [1270, 4] on link "Admin Page" at bounding box center [1283, 5] width 38 height 7
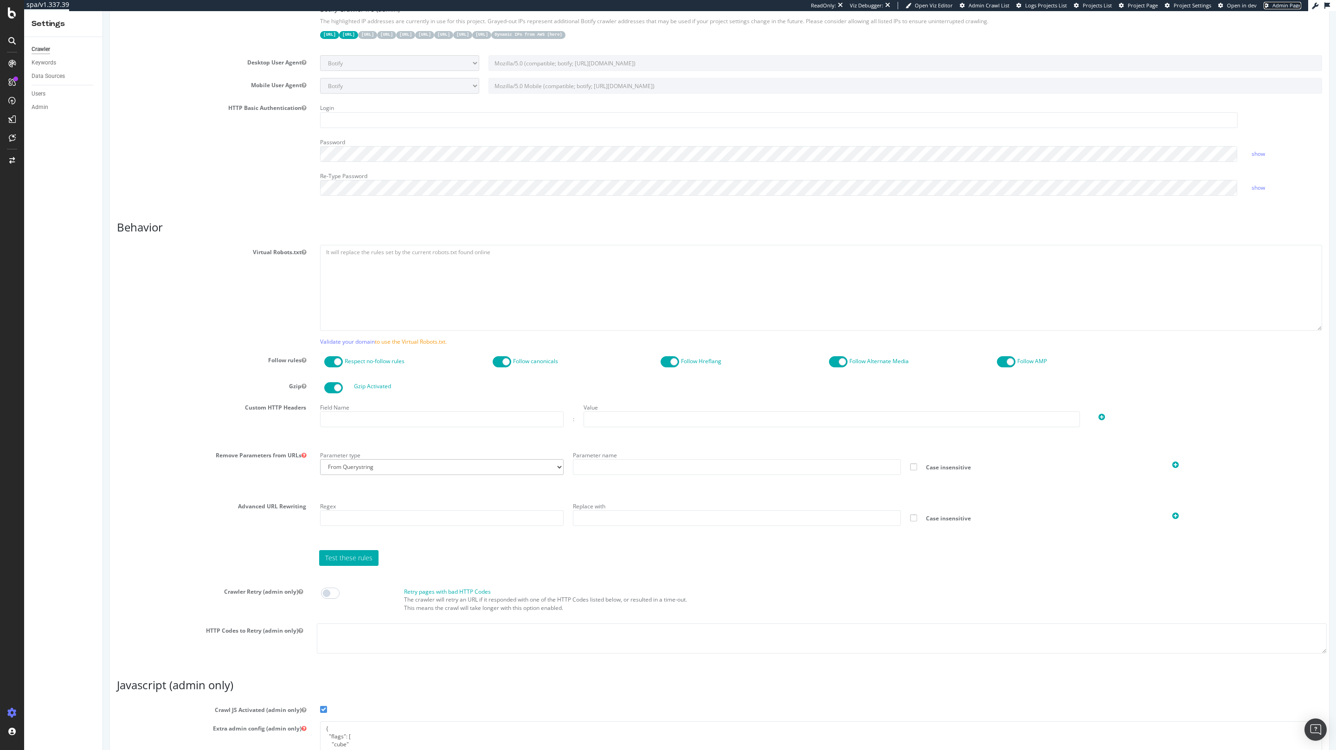
scroll to position [388, 0]
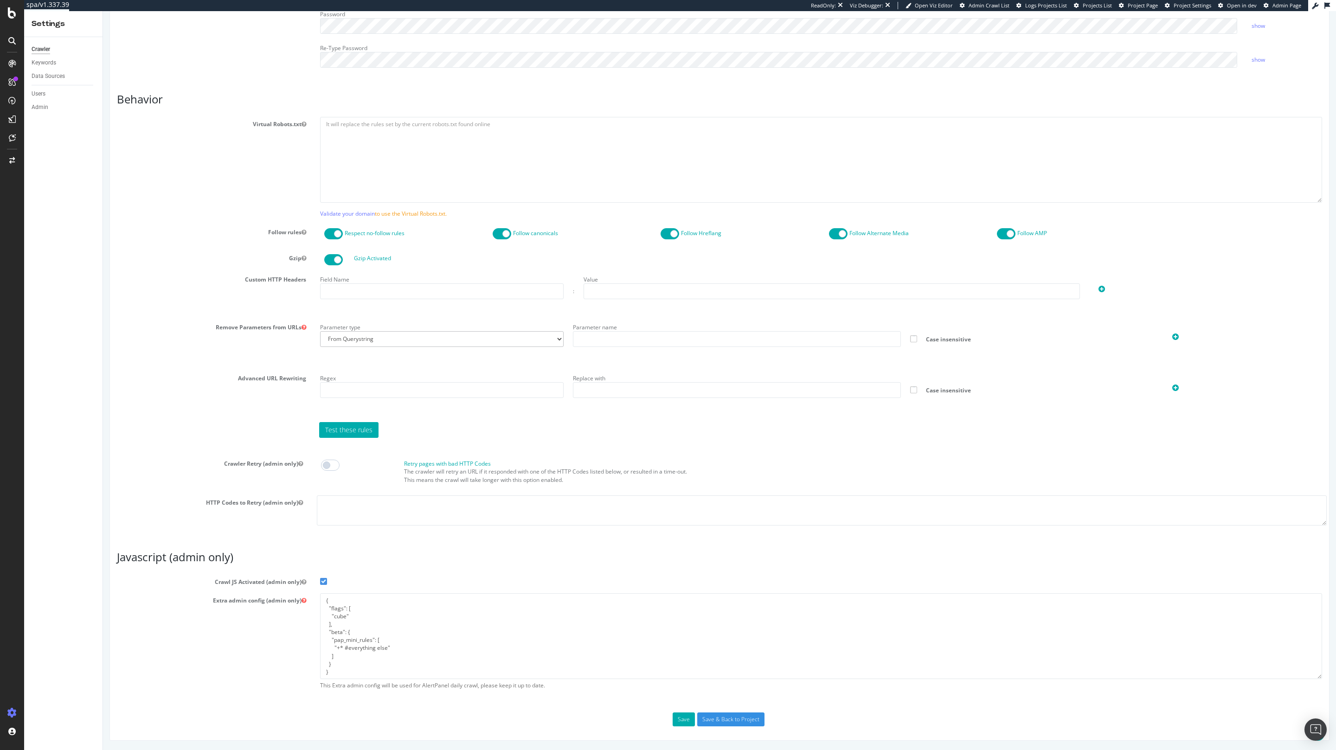
click at [739, 714] on input "Save & Back to Project" at bounding box center [730, 720] width 67 height 14
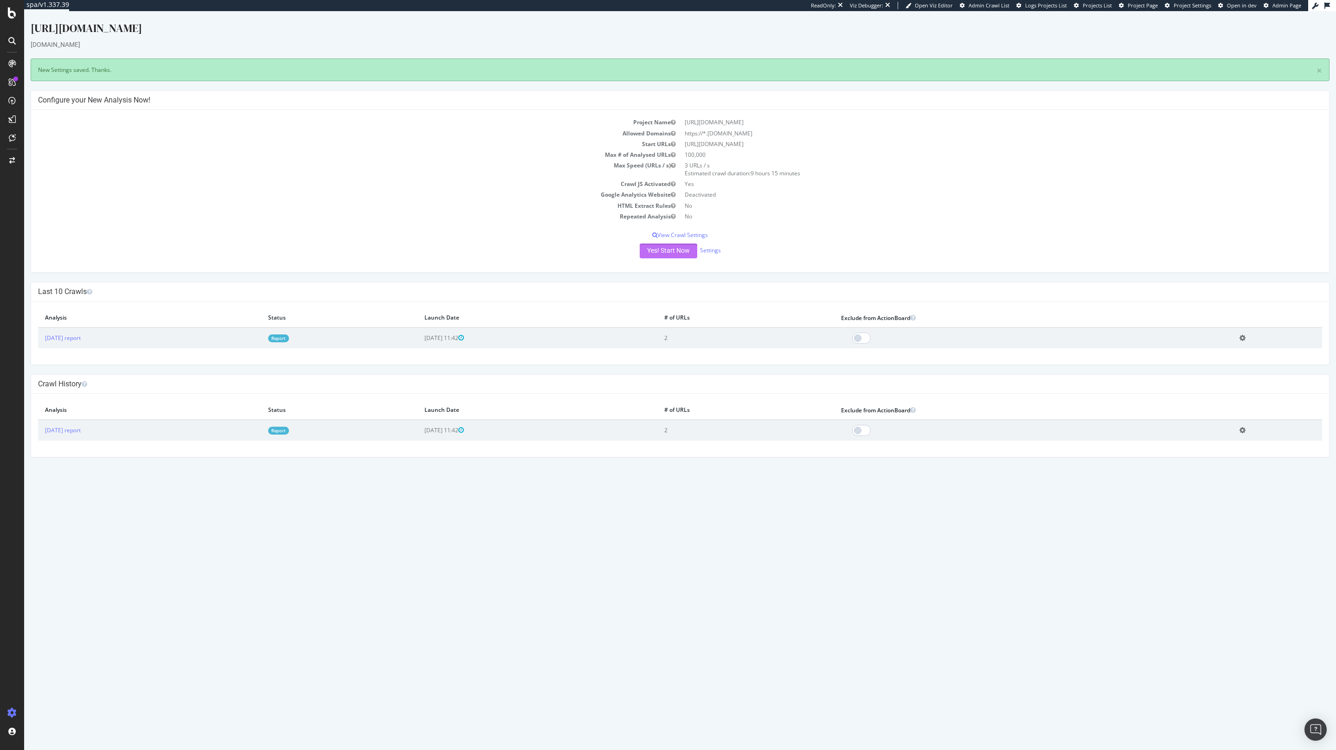
click at [656, 250] on button "Yes! Start Now" at bounding box center [669, 251] width 58 height 15
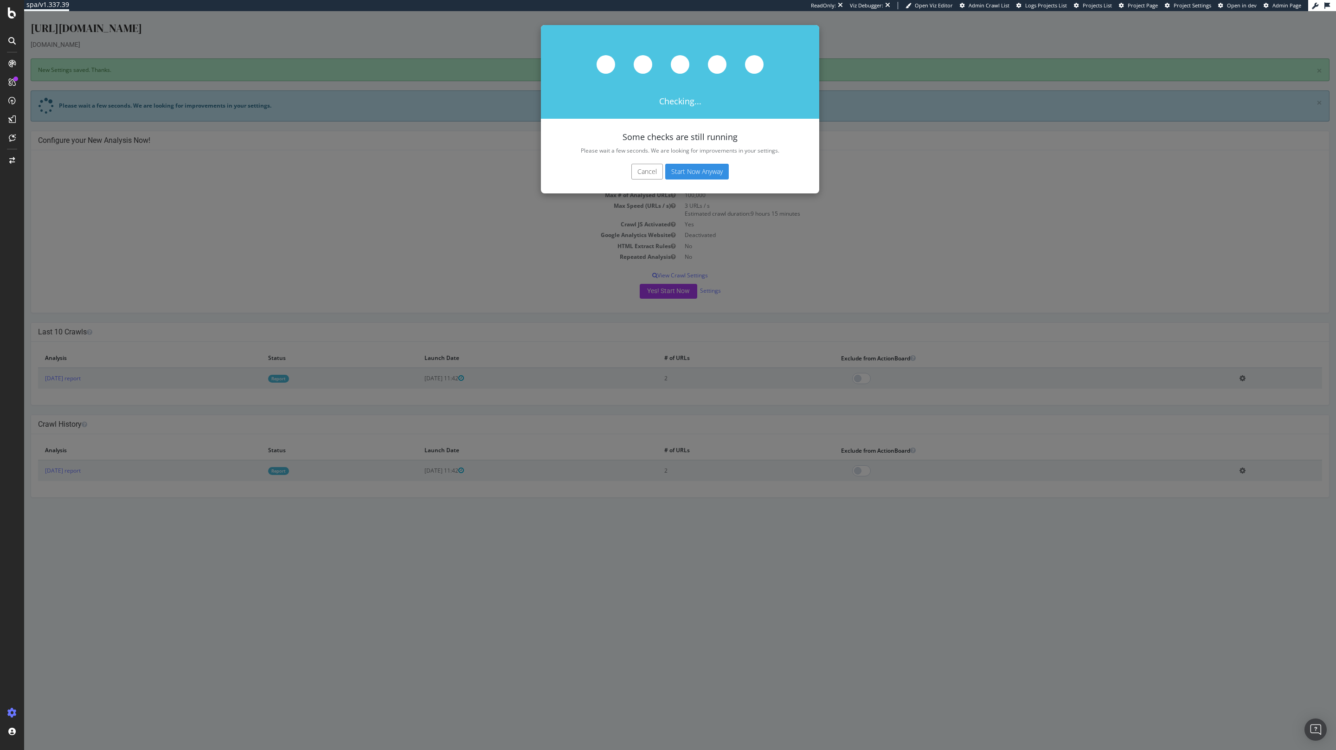
click at [697, 170] on button "Start Now Anyway" at bounding box center [697, 172] width 64 height 16
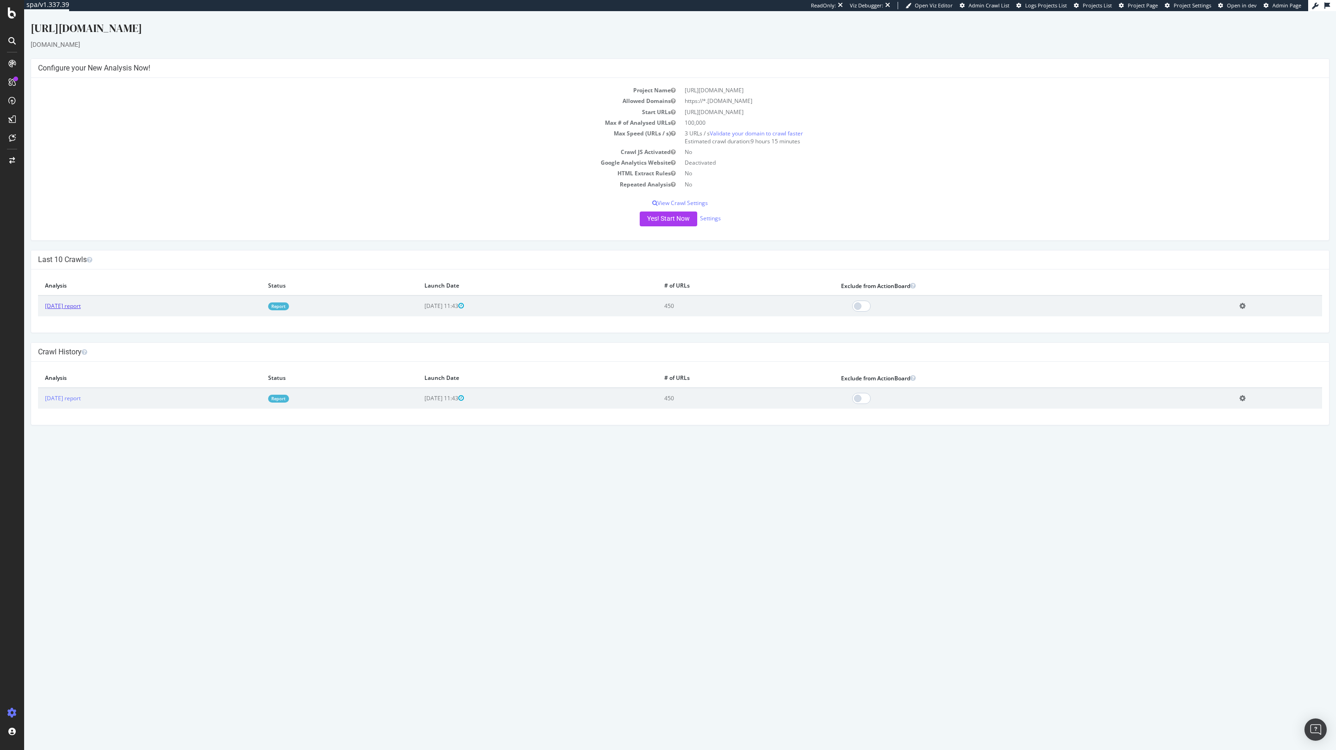
click at [76, 306] on link "[DATE] report" at bounding box center [63, 306] width 36 height 8
click at [705, 218] on link "Settings" at bounding box center [710, 218] width 21 height 8
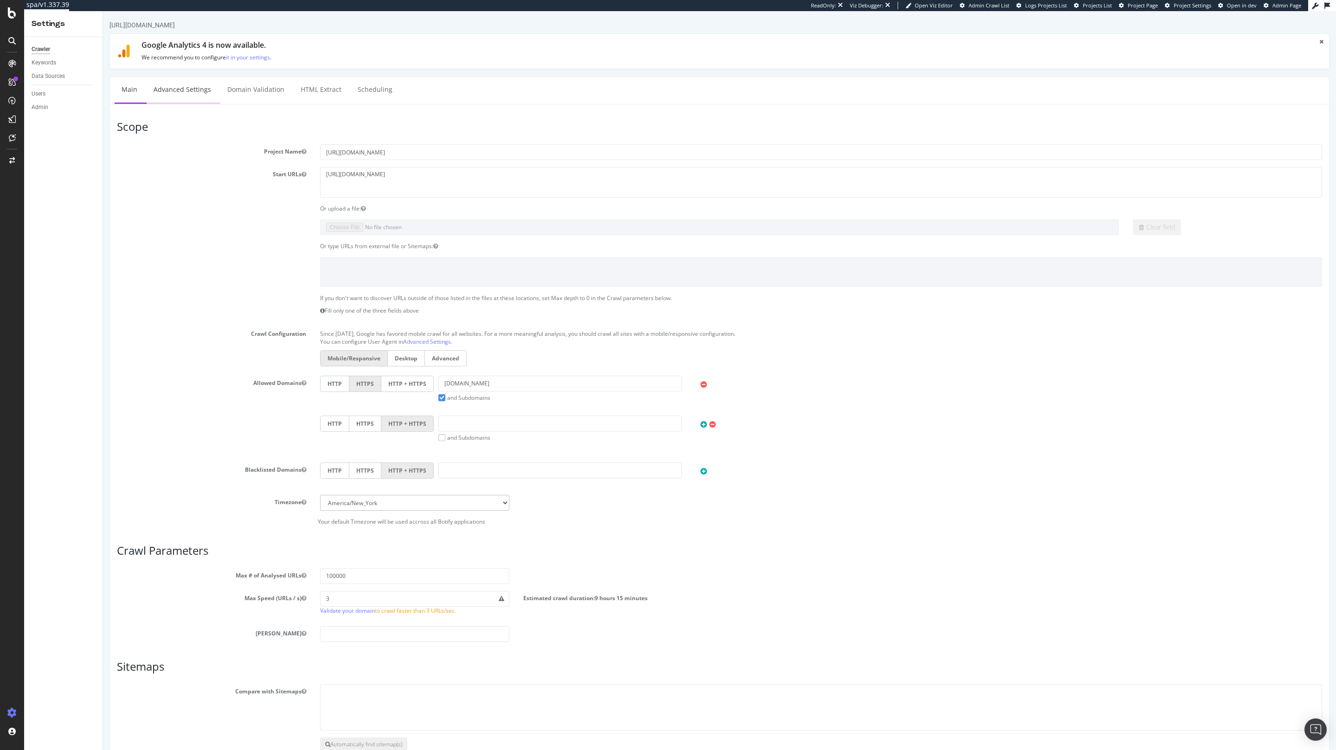
click at [203, 89] on link "Advanced Settings" at bounding box center [182, 90] width 71 height 26
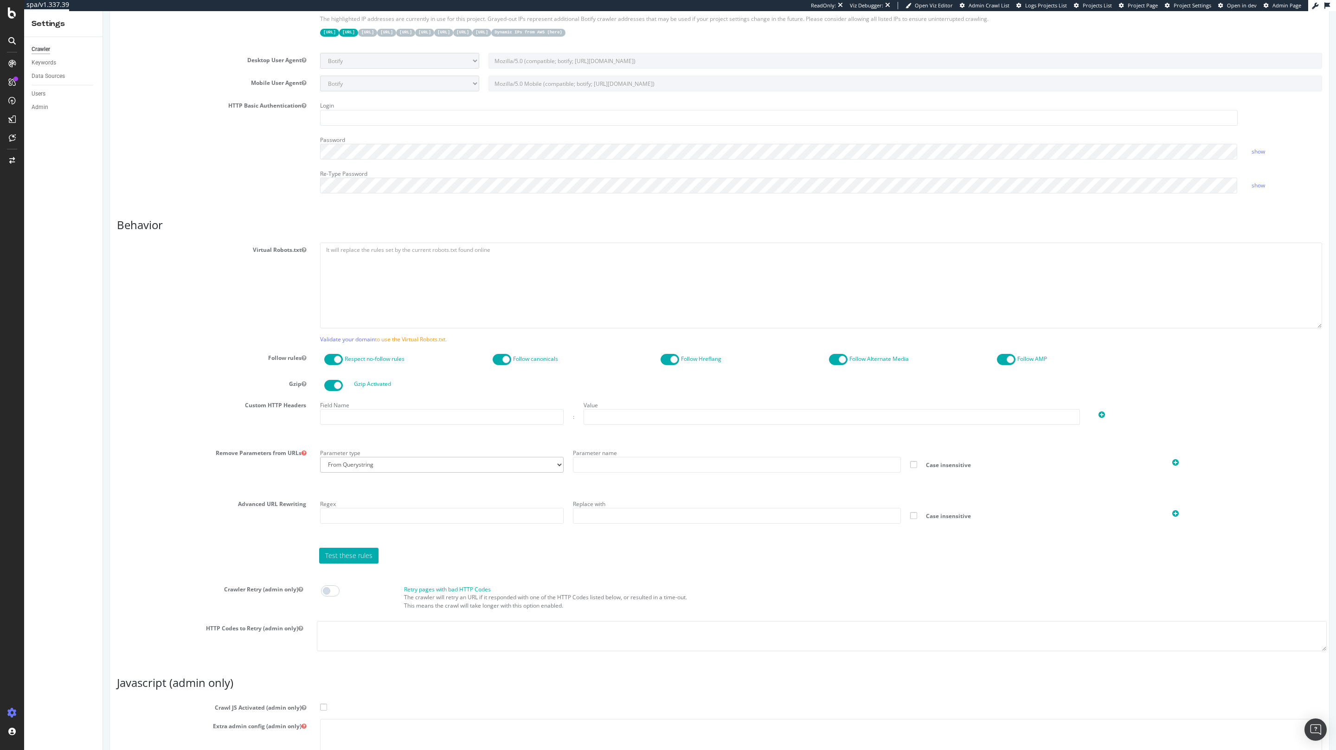
scroll to position [388, 0]
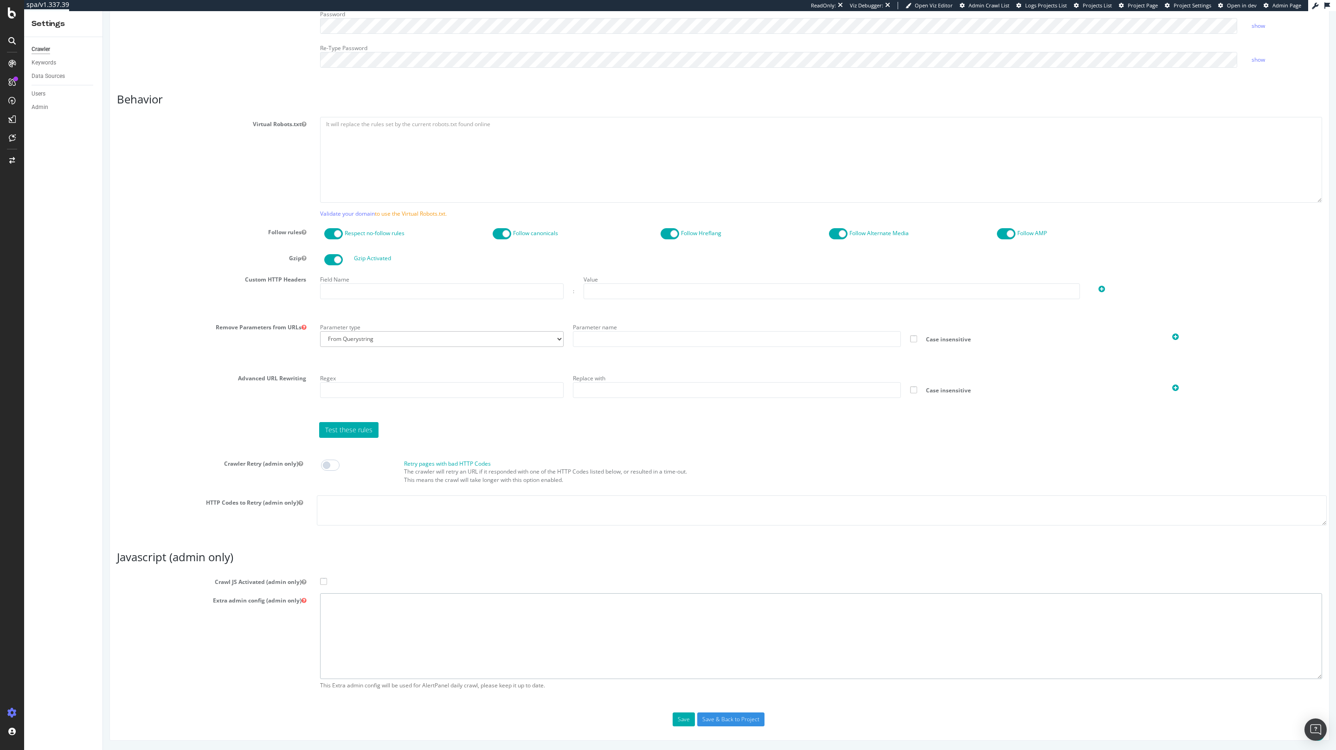
click at [375, 500] on textarea at bounding box center [821, 636] width 1002 height 86
paste textarea "{ "flags": [ "cube" ], "beta": { "pap_mini_rules": [ "+* #everything else" ] } }"
type textarea "{ "flags": [ "cube" ], "beta": { "pap_mini_rules": [ "+* #everything else" ] } }"
click at [327, 500] on label "Crawl JS Activated (admin only)" at bounding box center [719, 580] width 1219 height 11
click at [103, 11] on input "Crawl JS Activated (admin only)" at bounding box center [103, 11] width 0 height 0
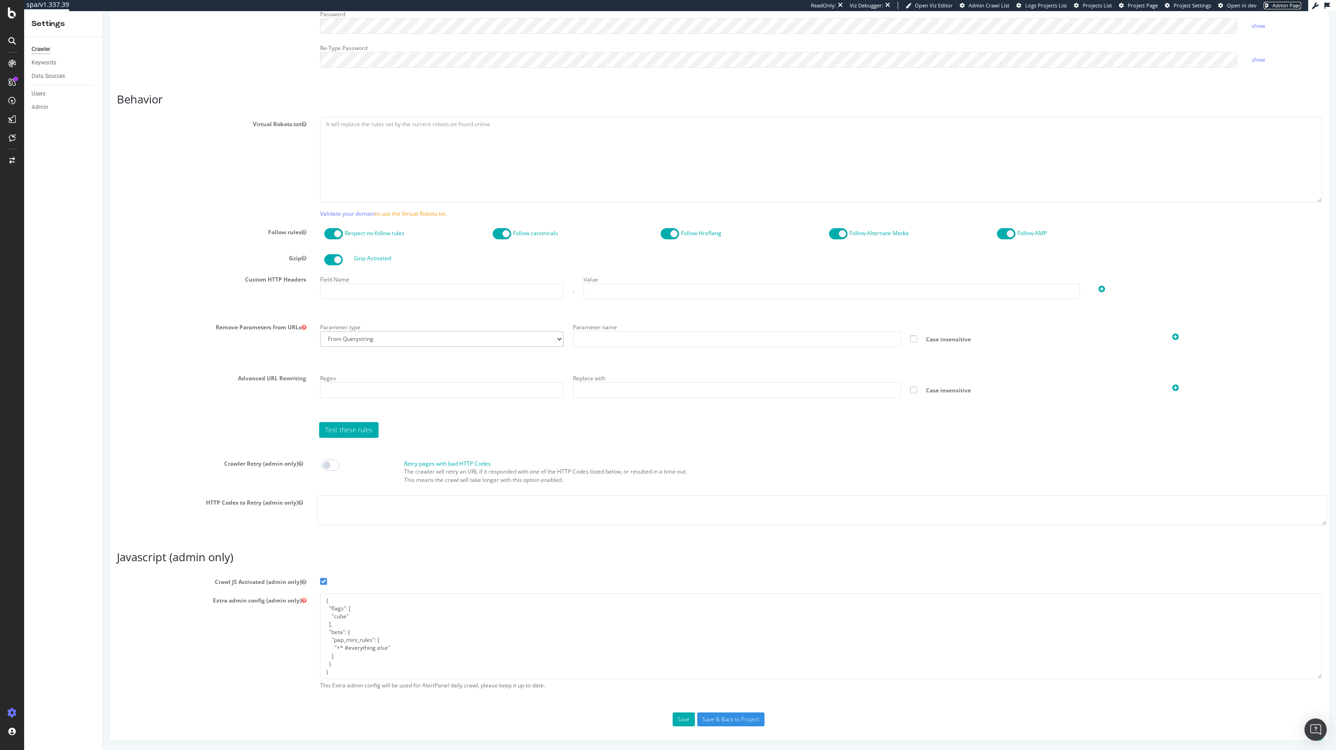
click at [890, 6] on span "Admin Page" at bounding box center [1287, 5] width 29 height 7
click at [729, 500] on input "Save & Back to Project" at bounding box center [730, 720] width 67 height 14
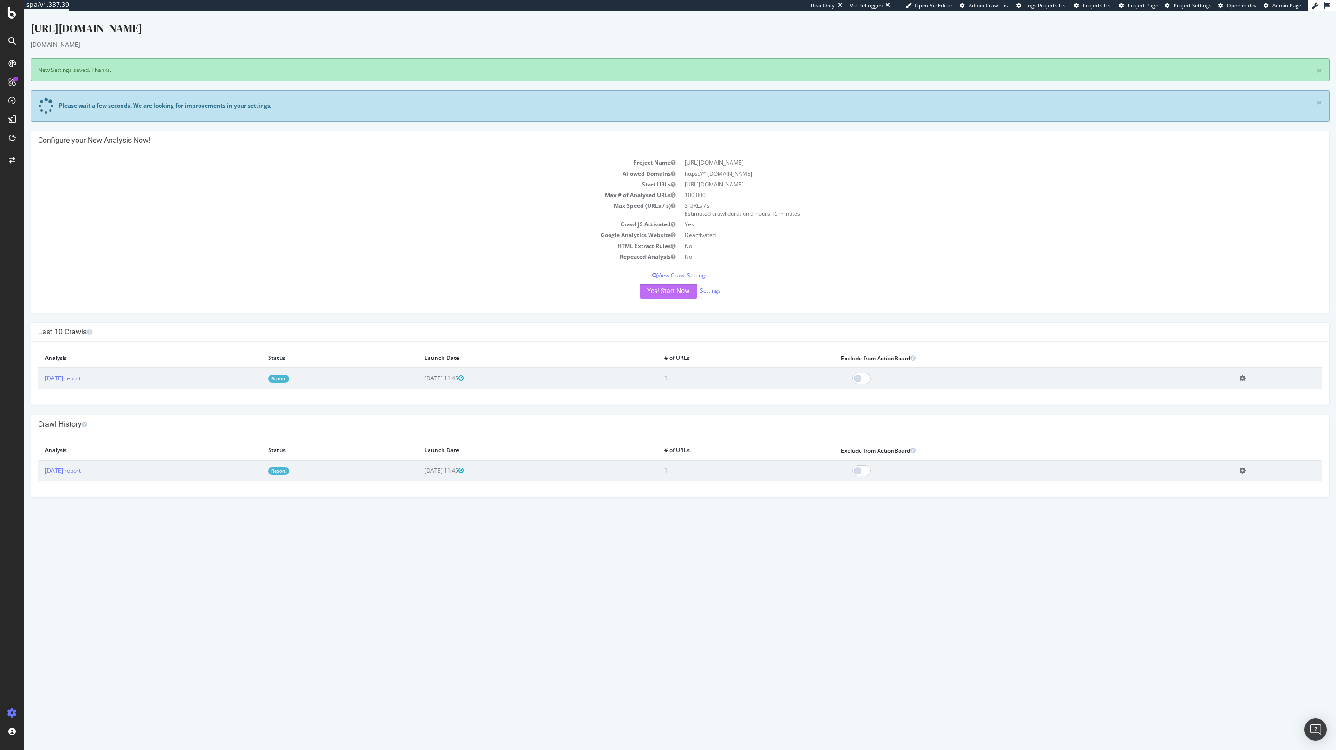
click at [672, 291] on button "Yes! Start Now" at bounding box center [669, 291] width 58 height 15
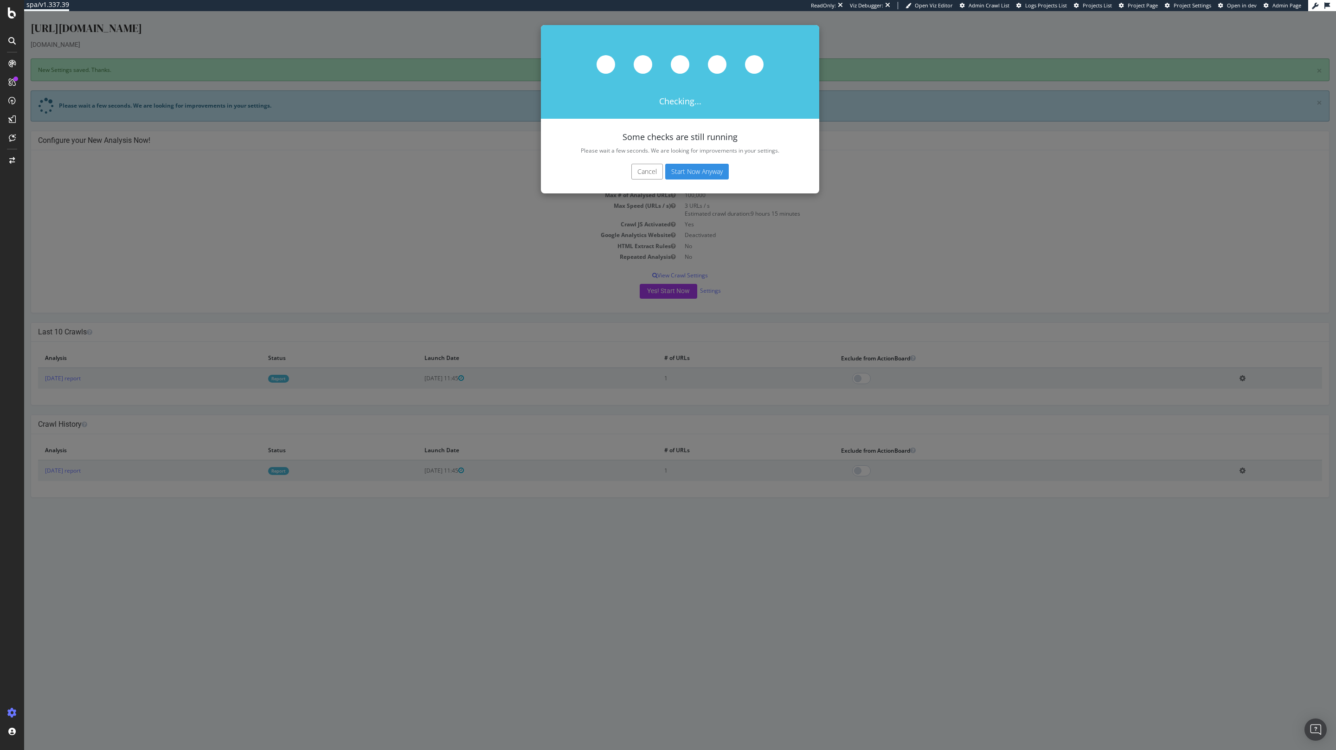
click at [716, 169] on button "Start Now Anyway" at bounding box center [697, 172] width 64 height 16
